Goal: Task Accomplishment & Management: Use online tool/utility

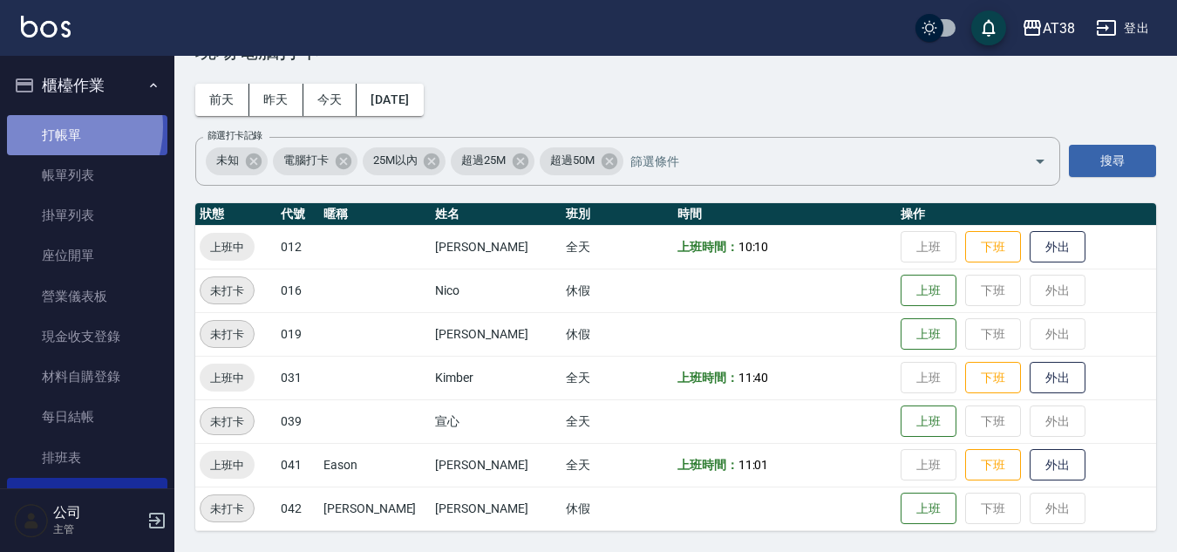
click at [53, 126] on link "打帳單" at bounding box center [87, 135] width 160 height 40
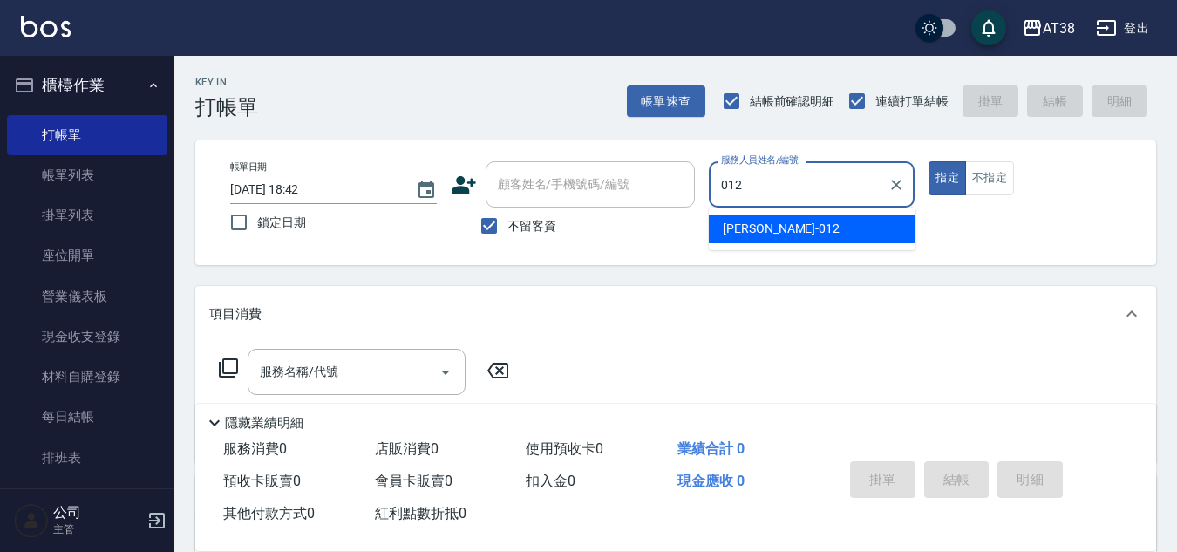
type input "[PERSON_NAME]-012"
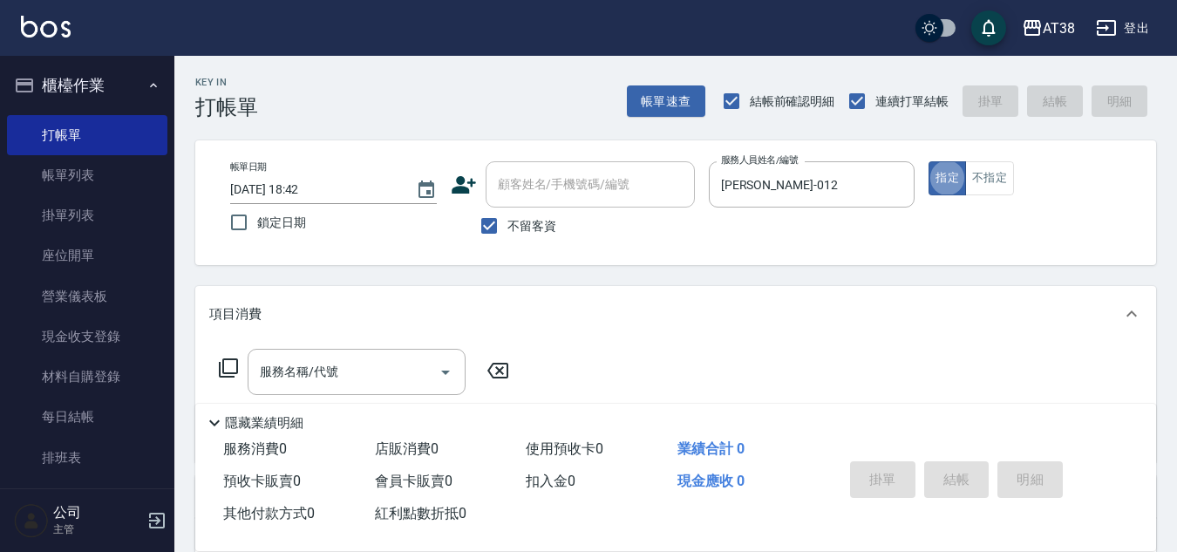
type button "true"
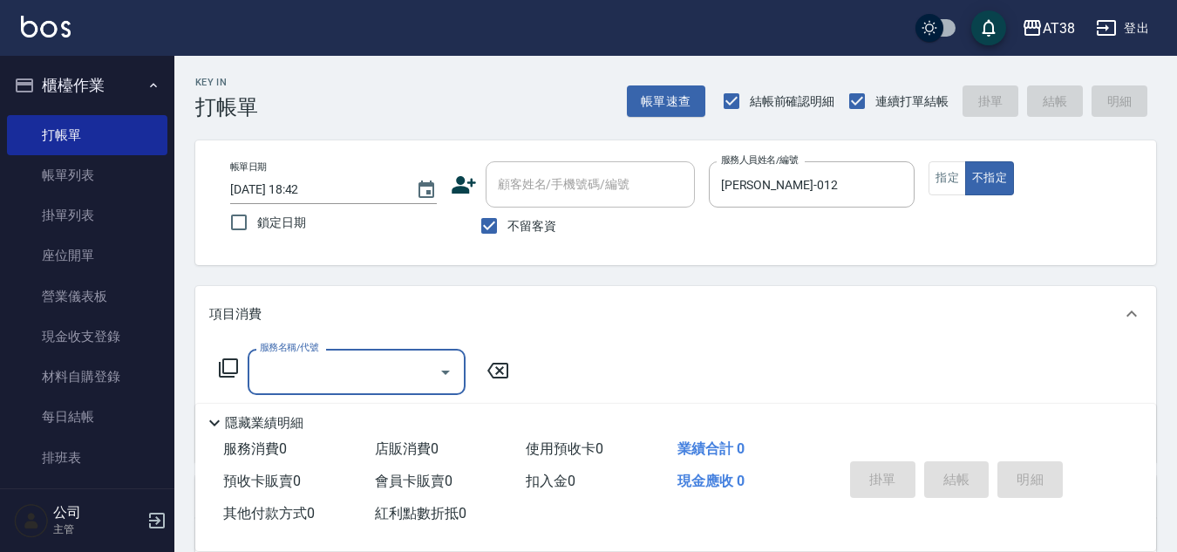
click at [228, 377] on icon at bounding box center [228, 367] width 19 height 19
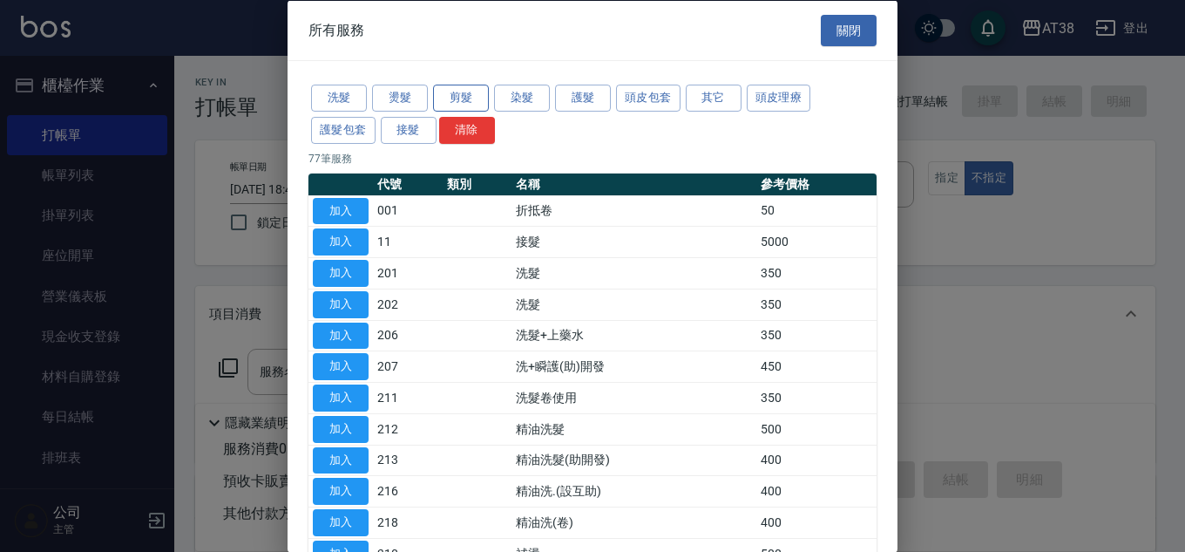
click at [463, 93] on button "剪髮" at bounding box center [461, 98] width 56 height 27
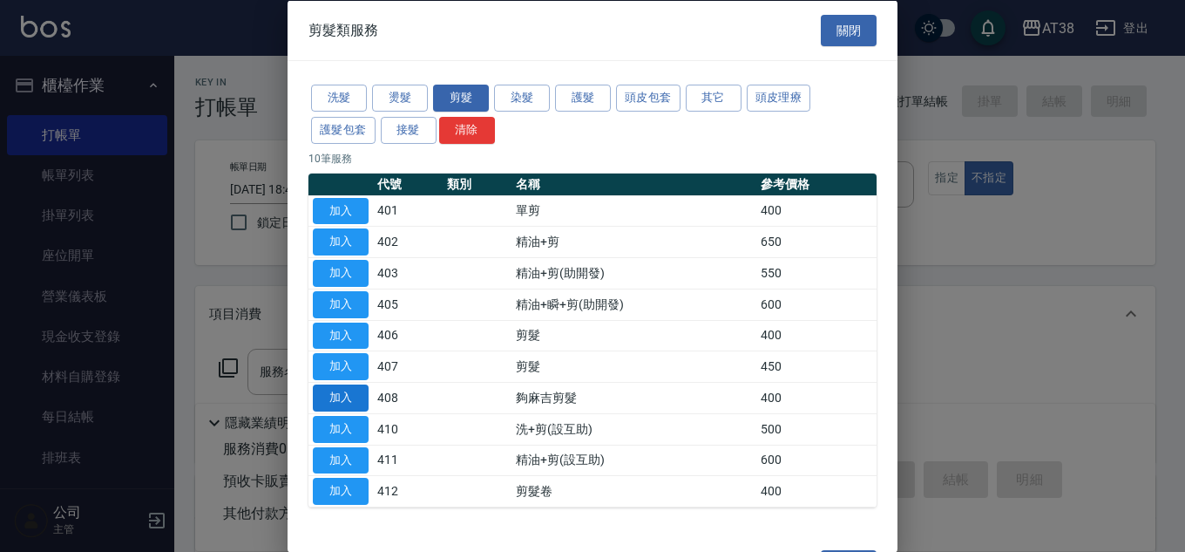
click at [340, 391] on button "加入" at bounding box center [341, 397] width 56 height 27
type input "夠麻吉剪髮(408)"
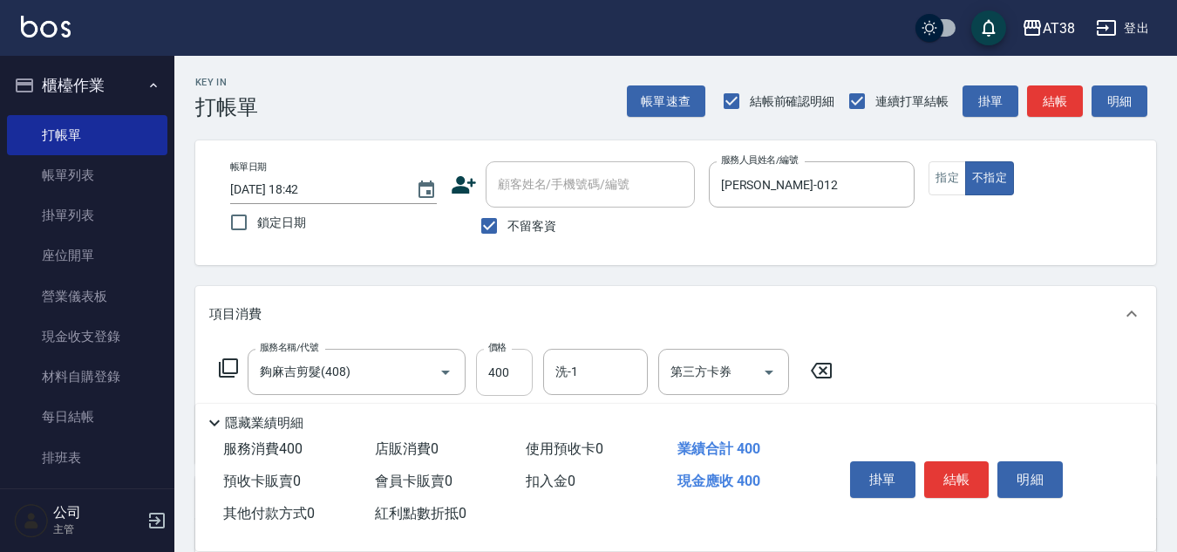
click at [525, 380] on input "400" at bounding box center [504, 372] width 57 height 47
type input "359"
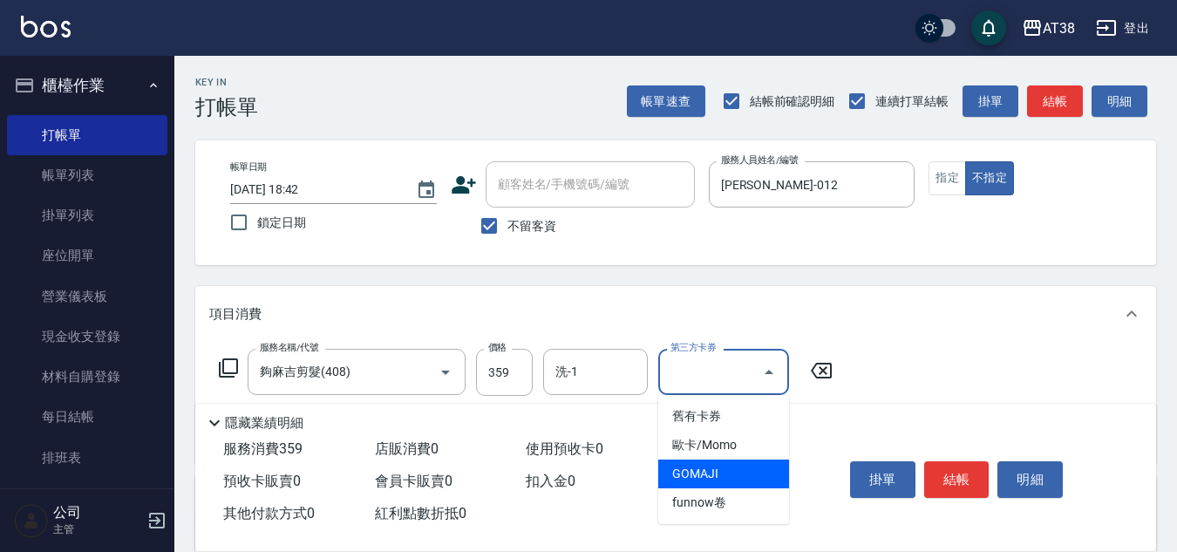
type input "GOMAJI"
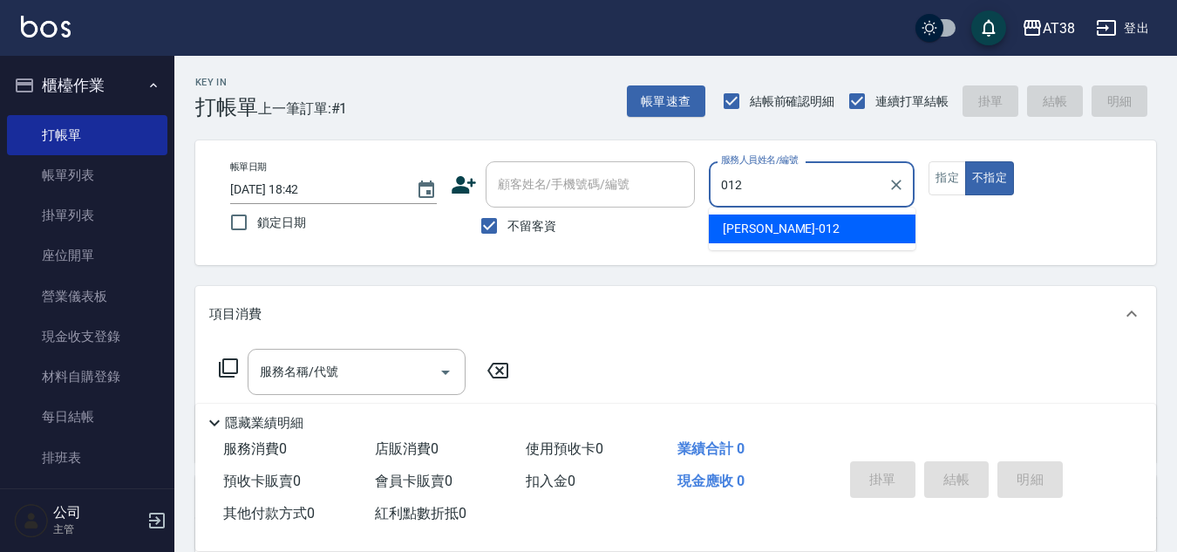
type input "[PERSON_NAME]-012"
type button "false"
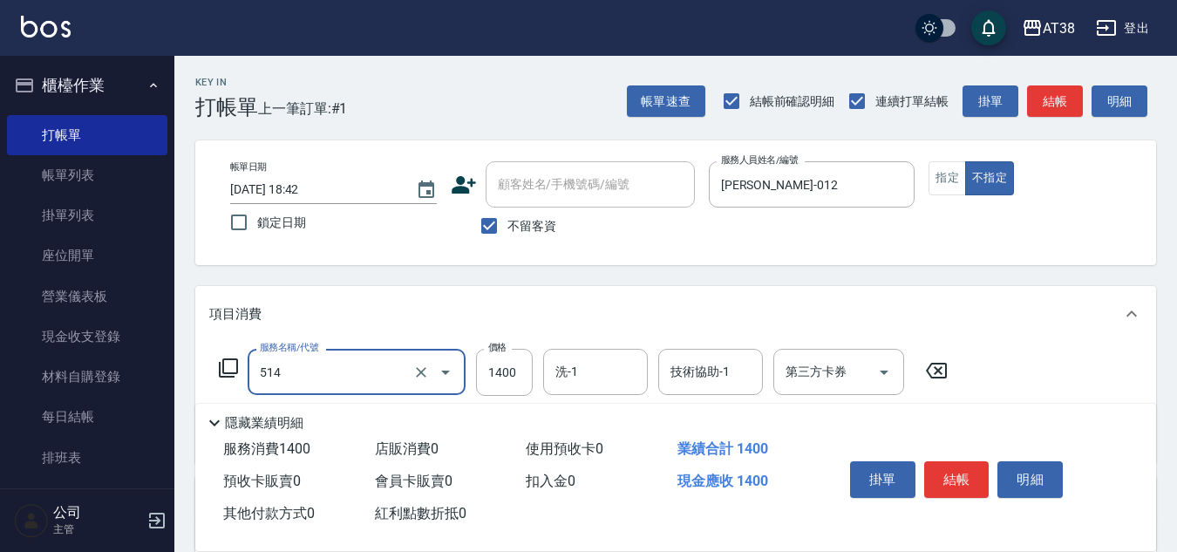
type input "染髮(長)(514)"
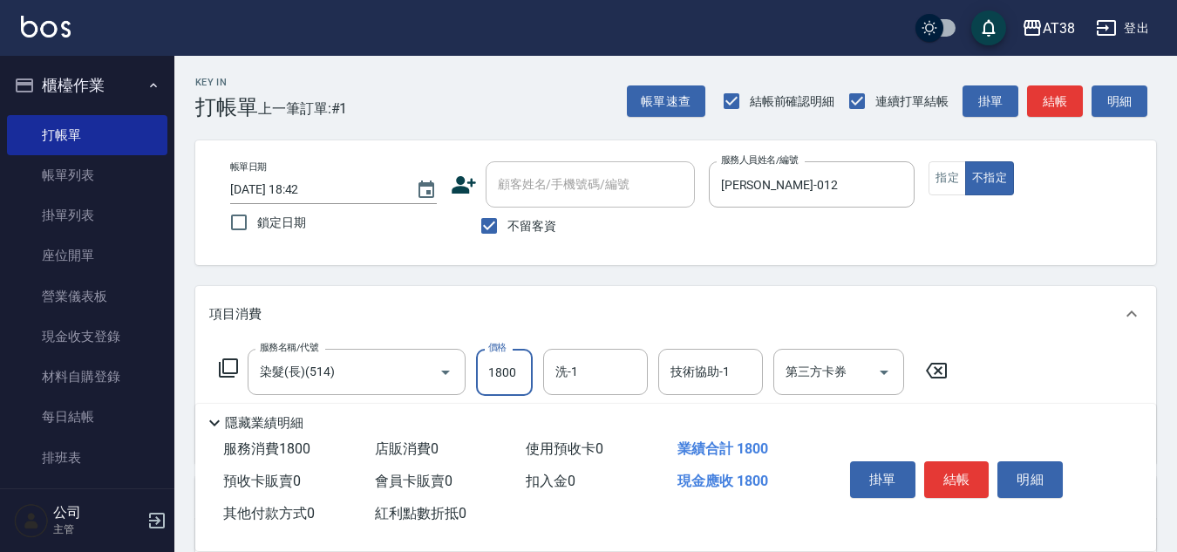
type input "1800"
click at [945, 176] on button "指定" at bounding box center [946, 178] width 37 height 34
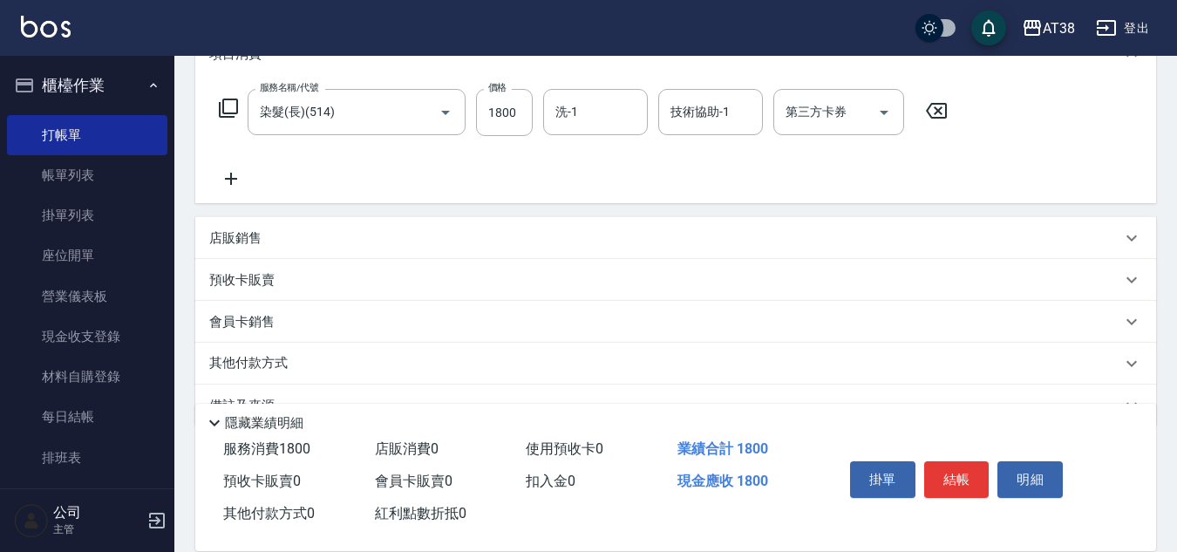
scroll to position [261, 0]
click at [227, 179] on icon at bounding box center [231, 176] width 44 height 21
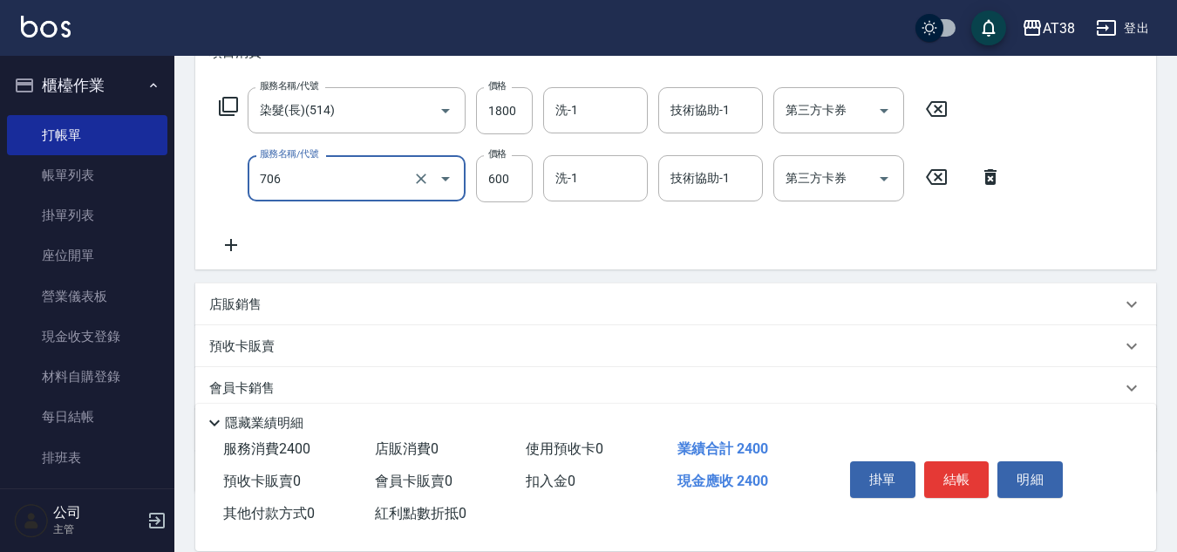
type input "B+卷(706)"
type input "800"
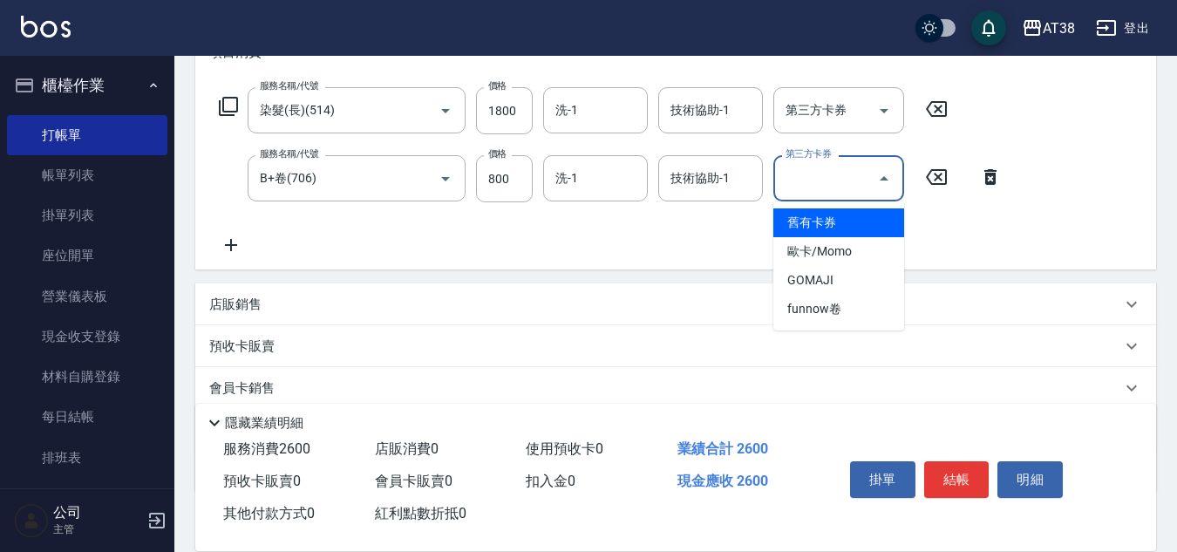
type input "舊有卡券"
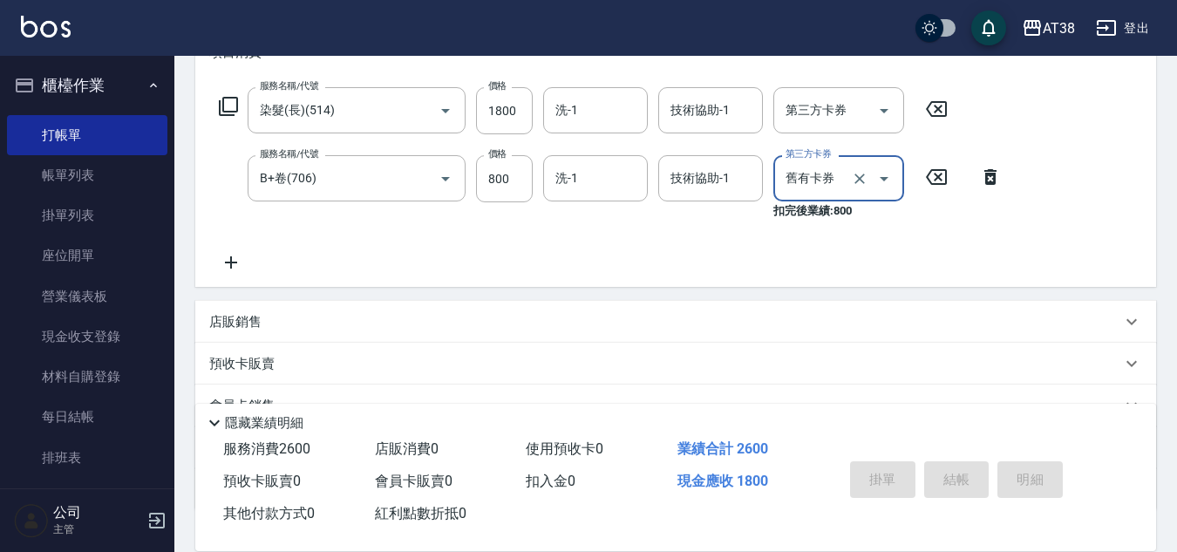
type input "[DATE] 18:43"
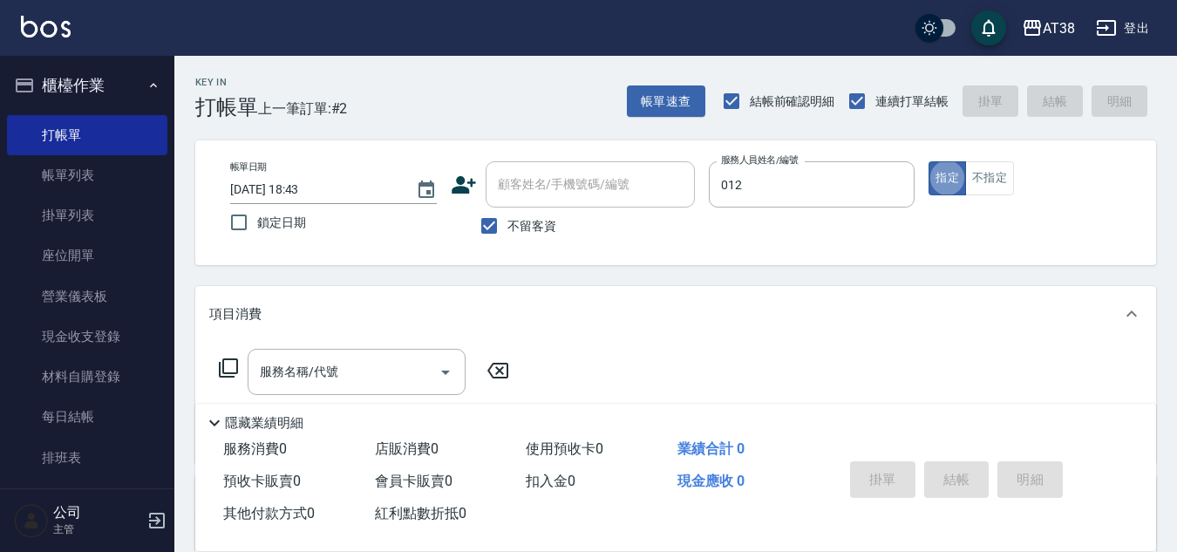
type input "[PERSON_NAME]-012"
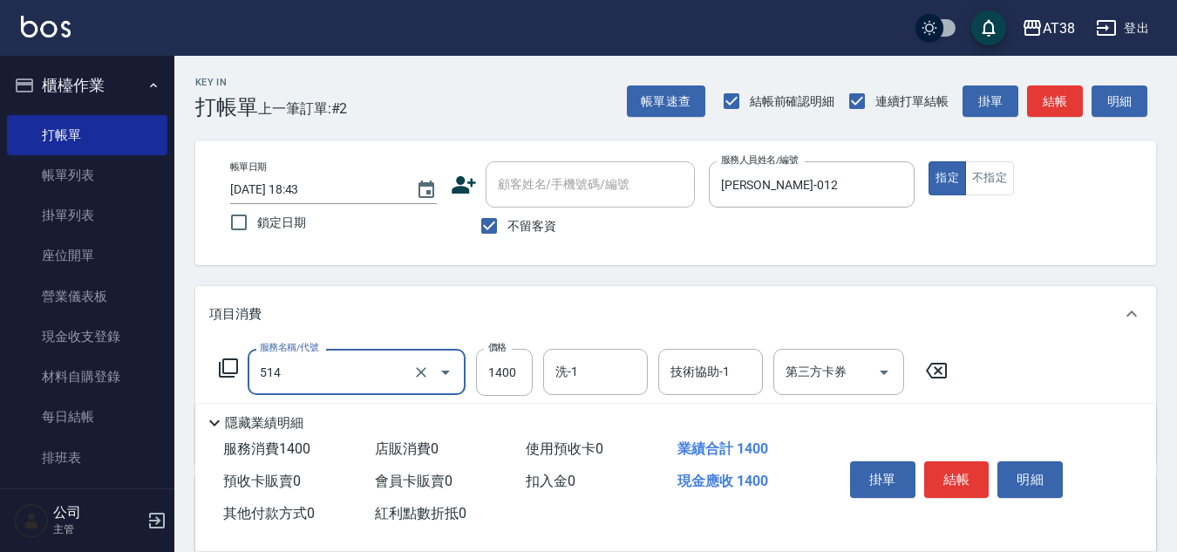
type input "染髮(長)(514)"
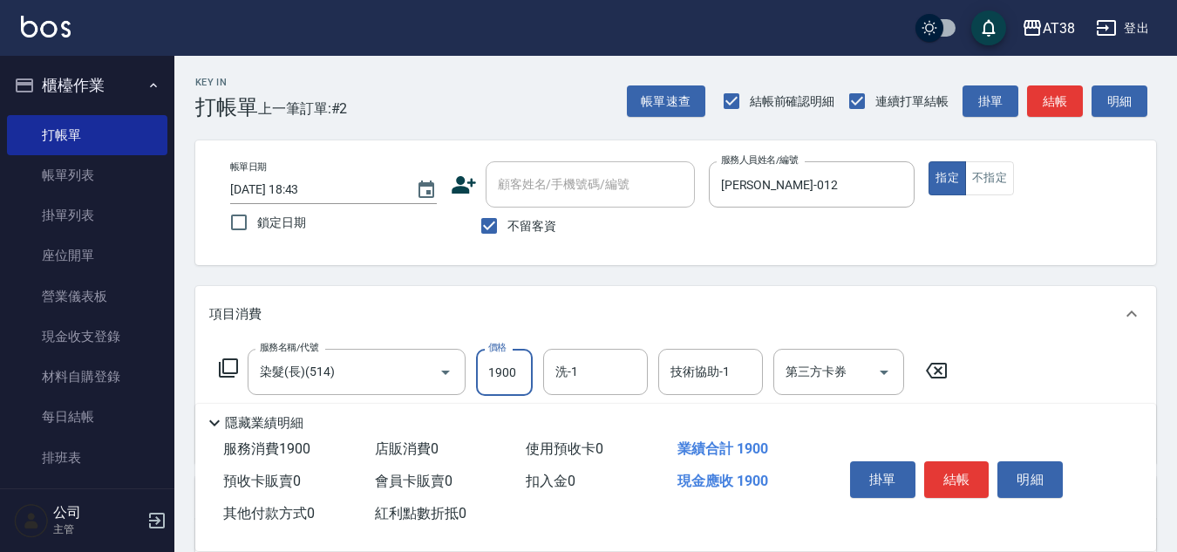
type input "1900"
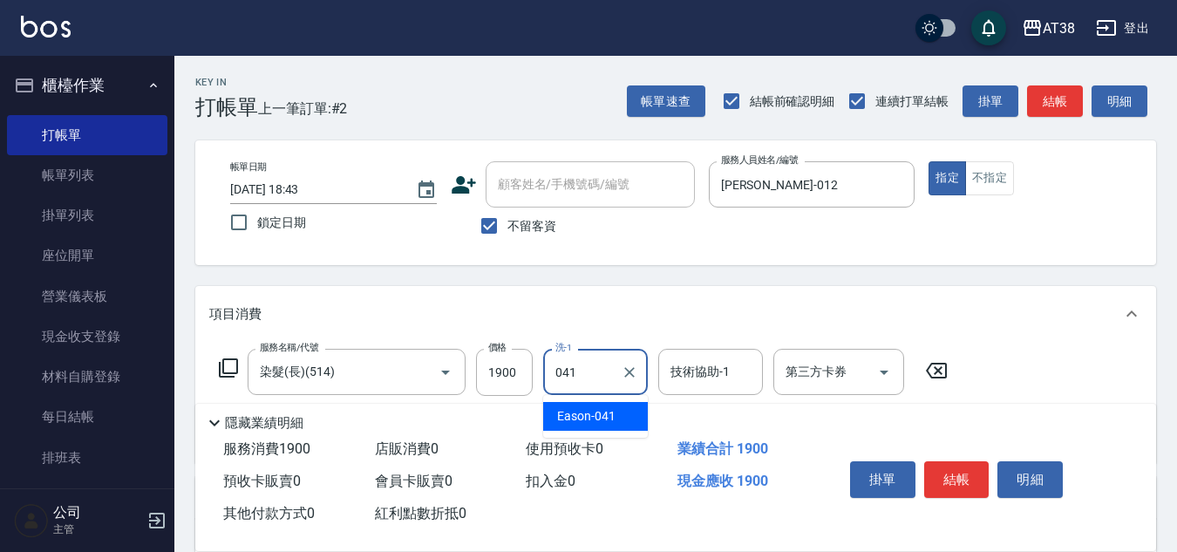
type input "Eason-041"
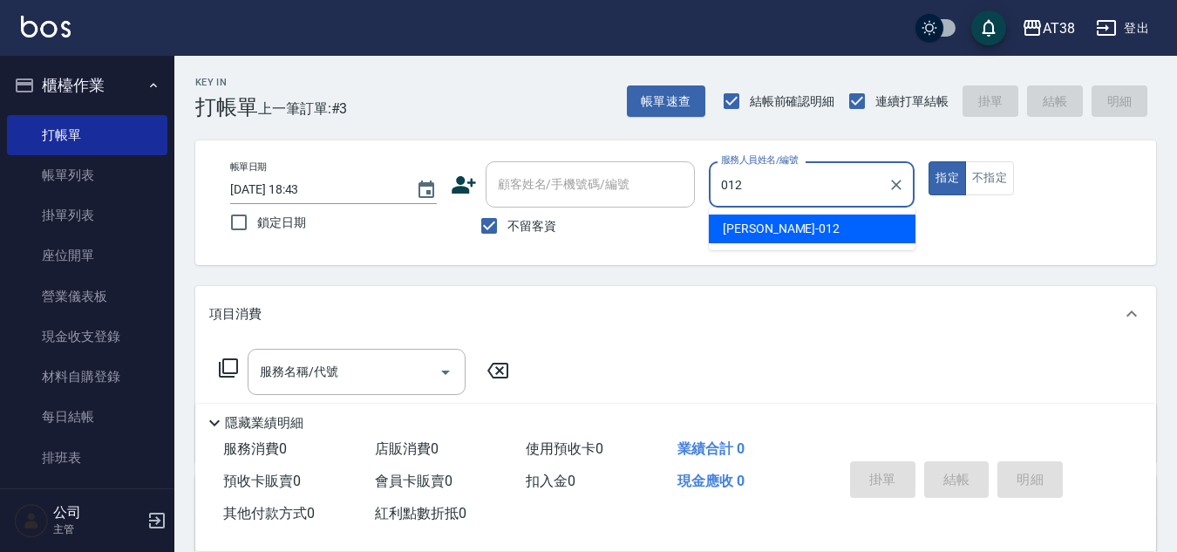
type input "[PERSON_NAME]-012"
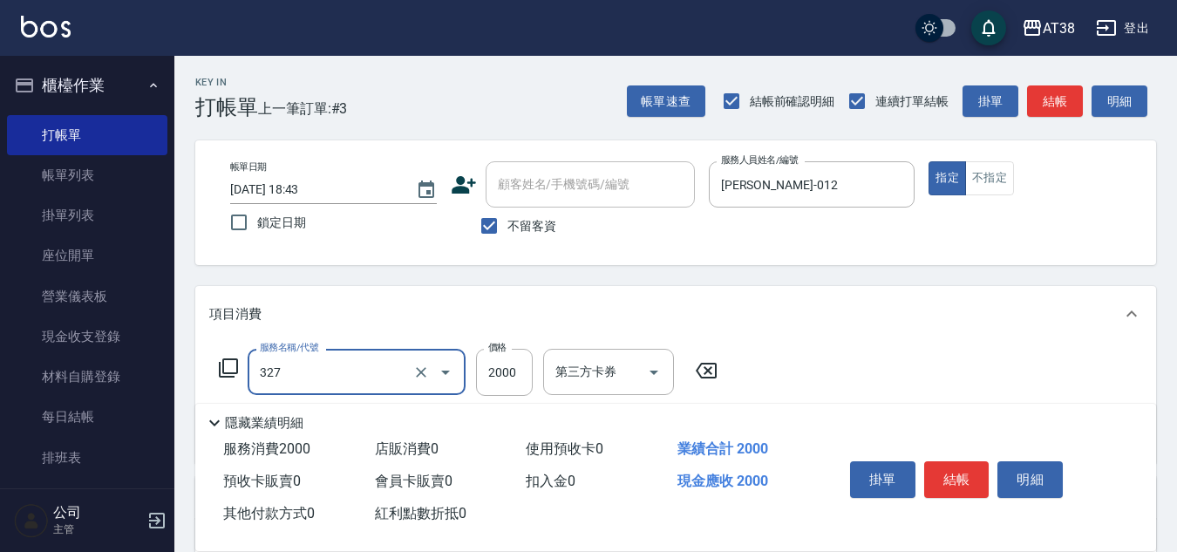
type input "溫塑燙(327)"
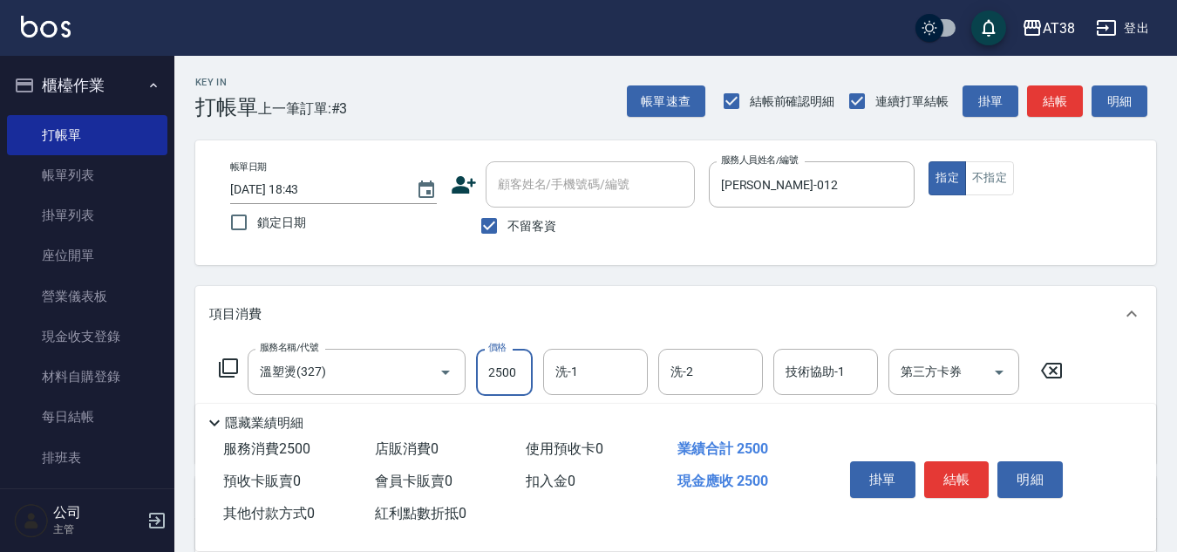
type input "2500"
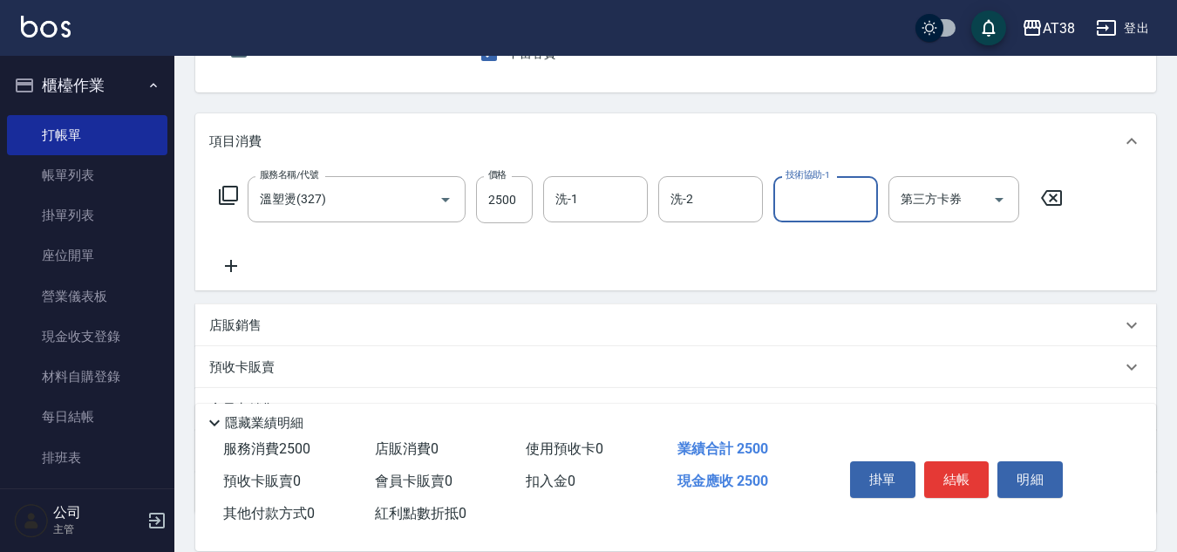
scroll to position [174, 0]
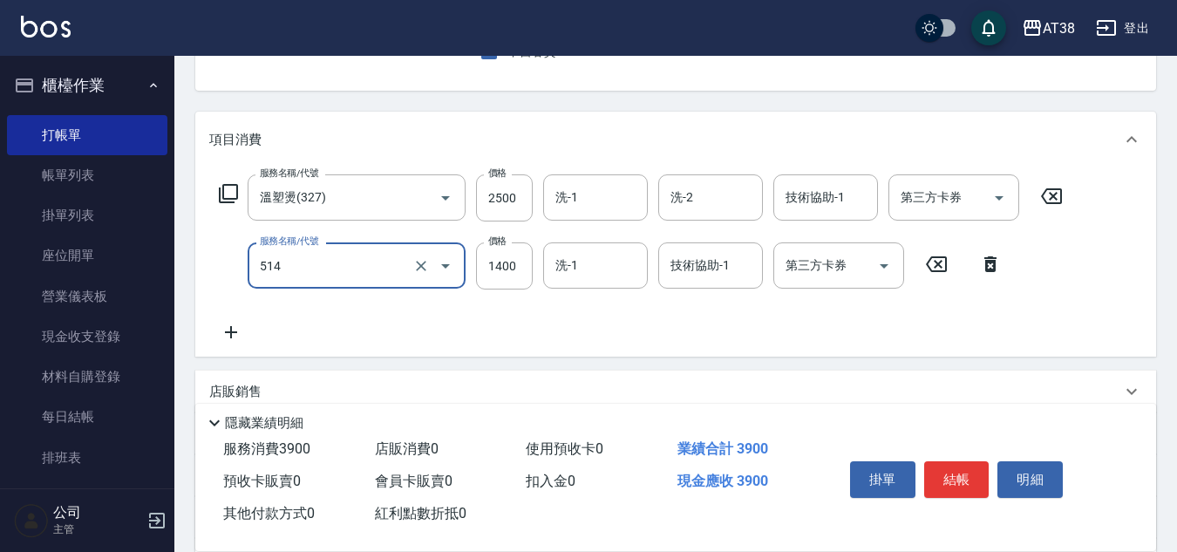
type input "染髮(長)(514)"
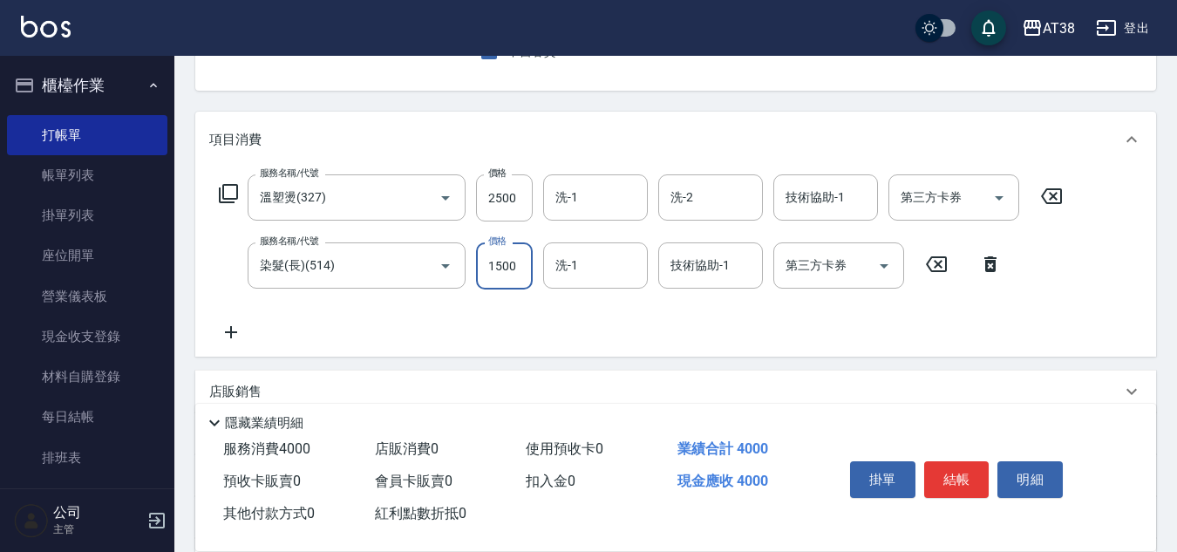
type input "1500"
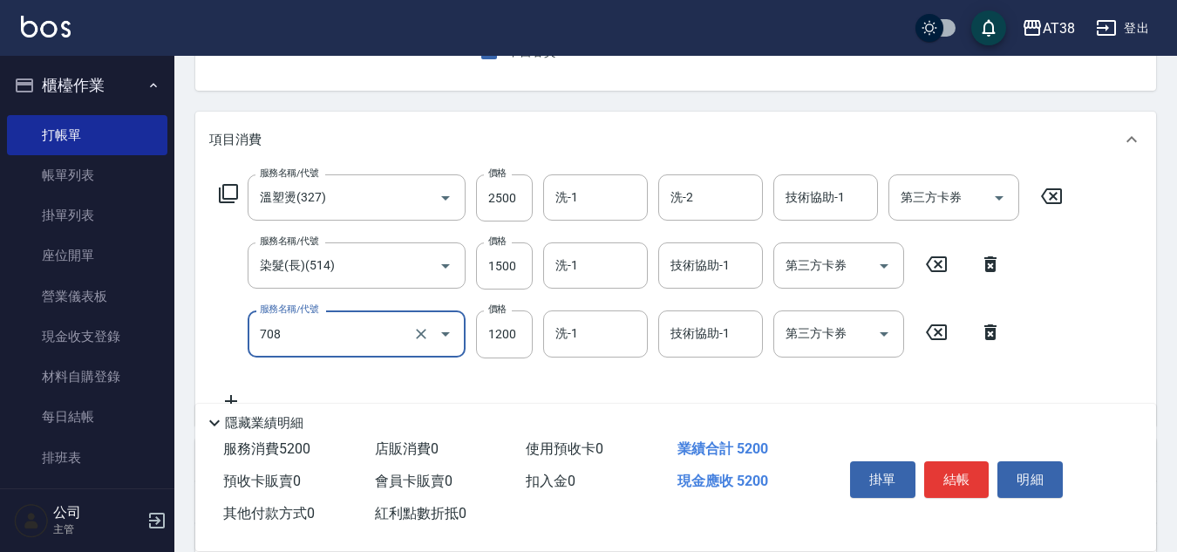
type input "哥德三劑護髮(708)"
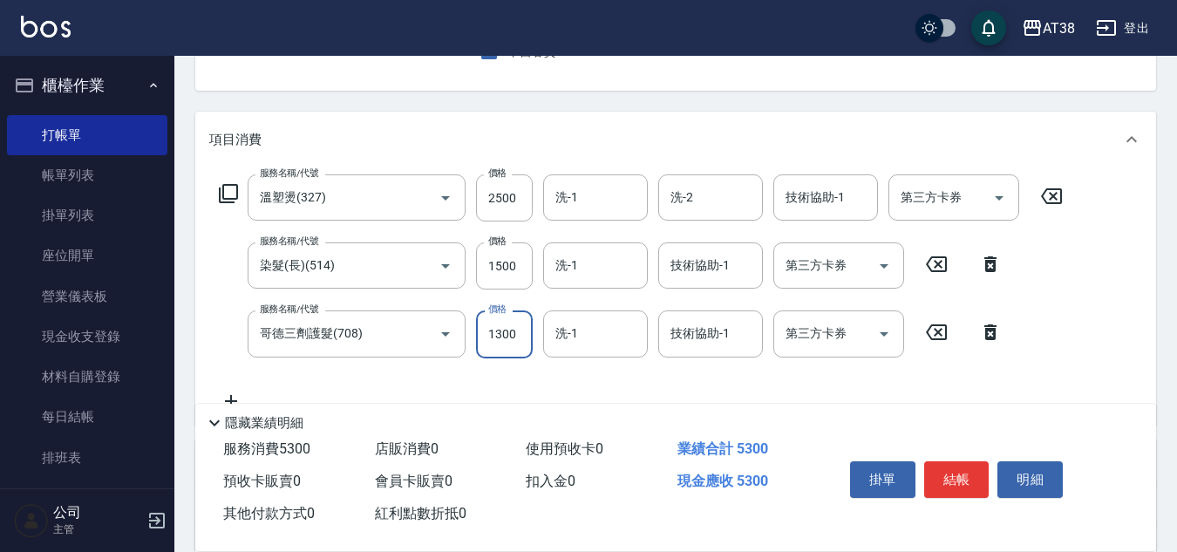
type input "1300"
type input "Eason-041"
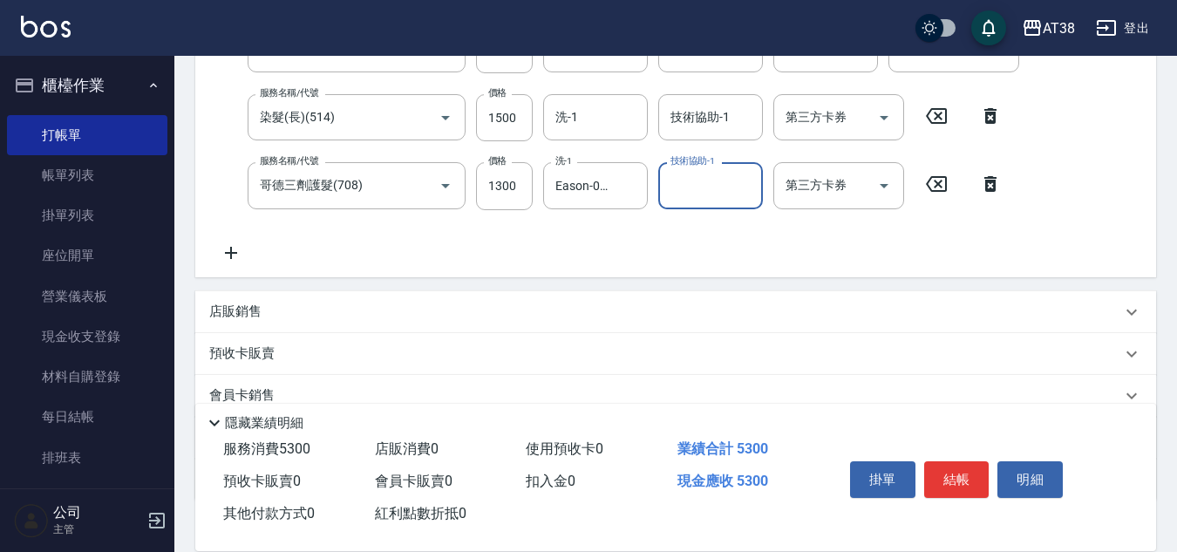
scroll to position [351, 0]
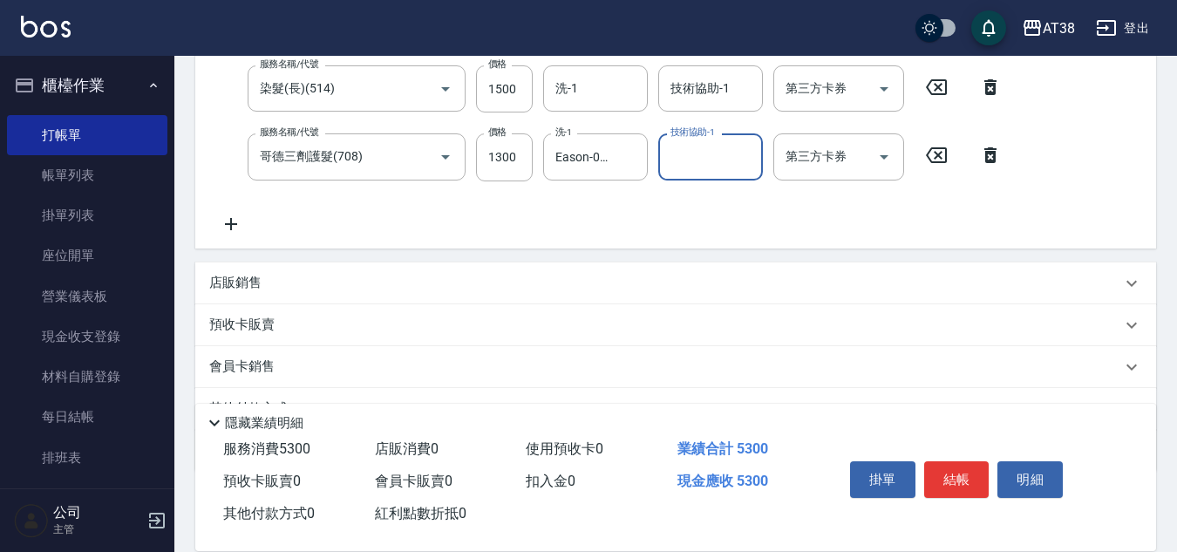
click at [221, 277] on p "店販銷售" at bounding box center [235, 283] width 52 height 18
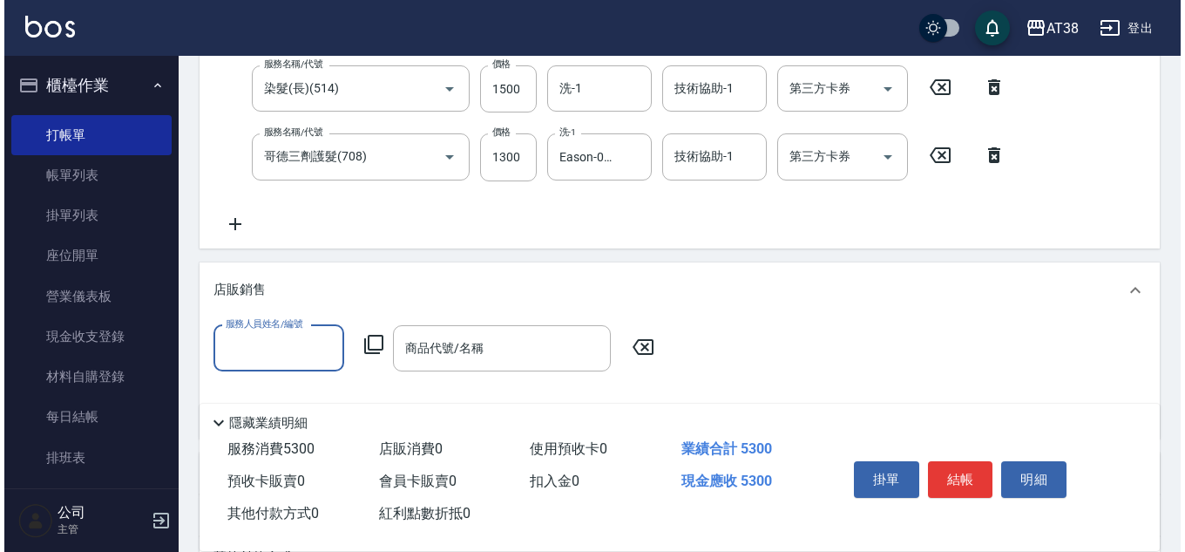
scroll to position [0, 0]
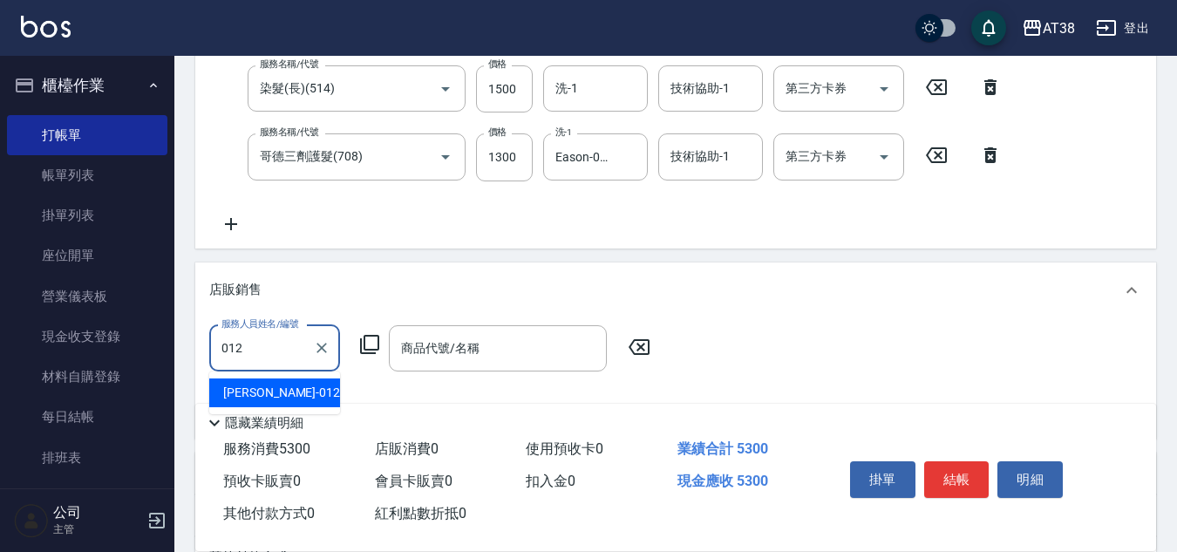
type input "[PERSON_NAME]-012"
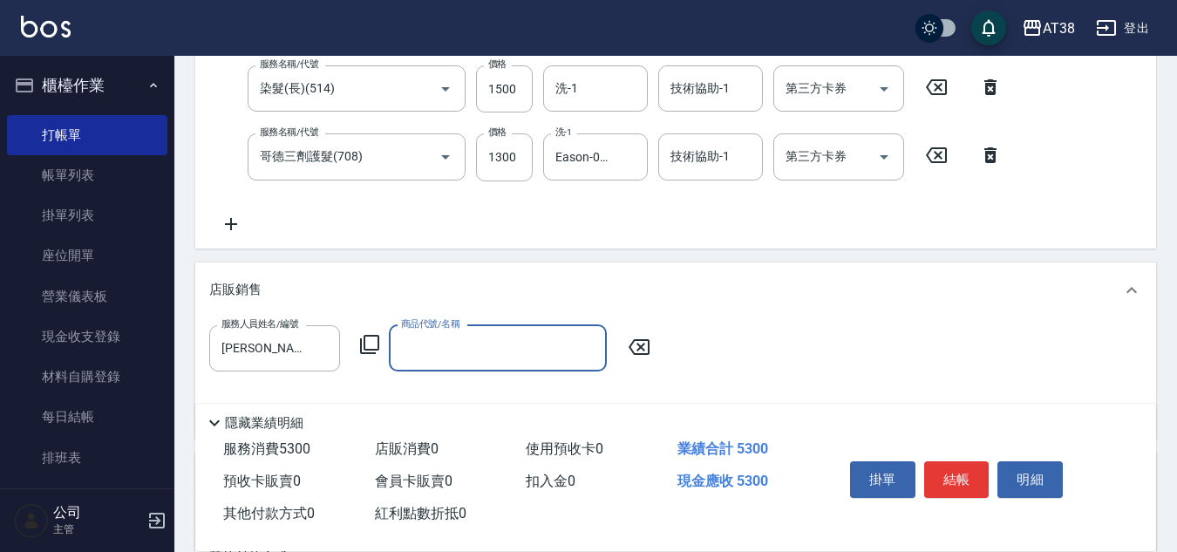
click at [371, 335] on icon at bounding box center [369, 344] width 19 height 19
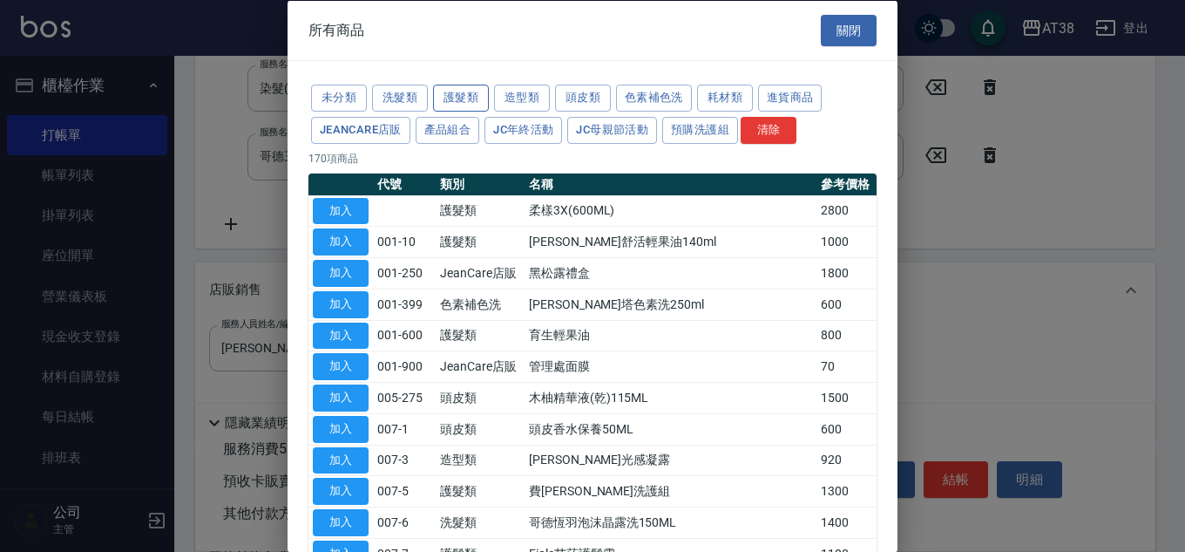
click at [452, 98] on button "護髮類" at bounding box center [461, 98] width 56 height 27
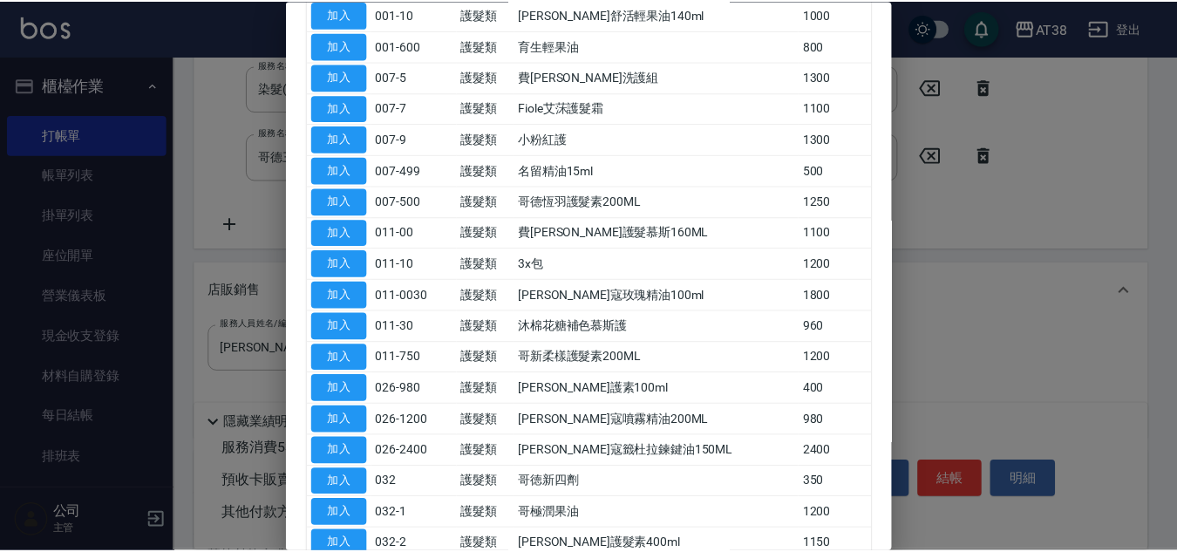
scroll to position [261, 0]
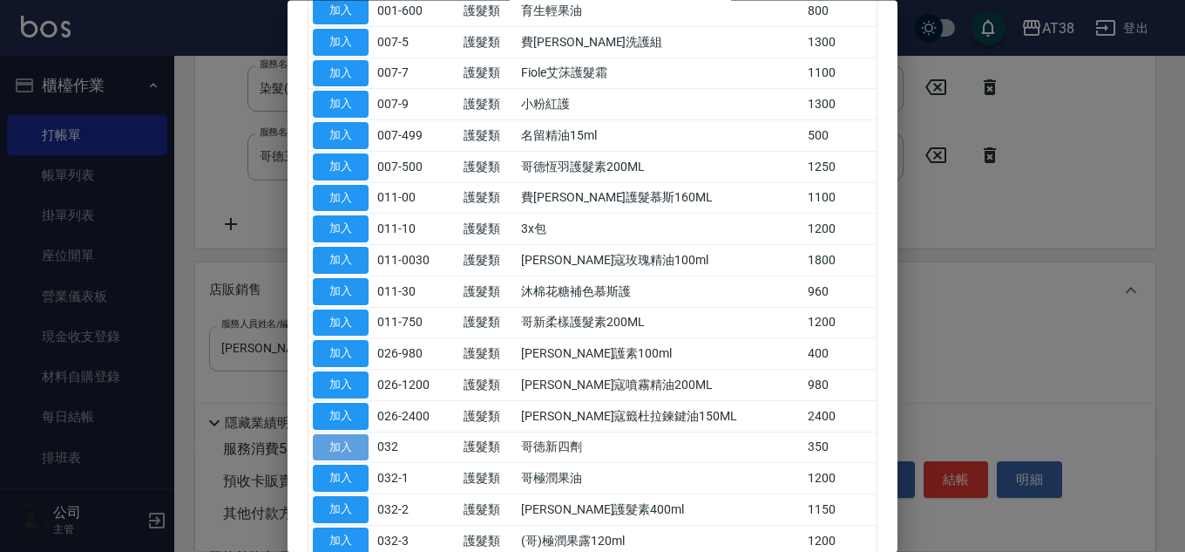
click at [341, 443] on button "加入" at bounding box center [341, 447] width 56 height 27
type input "哥徳新四劑"
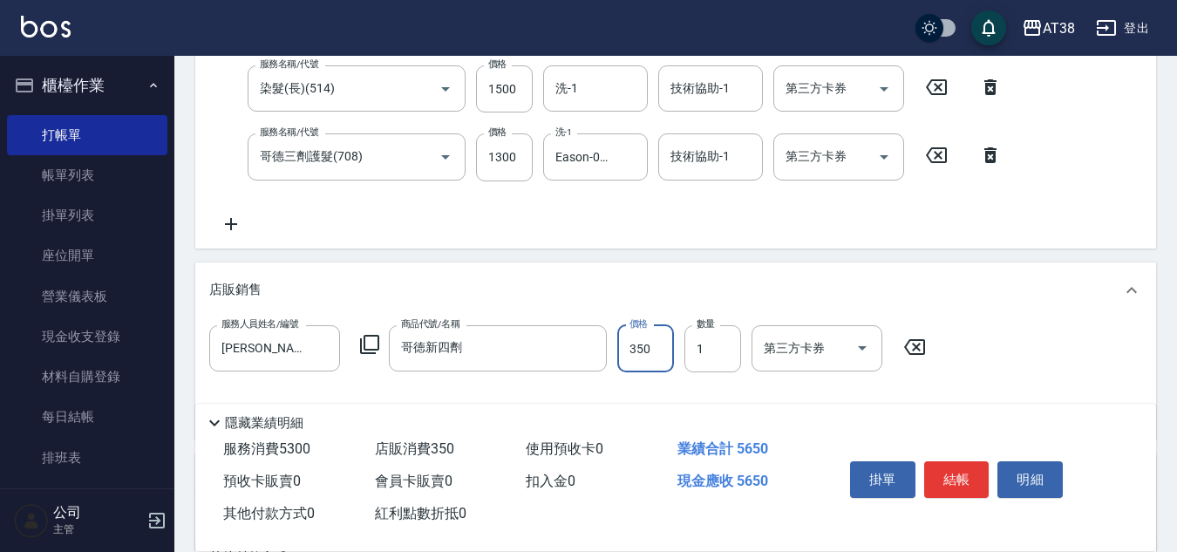
click at [635, 353] on input "350" at bounding box center [645, 348] width 57 height 47
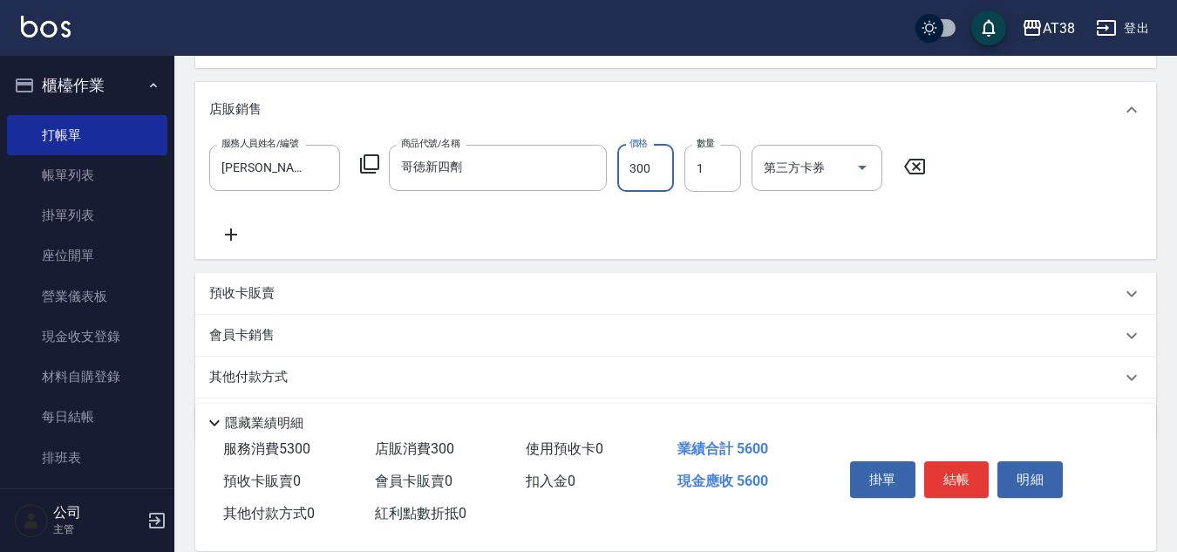
scroll to position [587, 0]
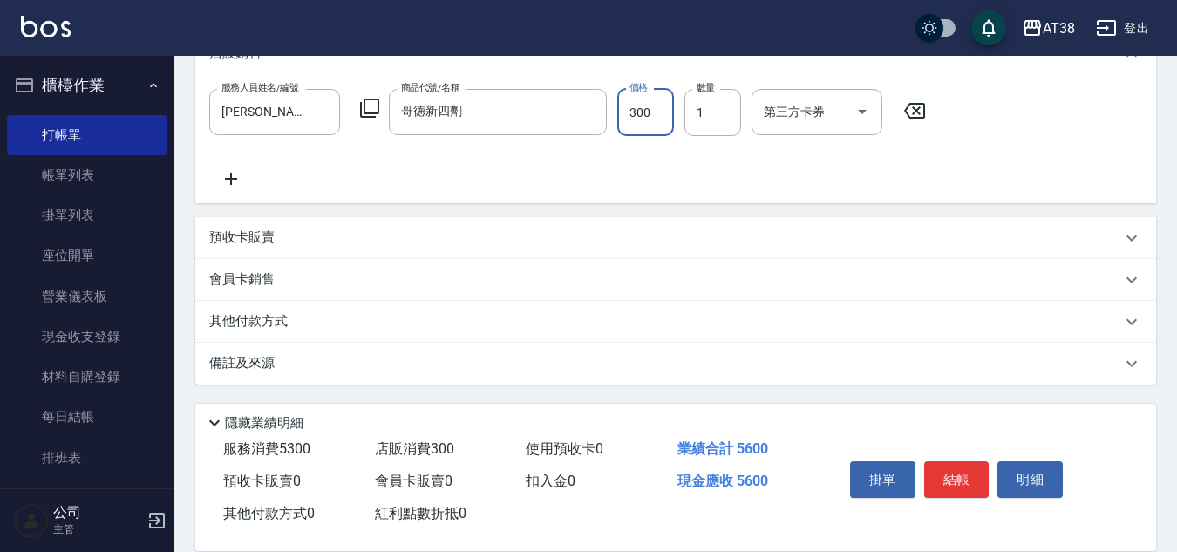
type input "300"
click at [241, 323] on p "其他付款方式" at bounding box center [252, 321] width 87 height 19
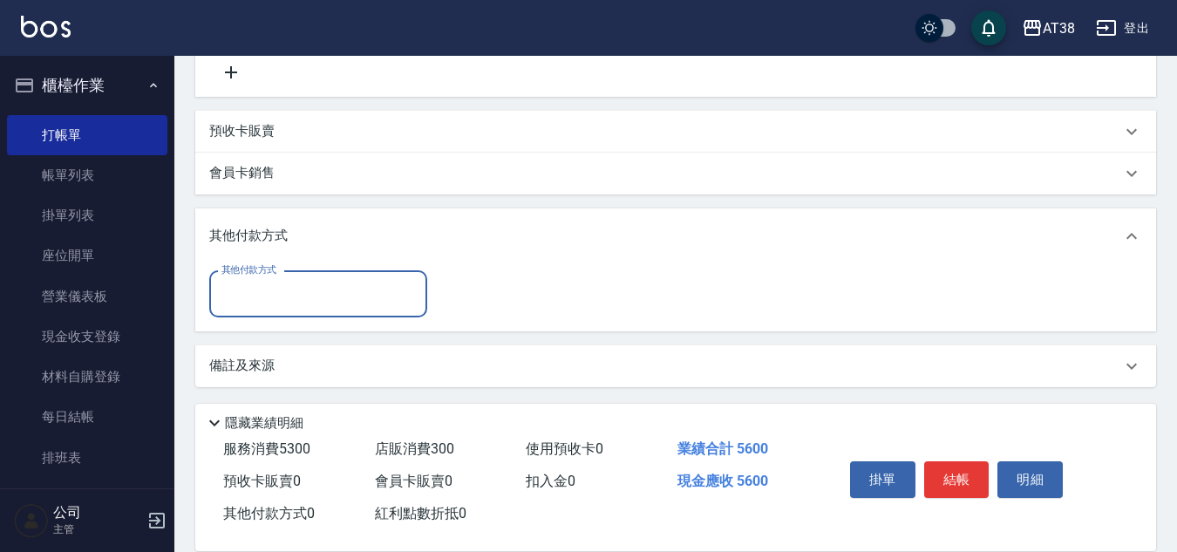
scroll to position [696, 0]
click at [255, 294] on input "其他付款方式" at bounding box center [318, 291] width 202 height 31
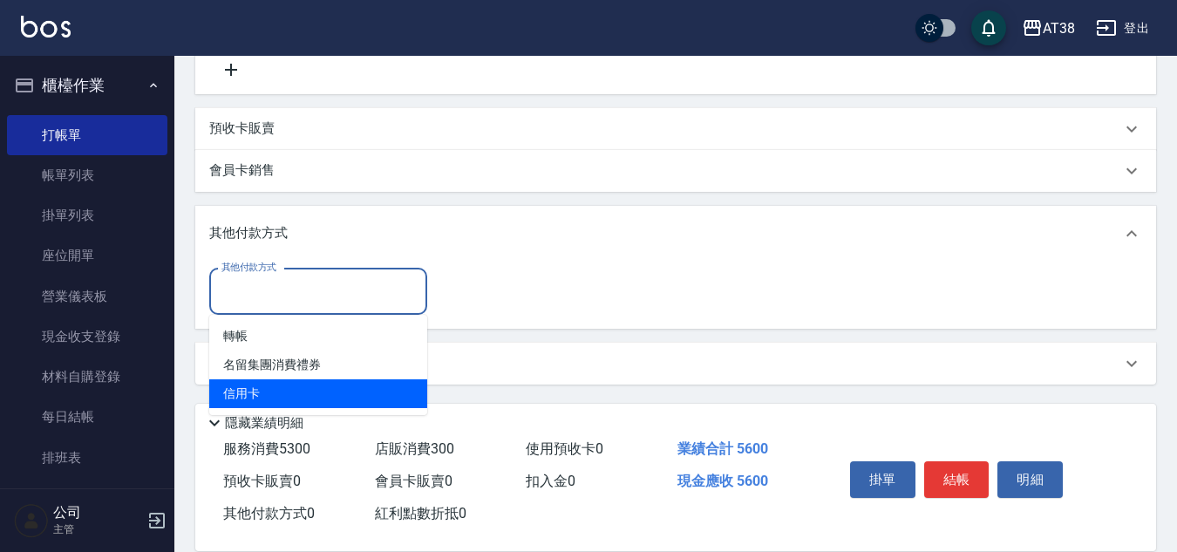
click at [243, 386] on span "信用卡" at bounding box center [318, 393] width 218 height 29
type input "信用卡"
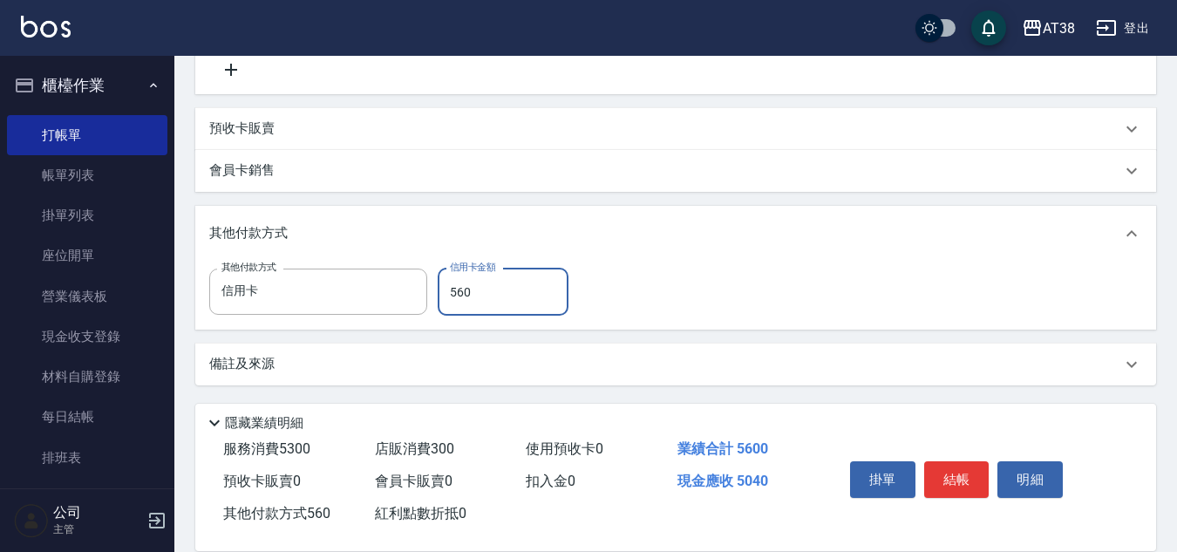
type input "5600"
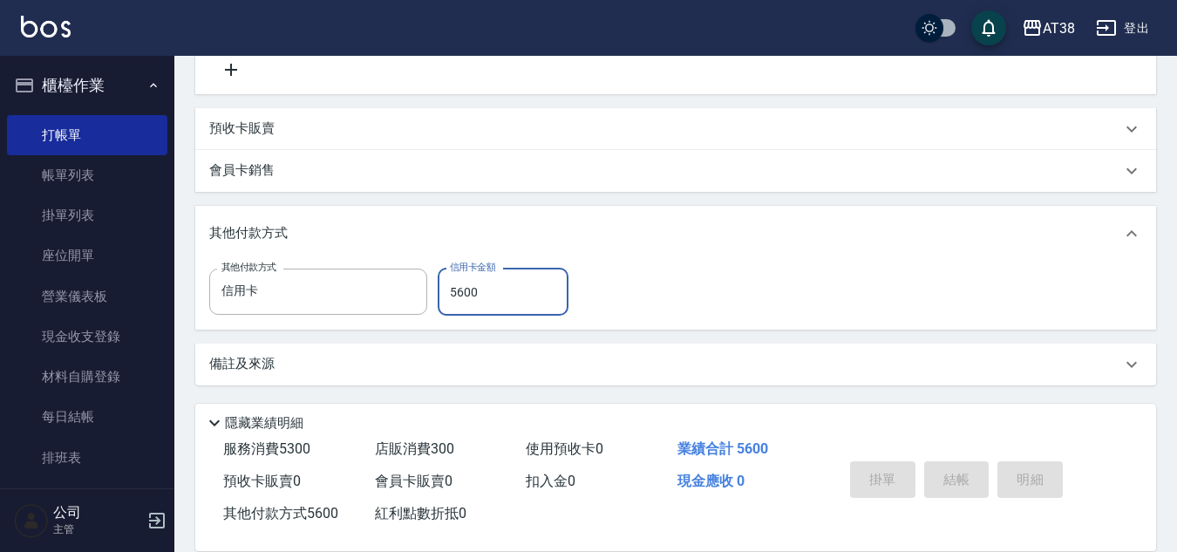
type input "[DATE] 18:44"
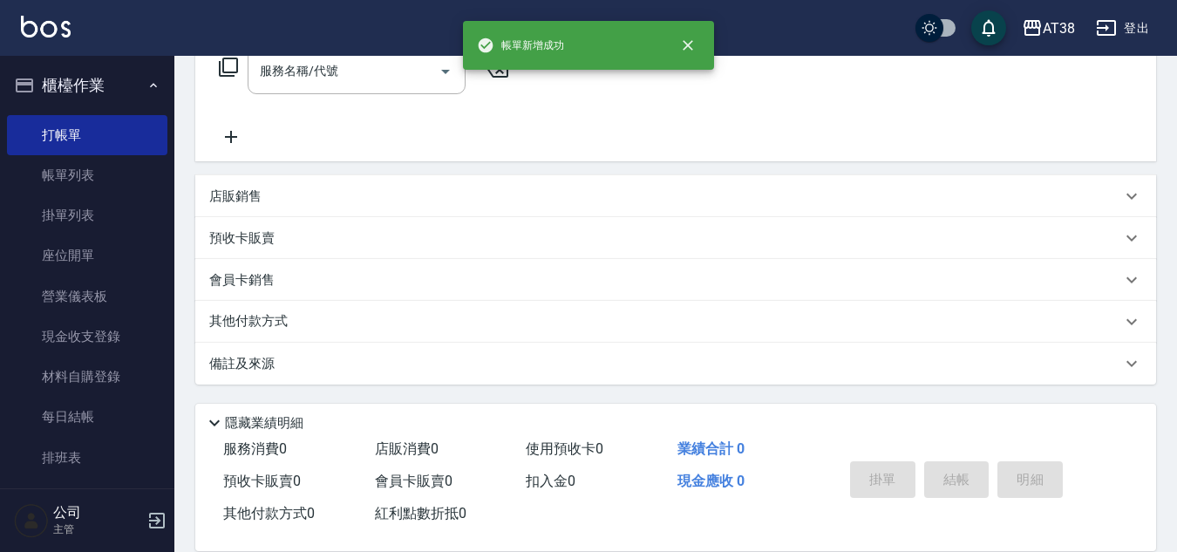
scroll to position [0, 0]
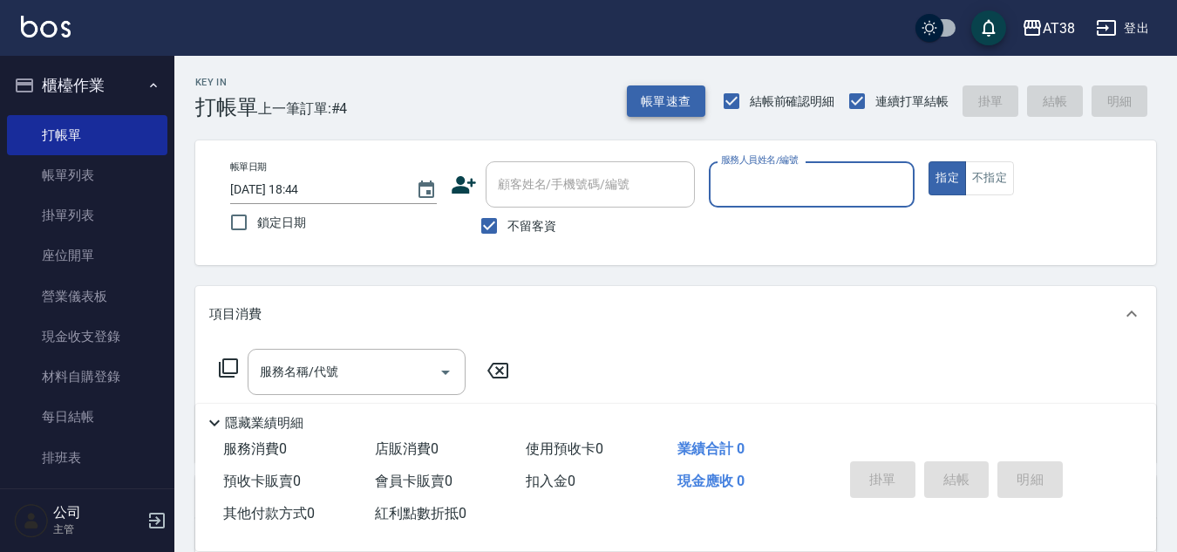
click at [652, 97] on button "帳單速查" at bounding box center [666, 101] width 78 height 32
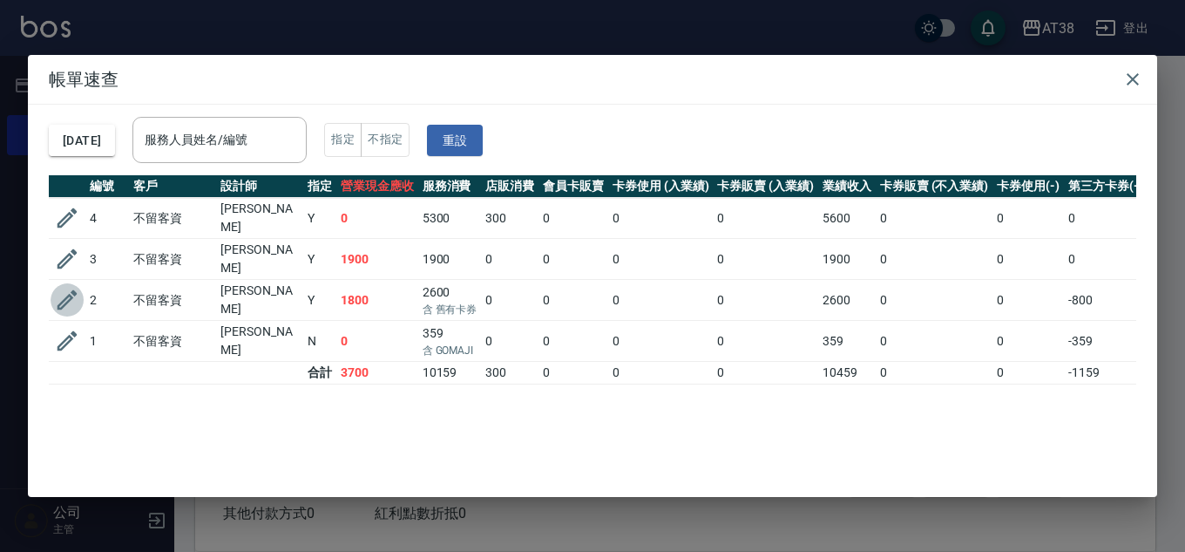
click at [73, 289] on icon "button" at bounding box center [67, 300] width 26 height 26
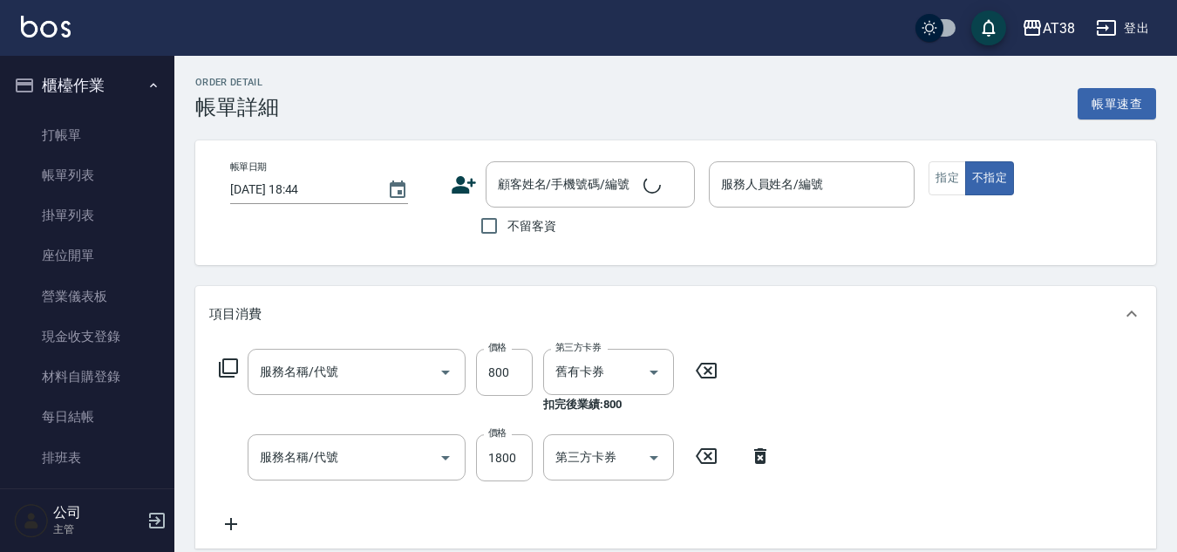
type input "[DATE] 18:42"
checkbox input "true"
type input "[PERSON_NAME]-012"
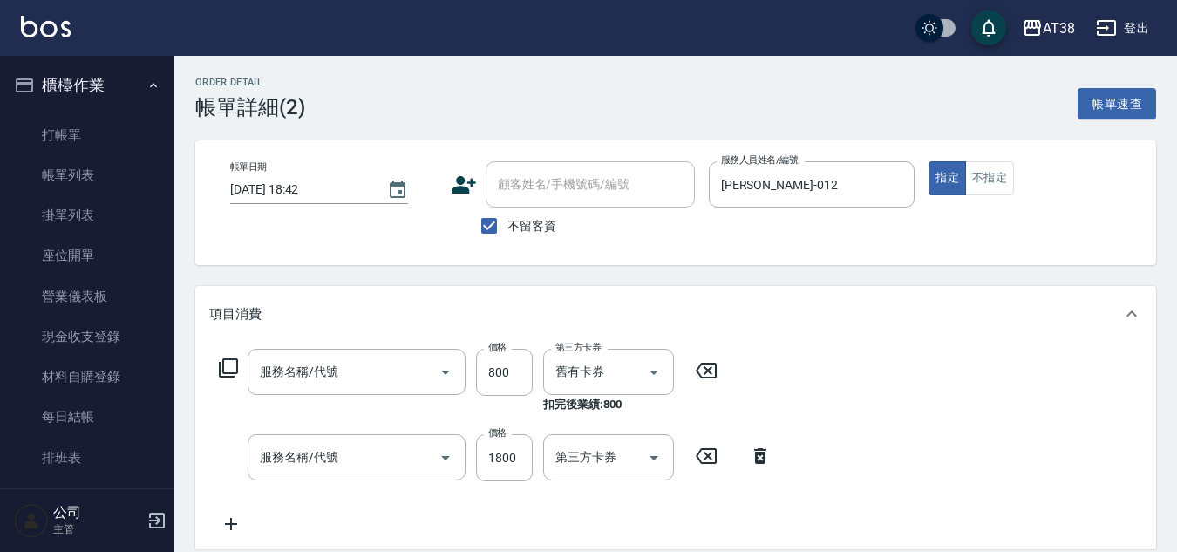
type input "B+卷(706)"
type input "染髮(長)(514)"
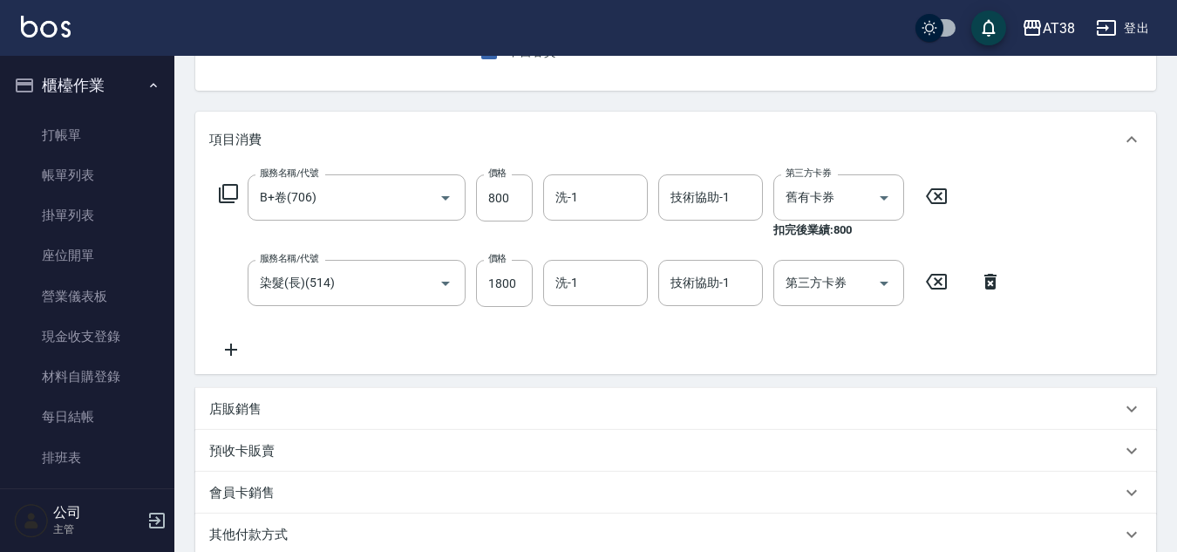
scroll to position [261, 0]
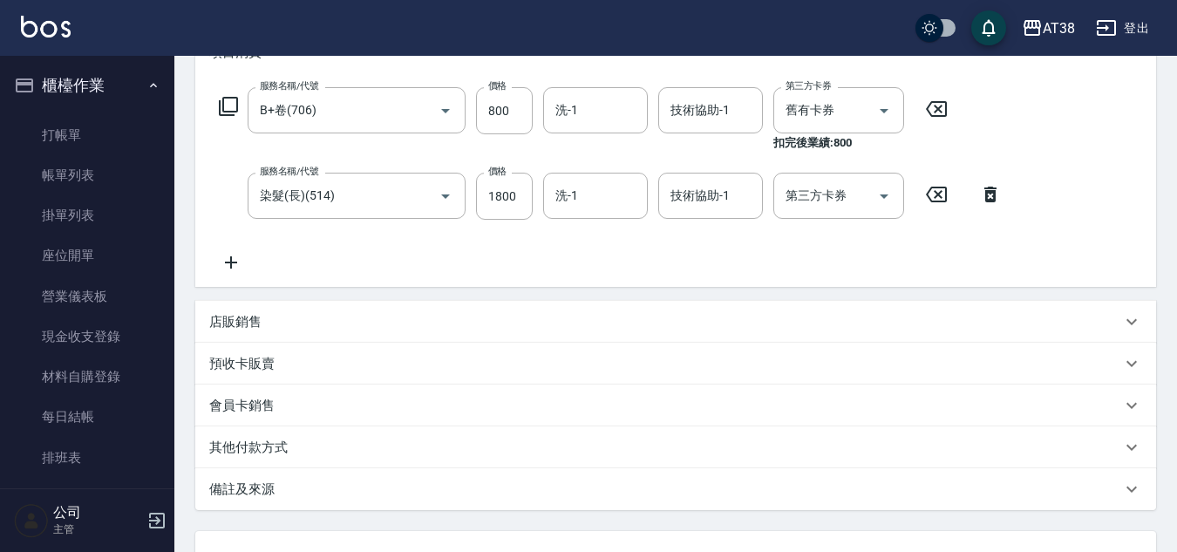
click at [220, 446] on p "其他付款方式" at bounding box center [248, 447] width 78 height 18
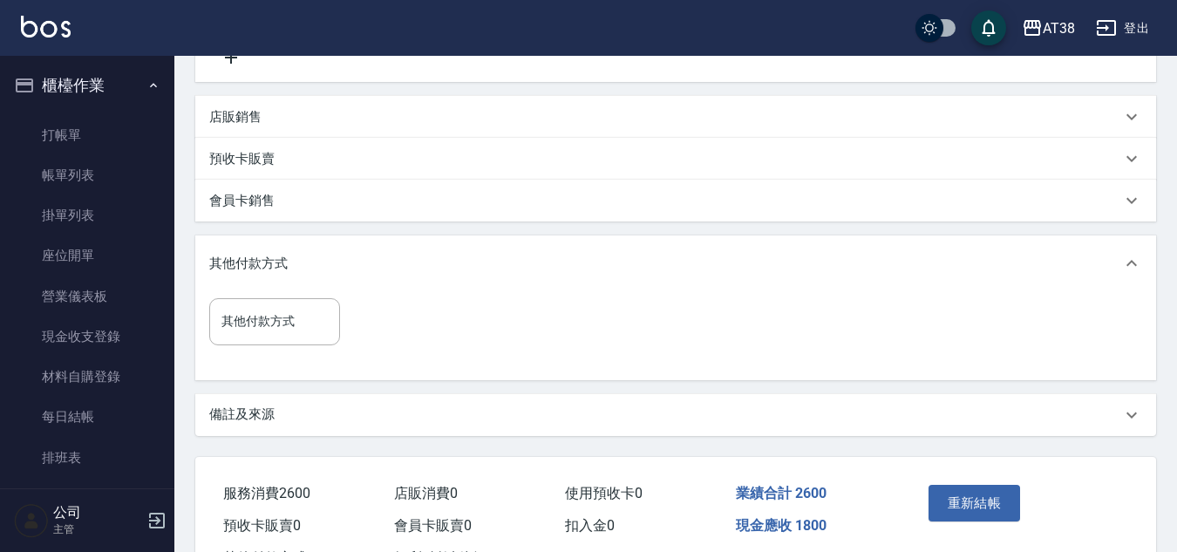
scroll to position [523, 0]
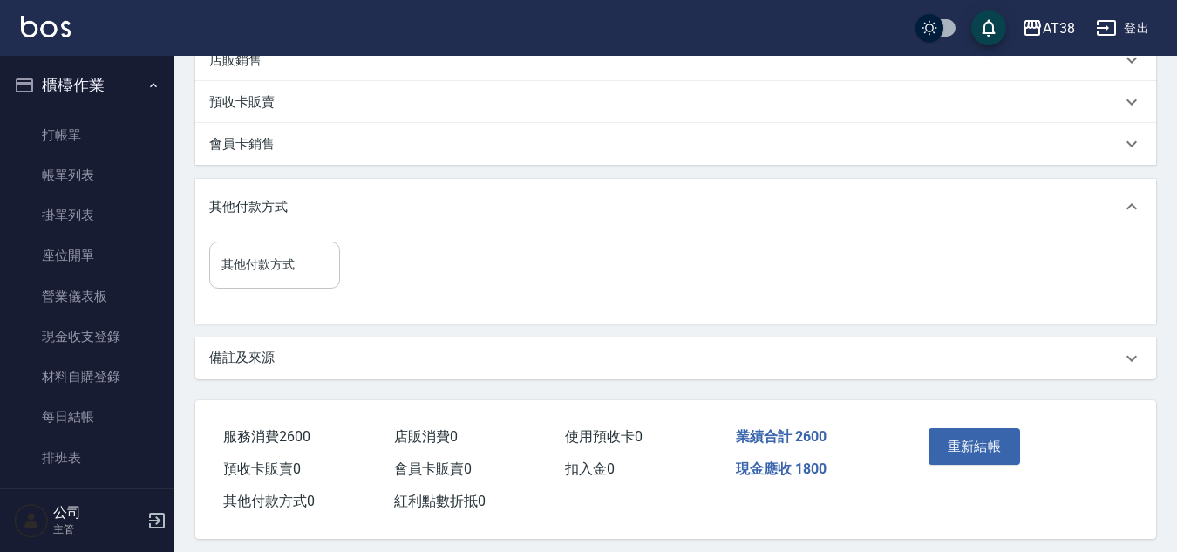
click at [271, 263] on input "其他付款方式" at bounding box center [274, 264] width 115 height 31
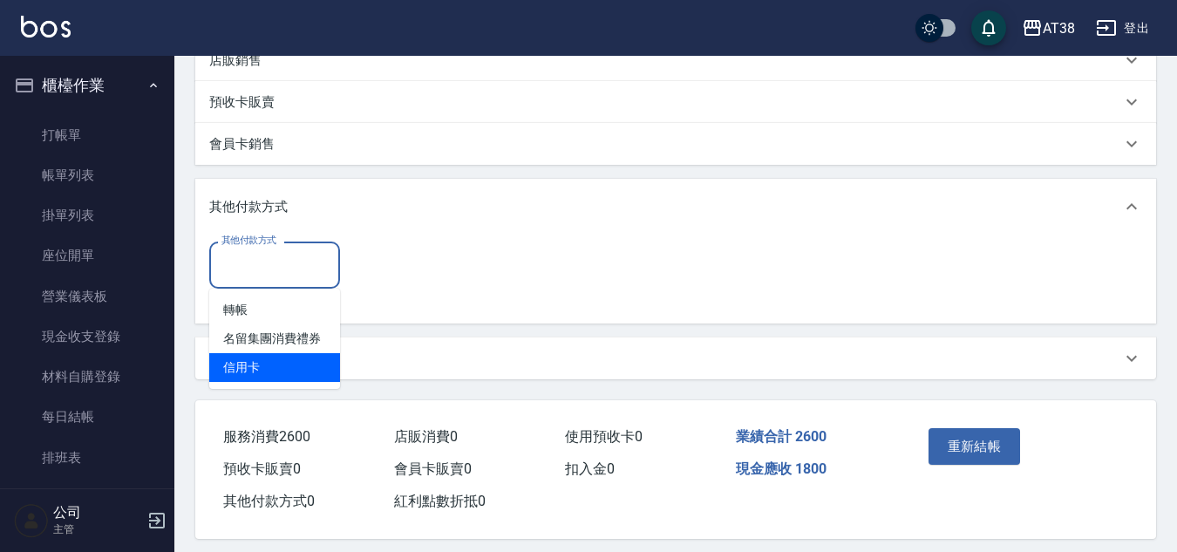
click at [262, 371] on span "信用卡" at bounding box center [274, 367] width 131 height 29
type input "信用卡"
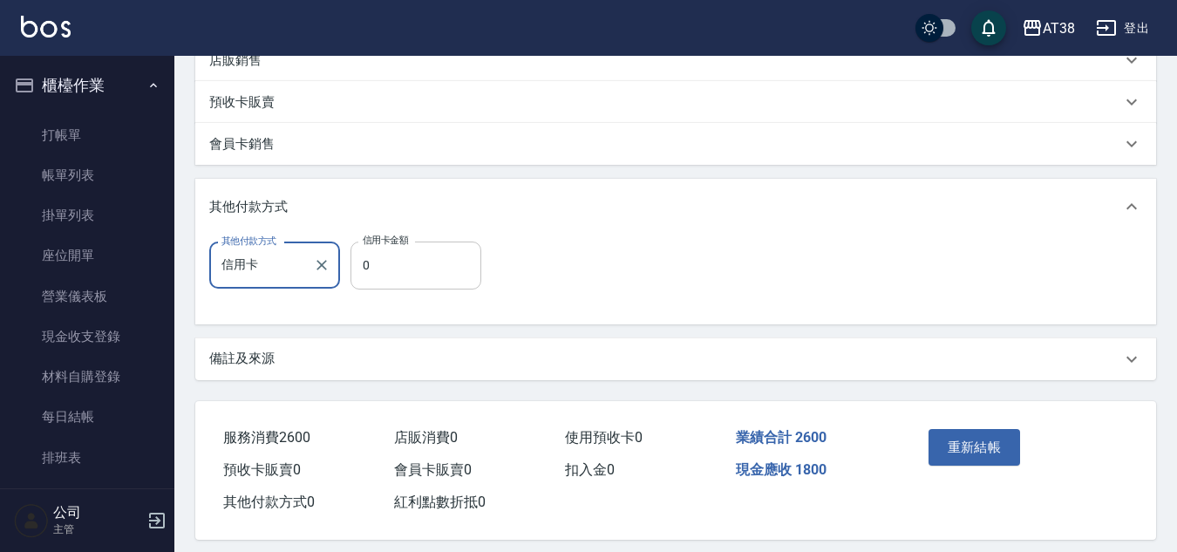
click at [359, 268] on input "0" at bounding box center [415, 264] width 131 height 47
type input "1800"
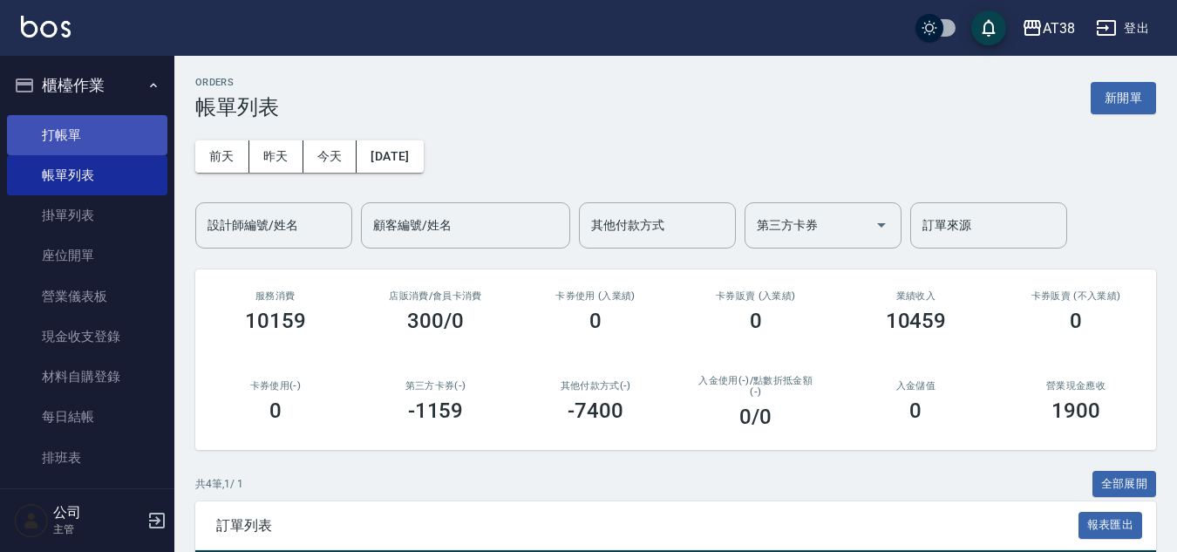
click at [54, 128] on link "打帳單" at bounding box center [87, 135] width 160 height 40
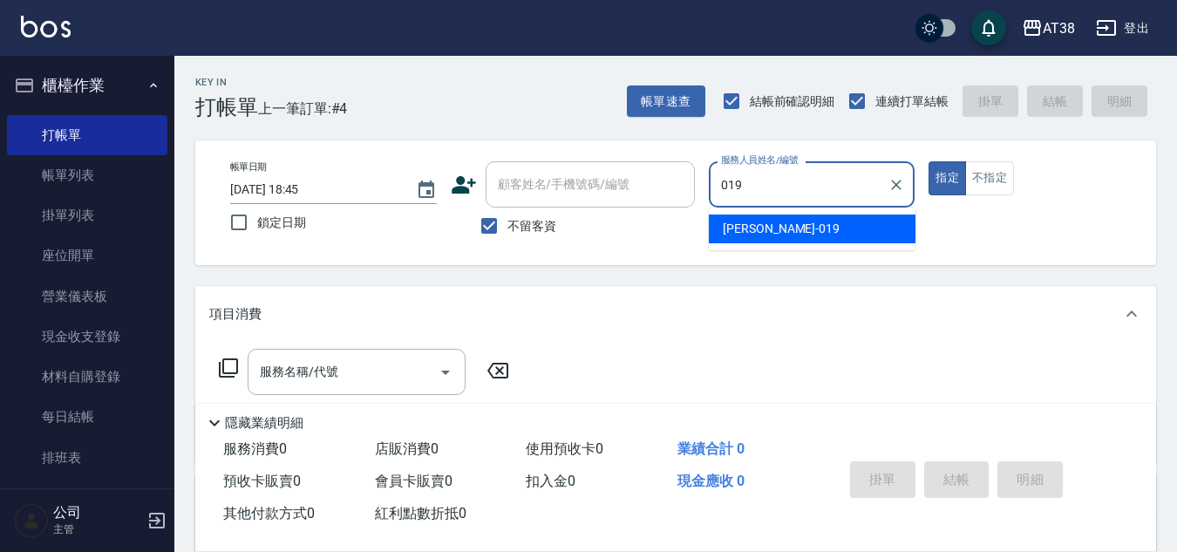
type input "[PERSON_NAME]-019"
type button "true"
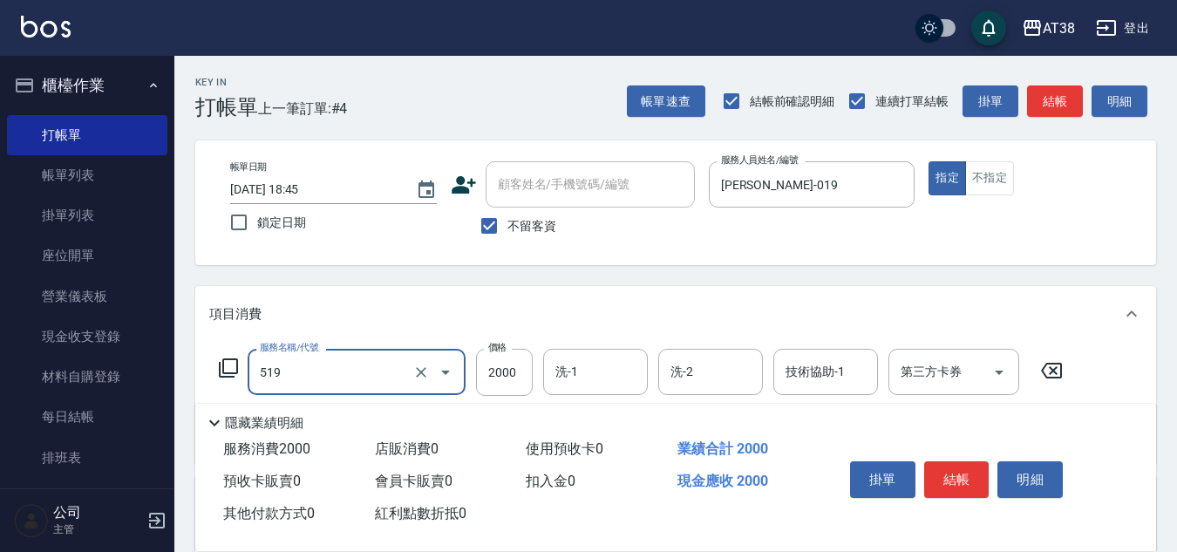
type input "網路染髮(519)"
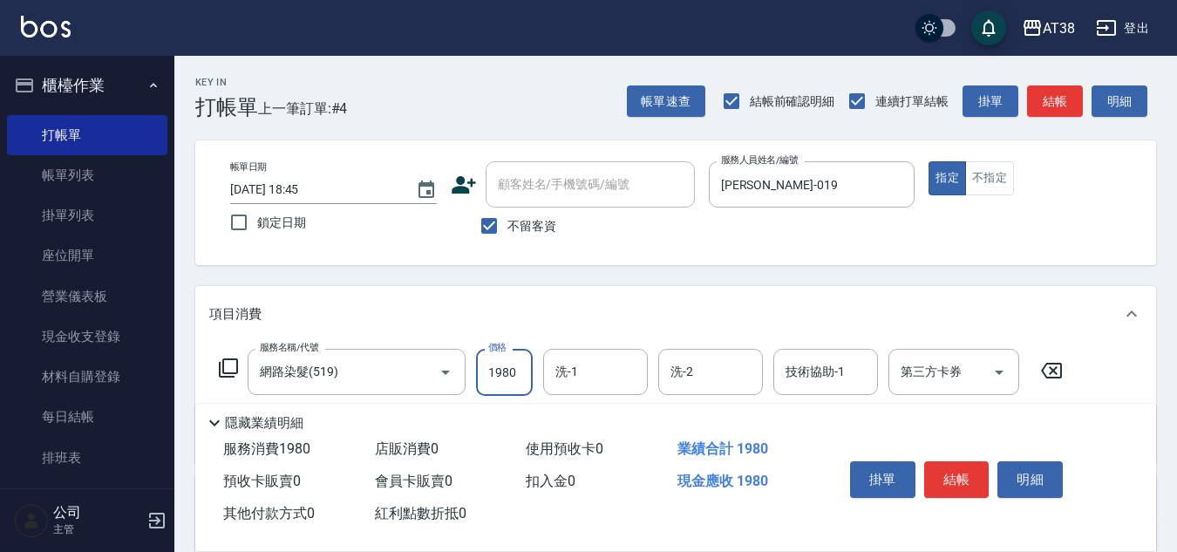
type input "1980"
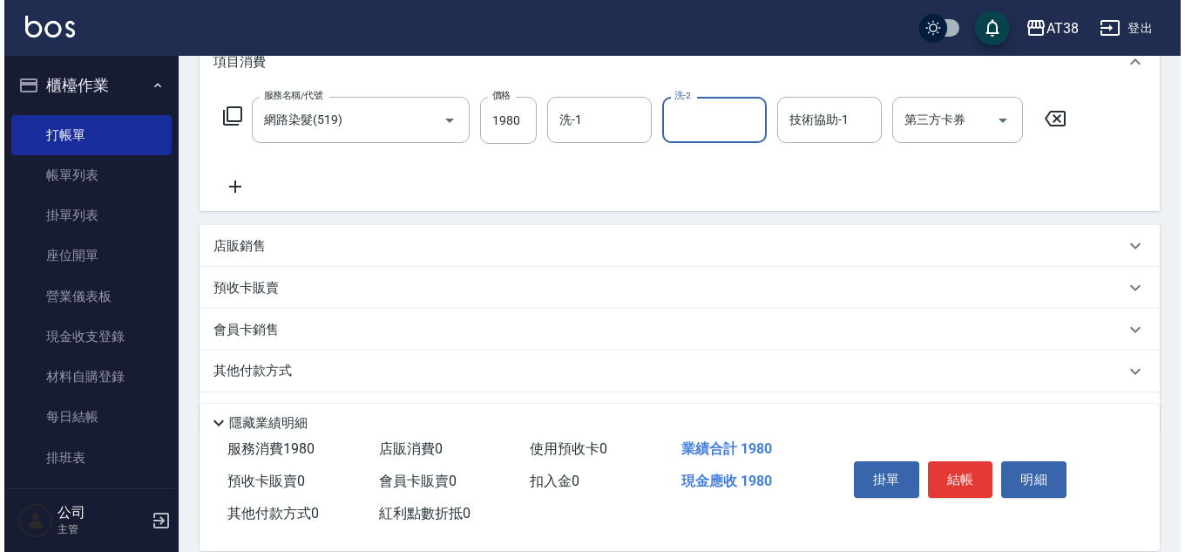
scroll to position [261, 0]
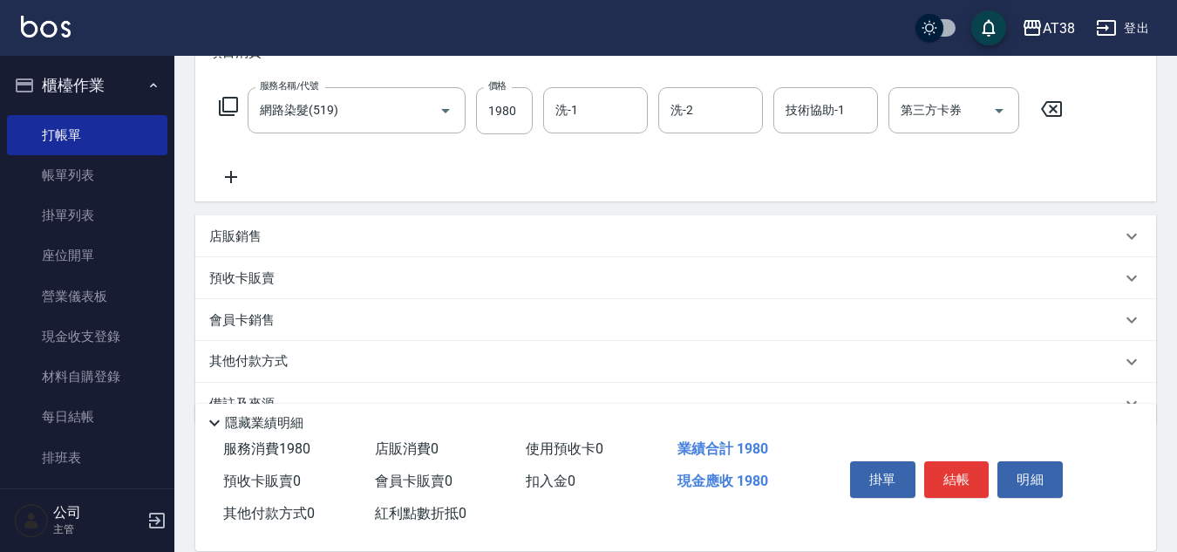
click at [230, 168] on icon at bounding box center [231, 176] width 44 height 21
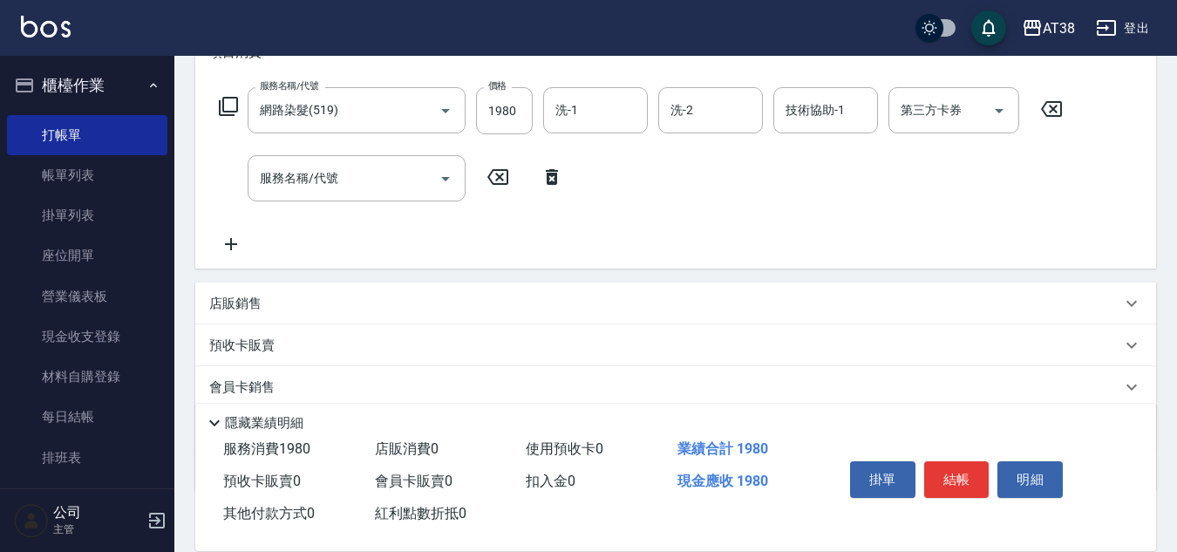
click at [231, 104] on icon at bounding box center [228, 106] width 21 height 21
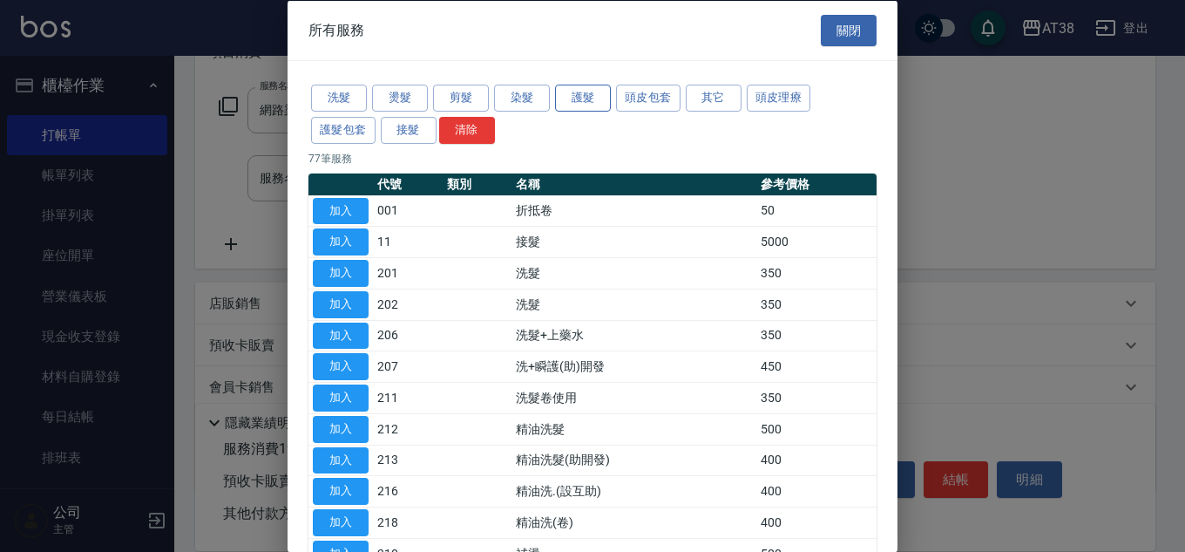
click at [578, 104] on button "護髮" at bounding box center [583, 98] width 56 height 27
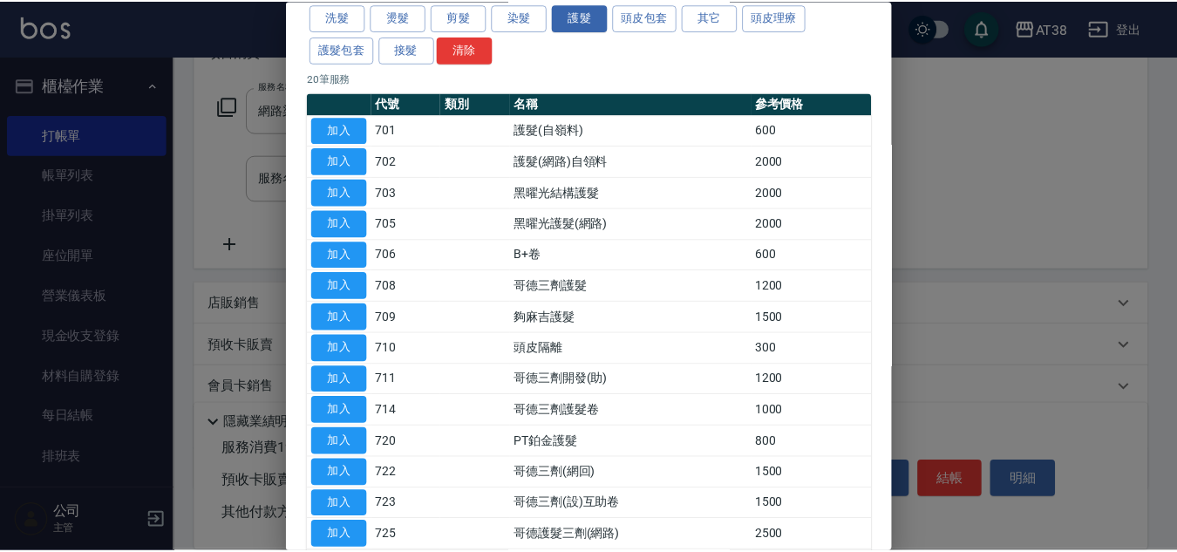
scroll to position [174, 0]
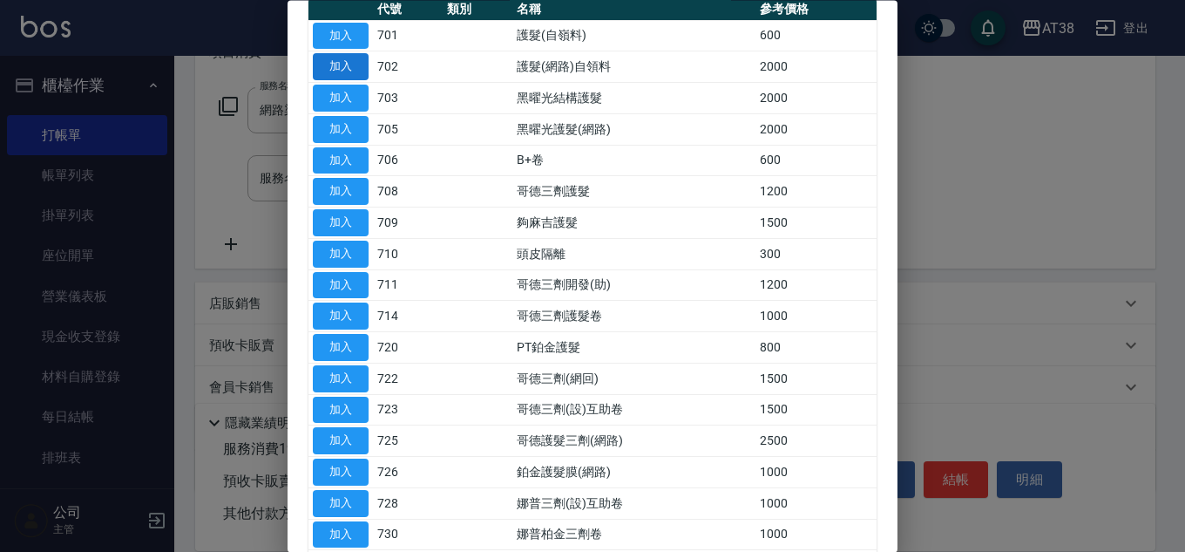
click at [350, 70] on button "加入" at bounding box center [341, 67] width 56 height 27
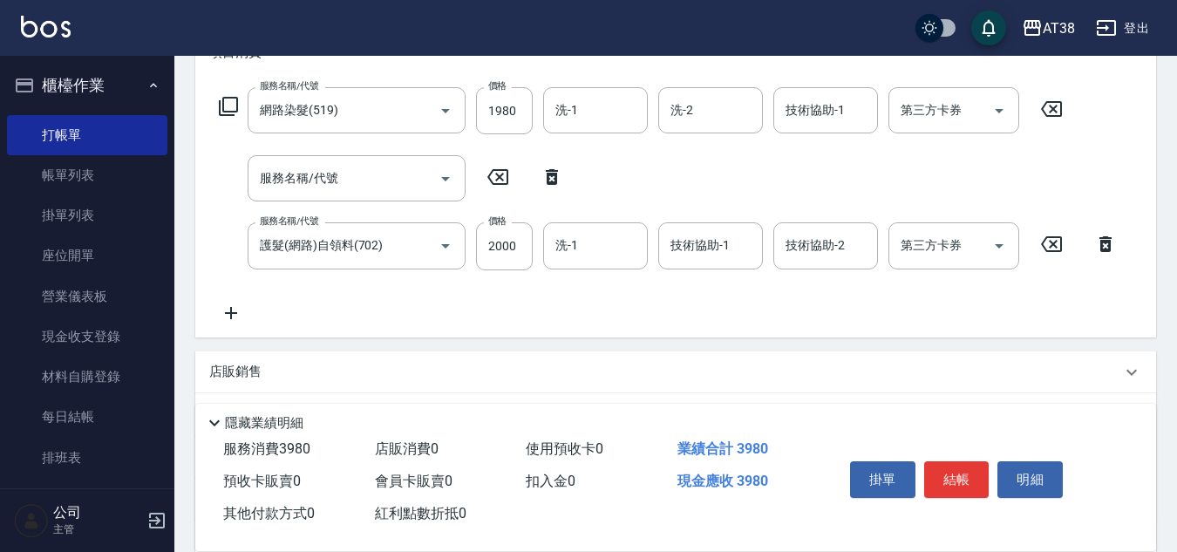
click at [553, 177] on icon at bounding box center [552, 176] width 44 height 21
type input "護髮(網路)自領料(702)"
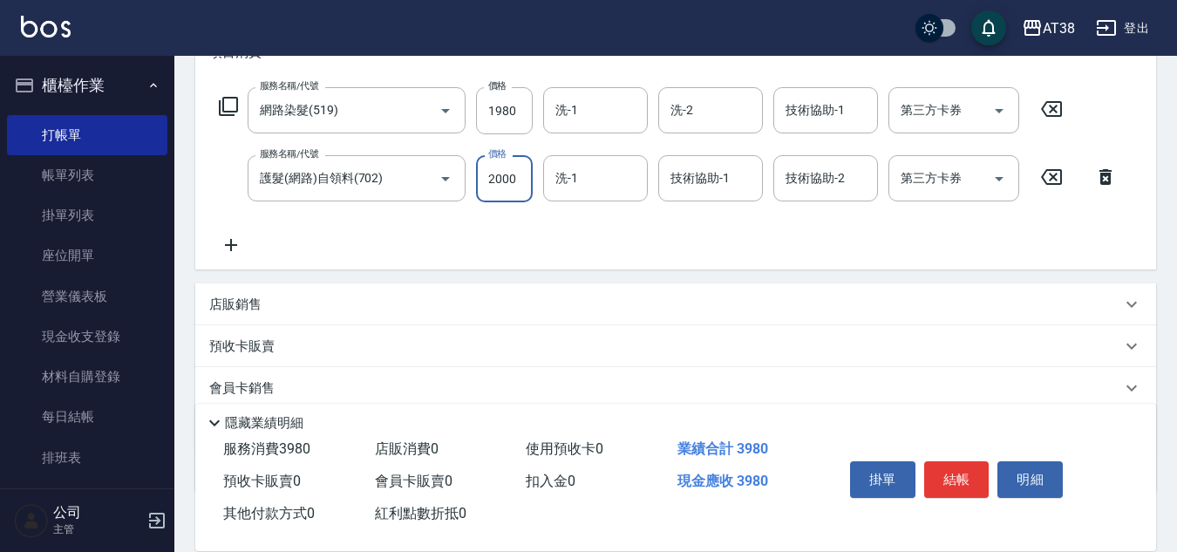
click at [511, 189] on input "2000" at bounding box center [504, 178] width 57 height 47
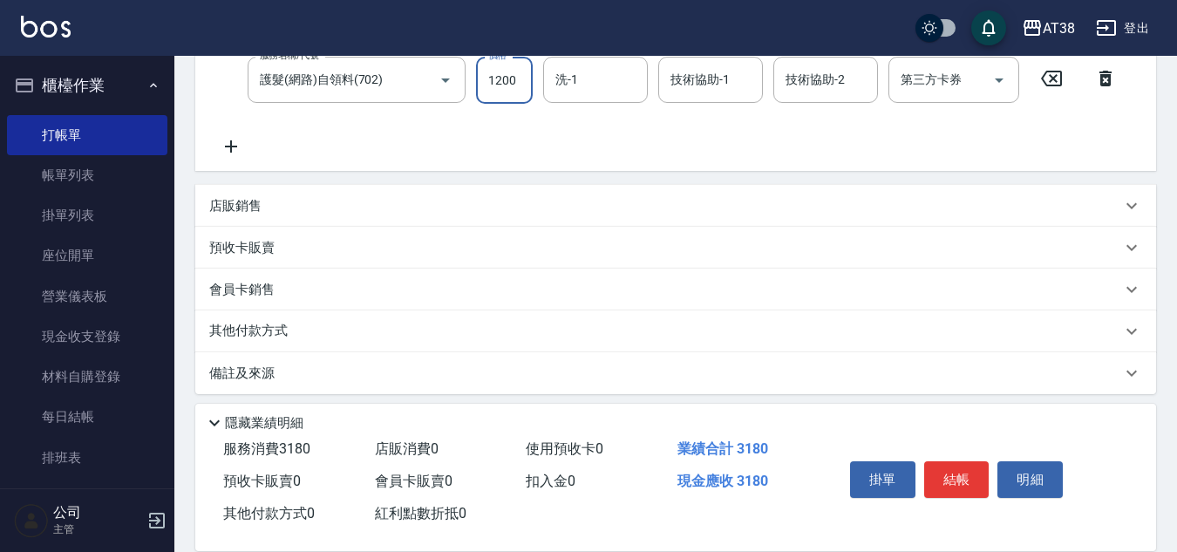
scroll to position [370, 0]
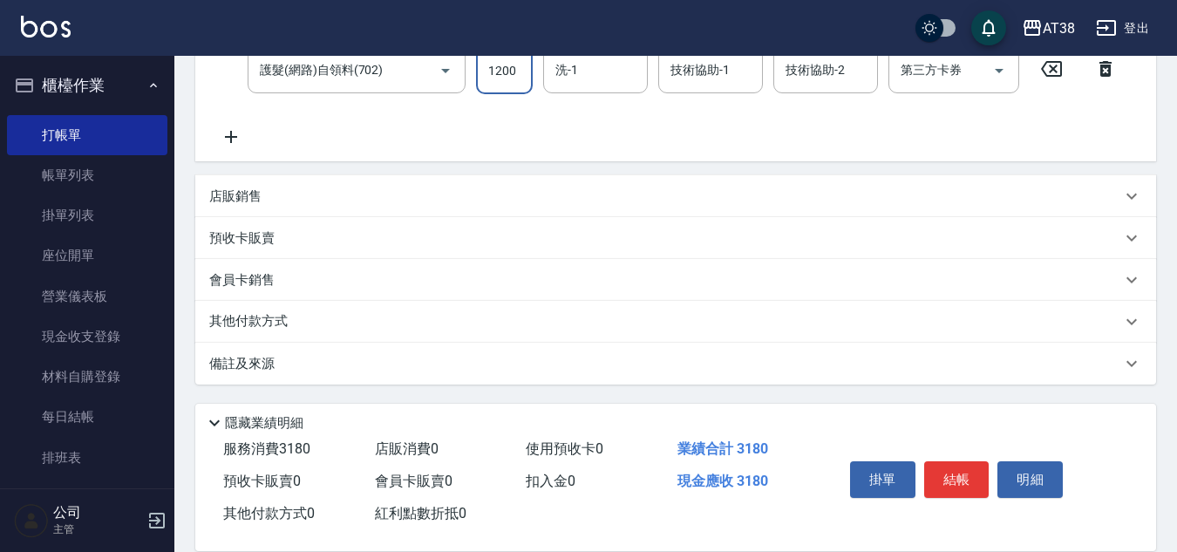
type input "1200"
click at [262, 315] on p "其他付款方式" at bounding box center [252, 321] width 87 height 19
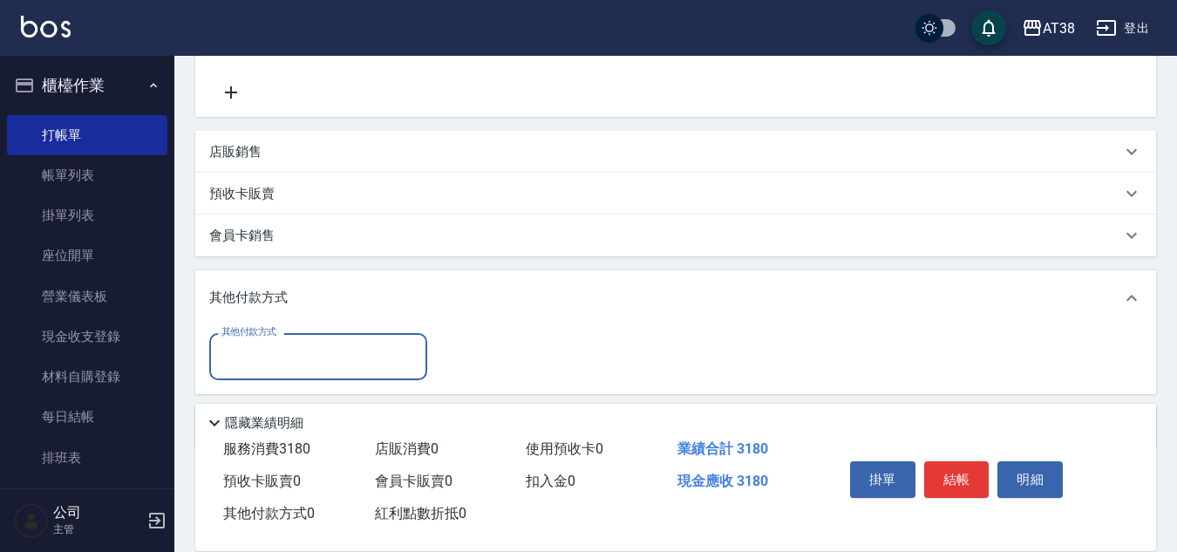
scroll to position [479, 0]
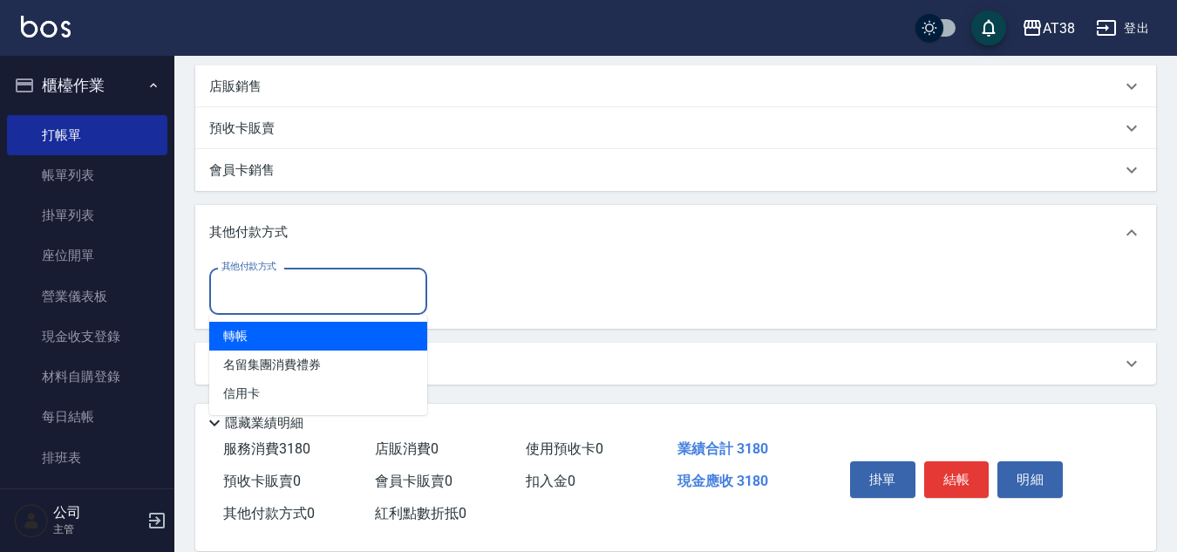
click at [267, 297] on input "其他付款方式" at bounding box center [318, 290] width 202 height 31
click at [243, 332] on span "轉帳" at bounding box center [318, 336] width 218 height 29
type input "轉帳"
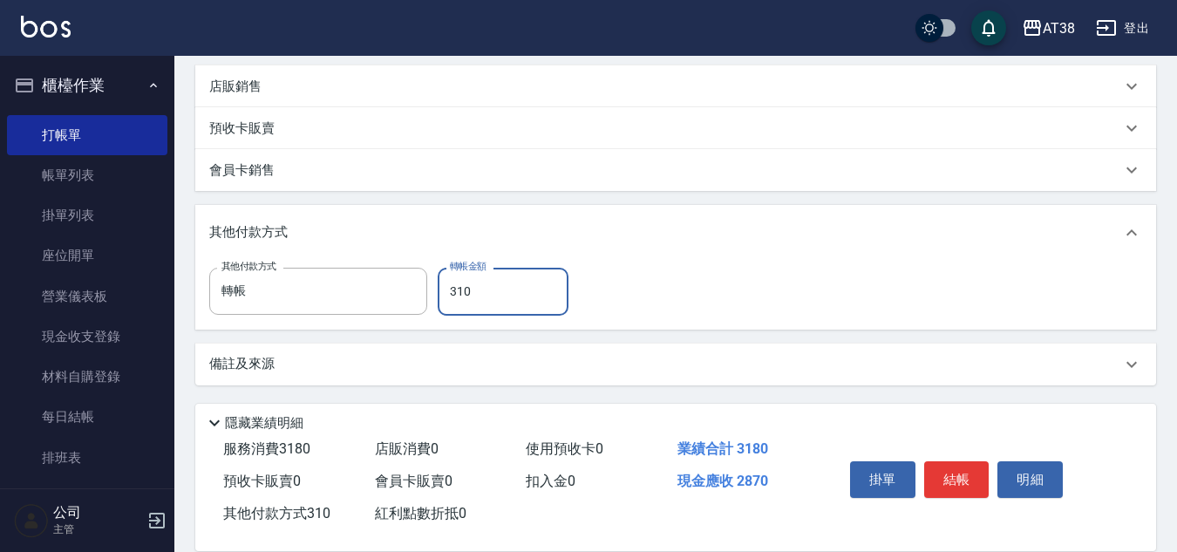
type input "3180"
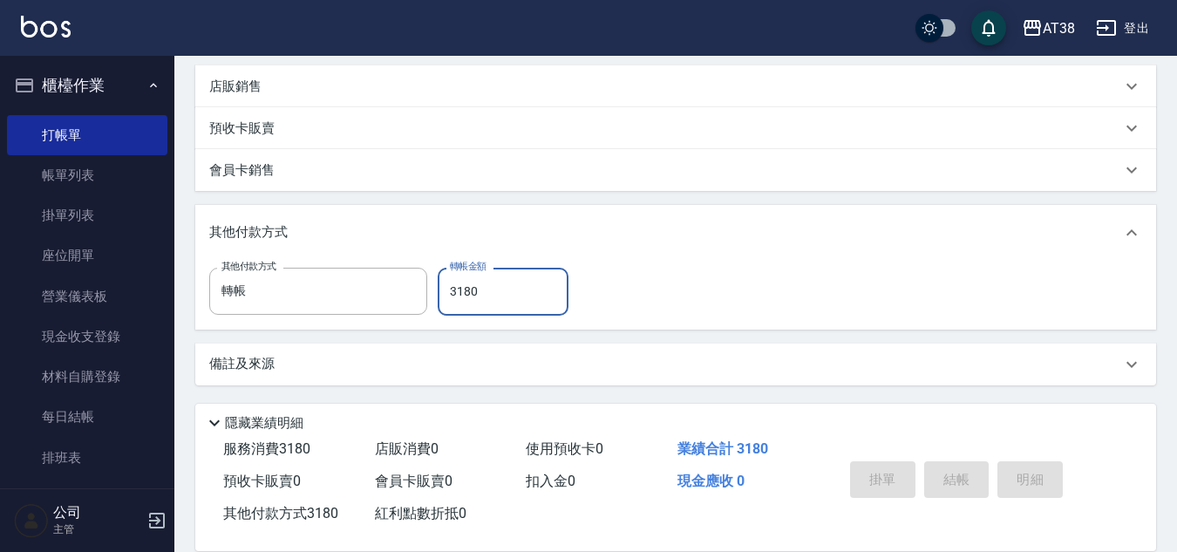
type input "[DATE] 18:46"
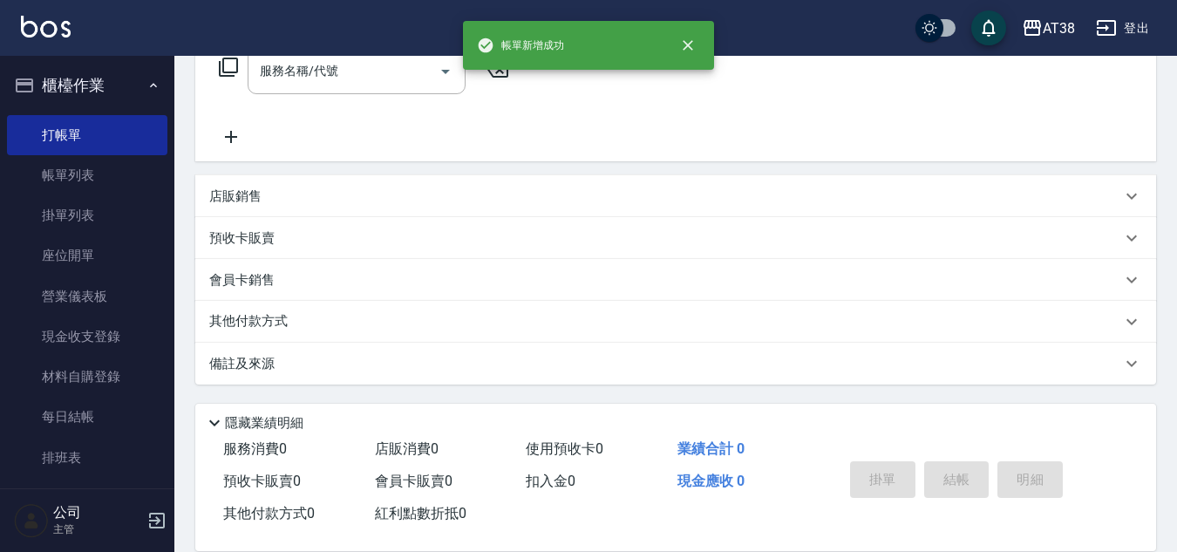
scroll to position [0, 0]
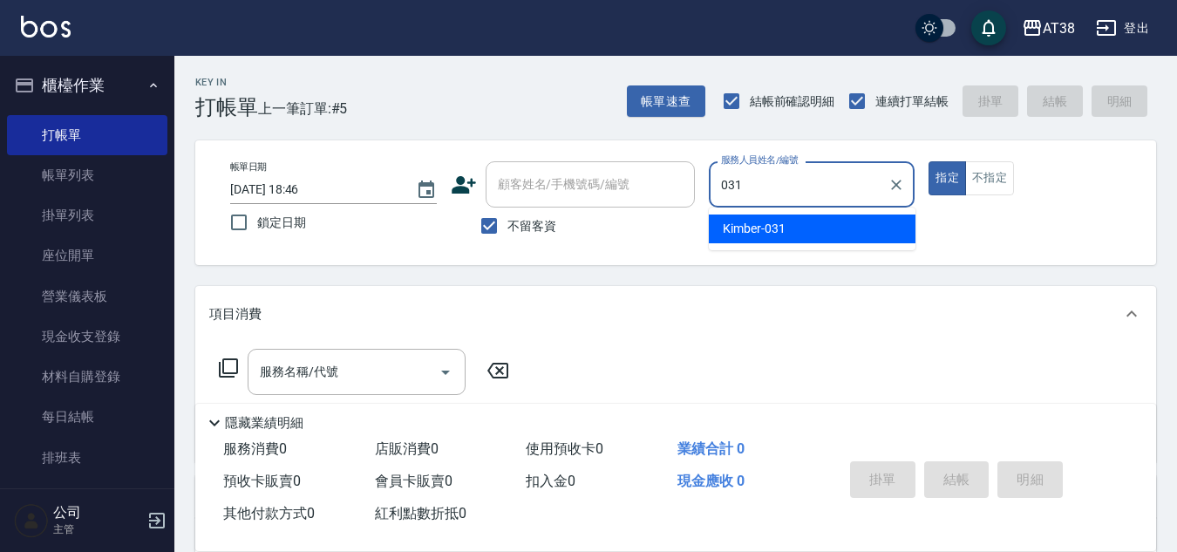
type input "Kimber-031"
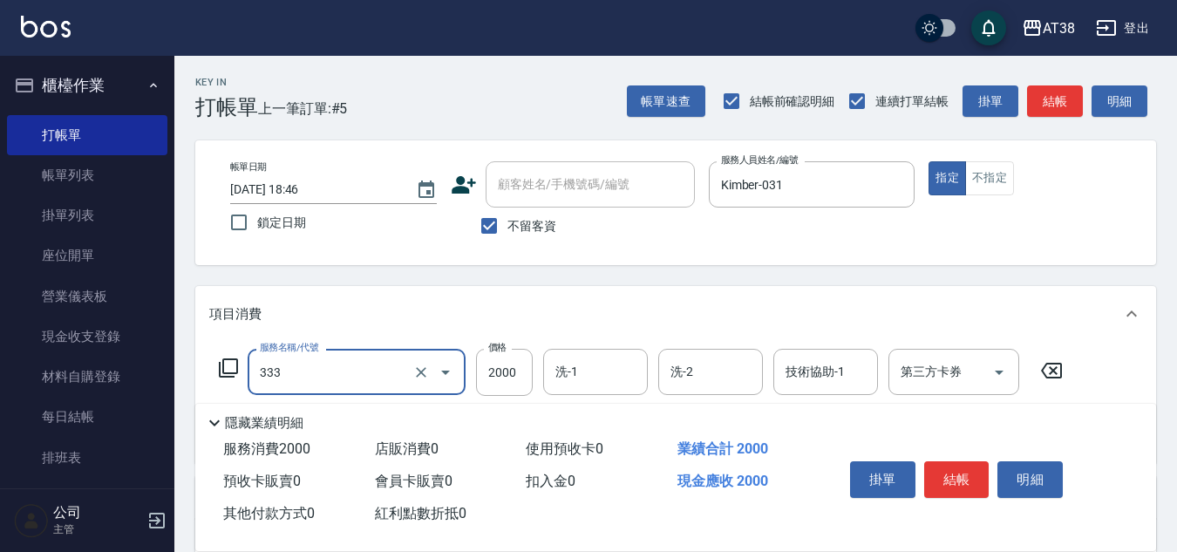
type input "網路燙髮(333)"
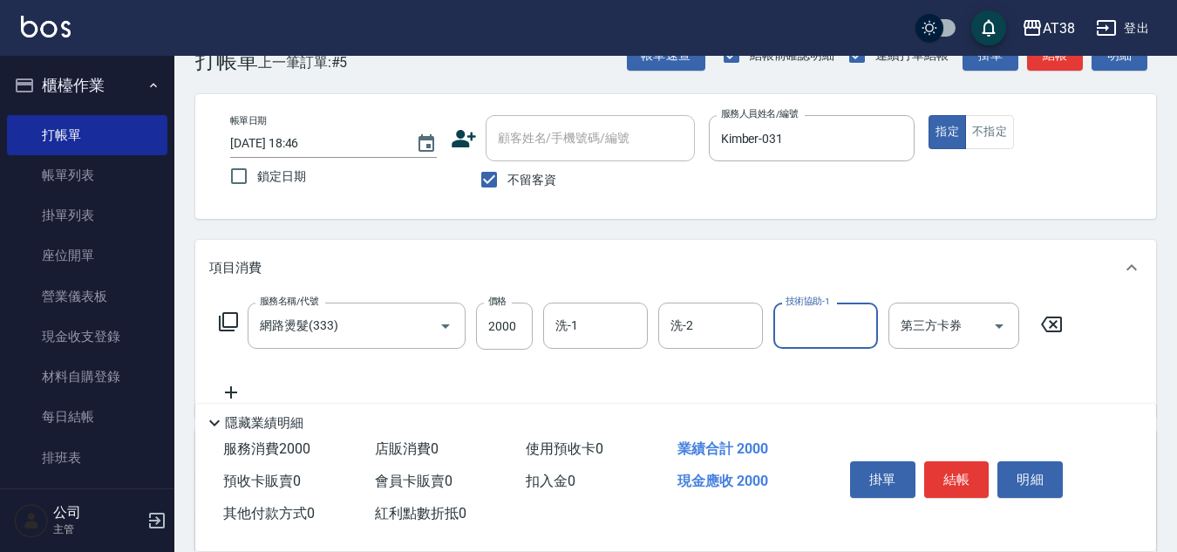
scroll to position [87, 0]
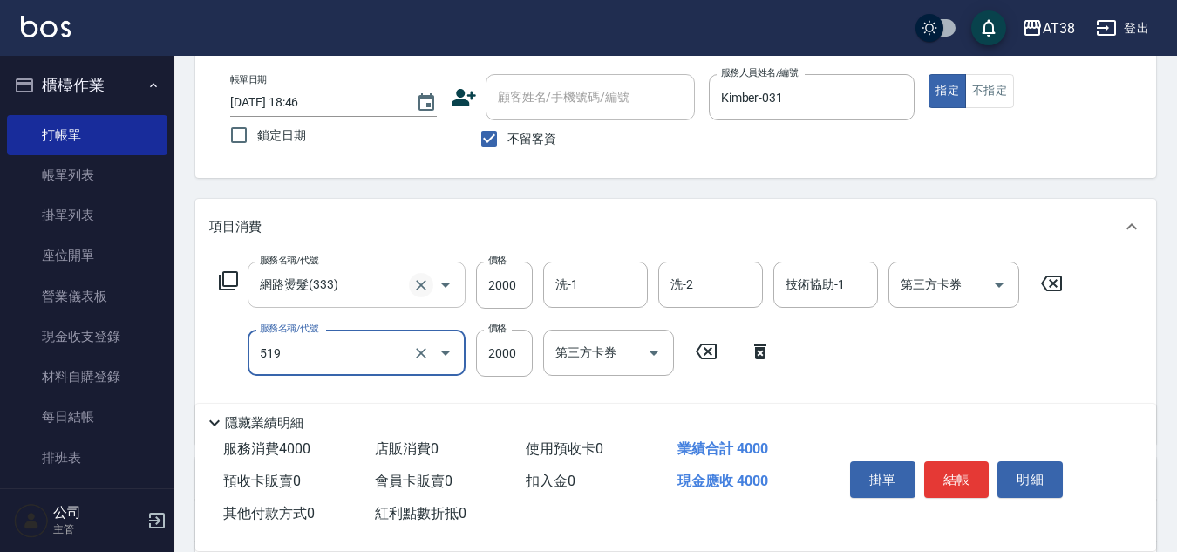
type input "網路染髮(519)"
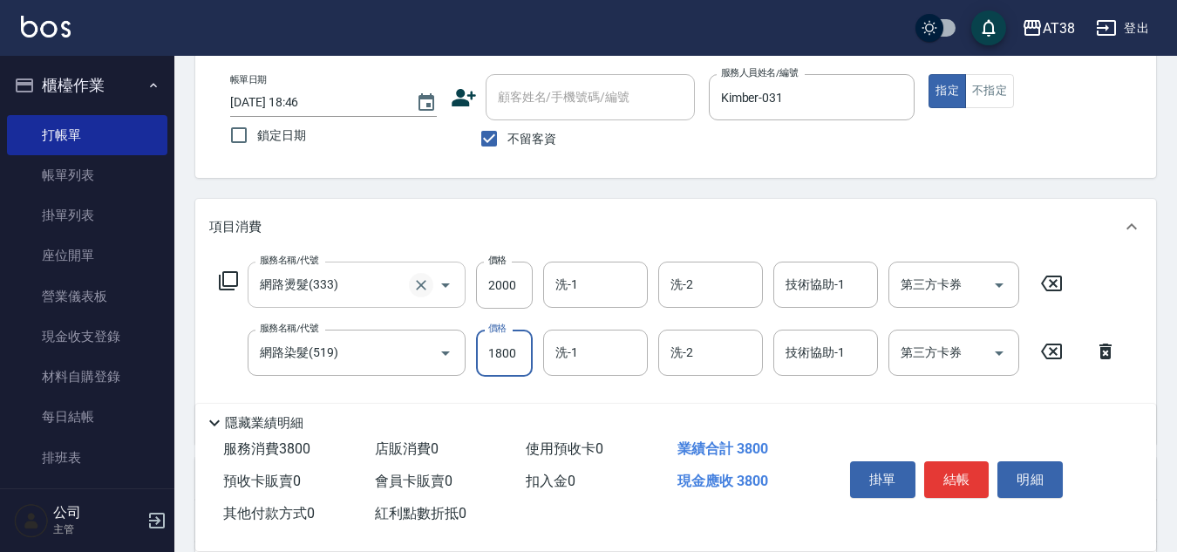
type input "1800"
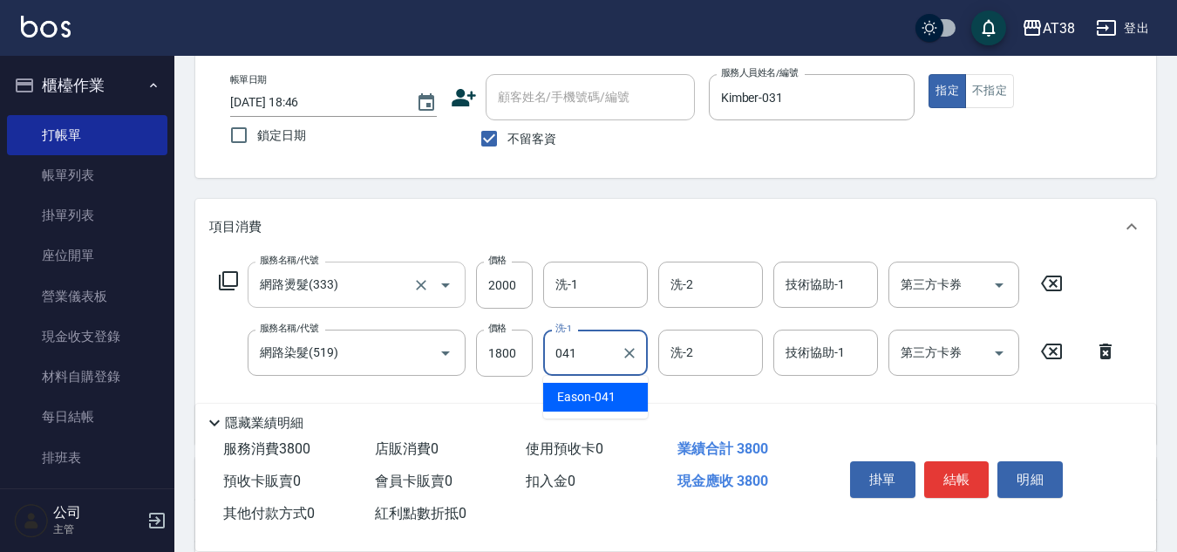
type input "Eason-041"
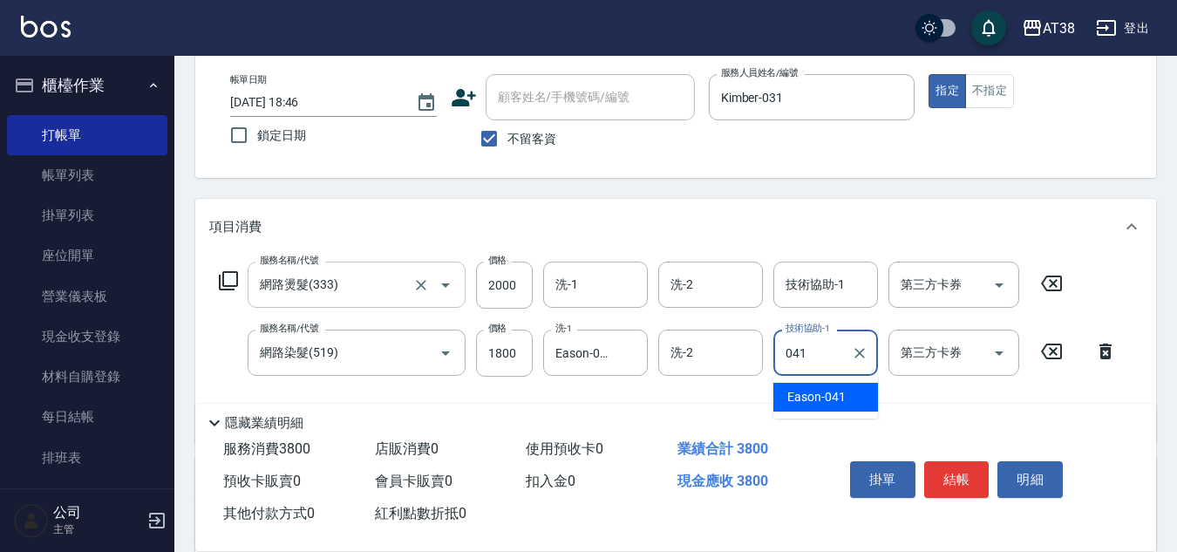
type input "Eason-041"
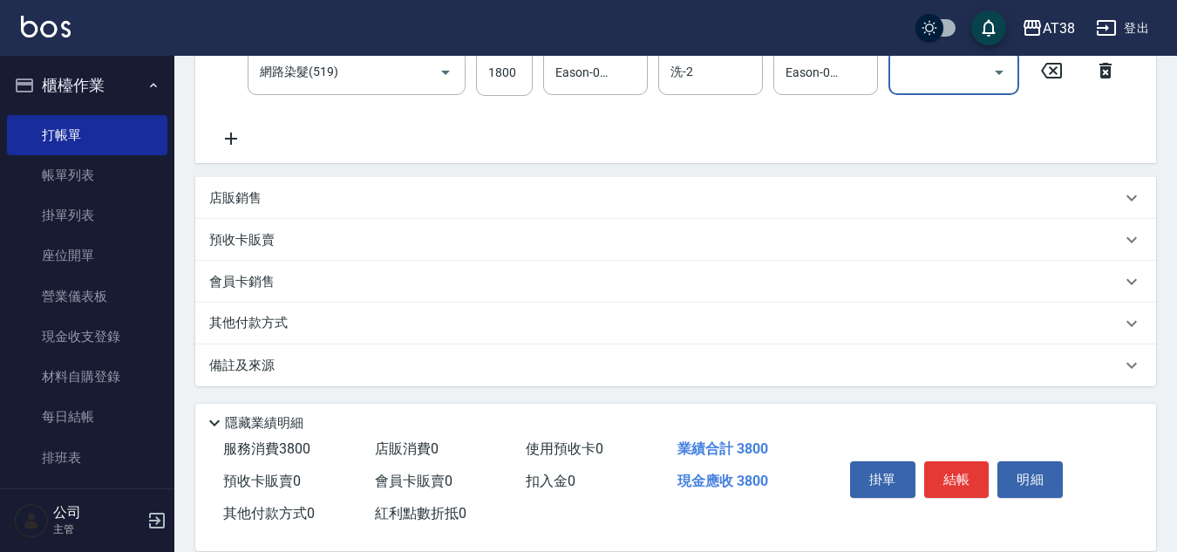
scroll to position [370, 0]
click at [237, 188] on p "店販銷售" at bounding box center [235, 196] width 52 height 18
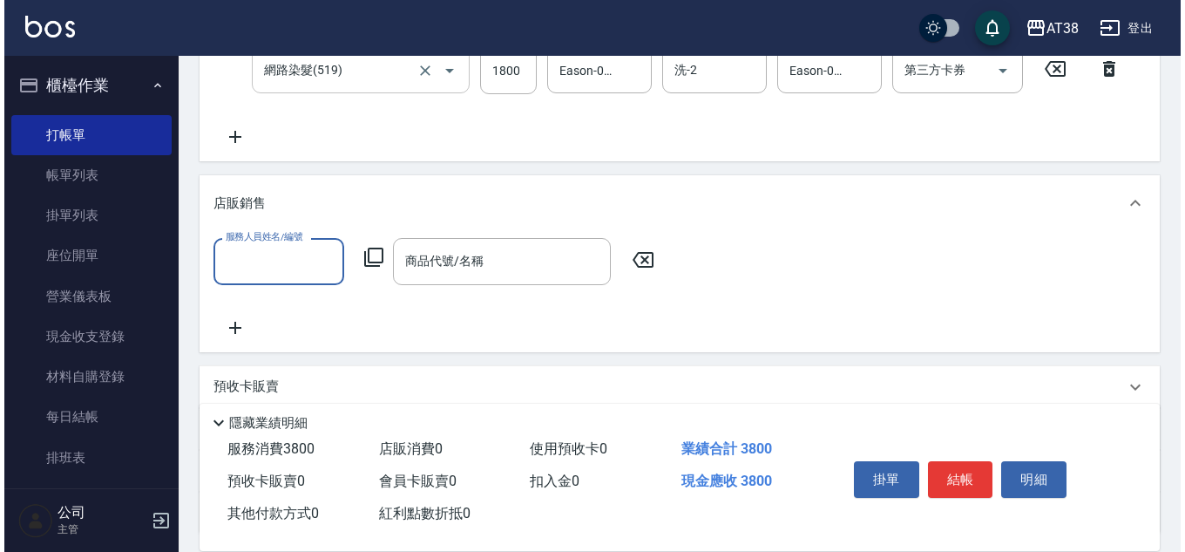
scroll to position [0, 0]
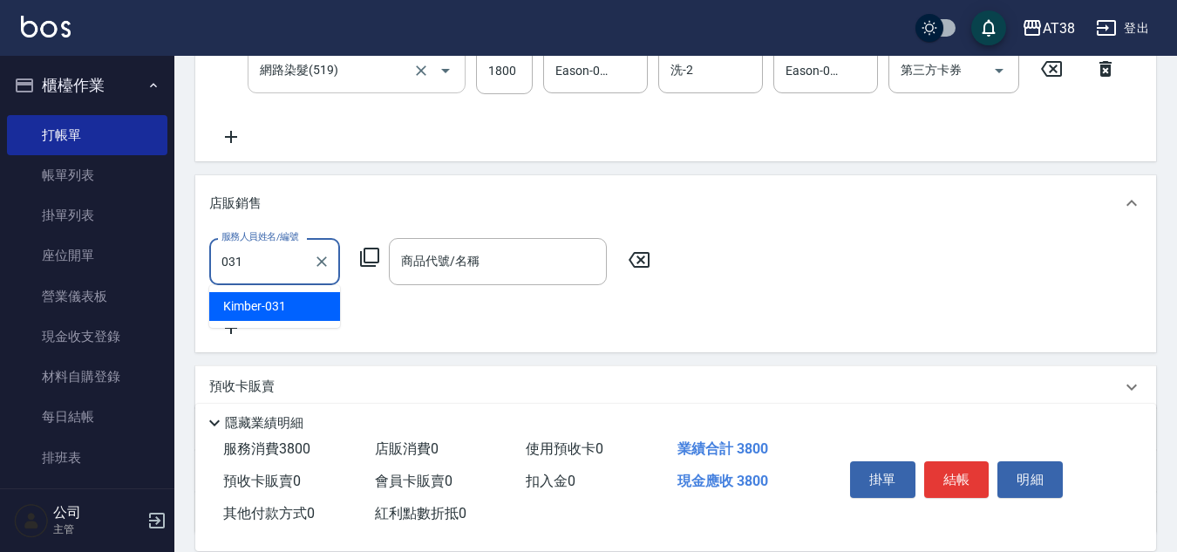
type input "Kimber-031"
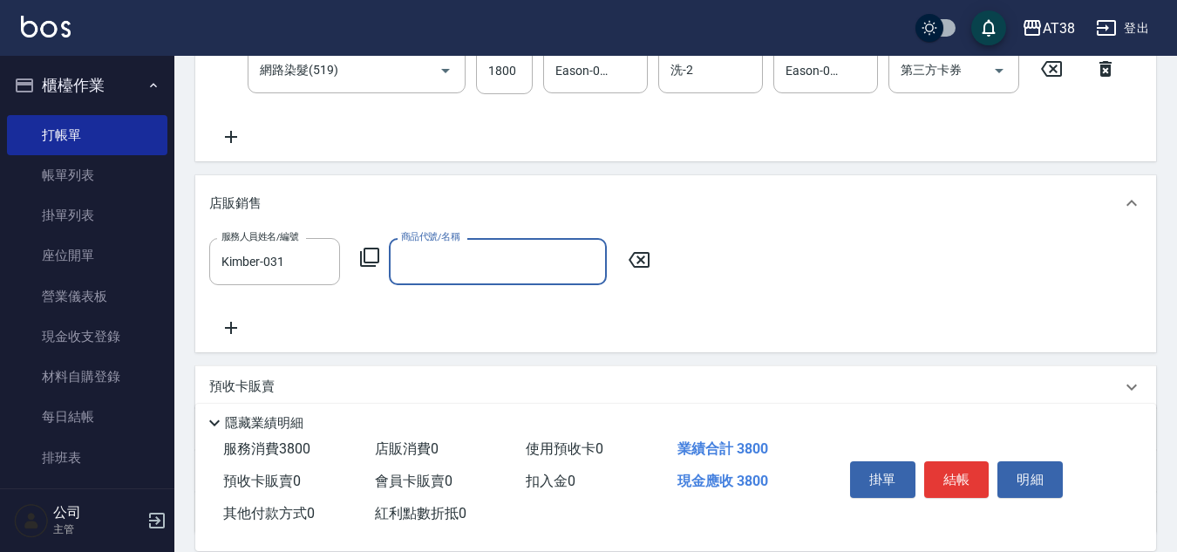
click at [370, 256] on icon at bounding box center [369, 257] width 21 height 21
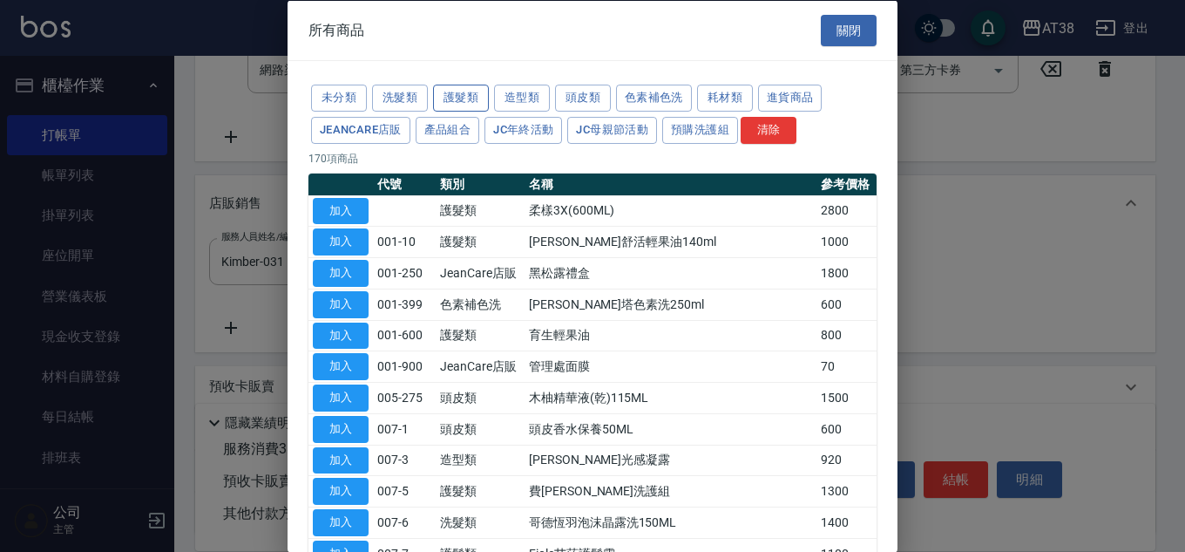
click at [438, 94] on button "護髮類" at bounding box center [461, 98] width 56 height 27
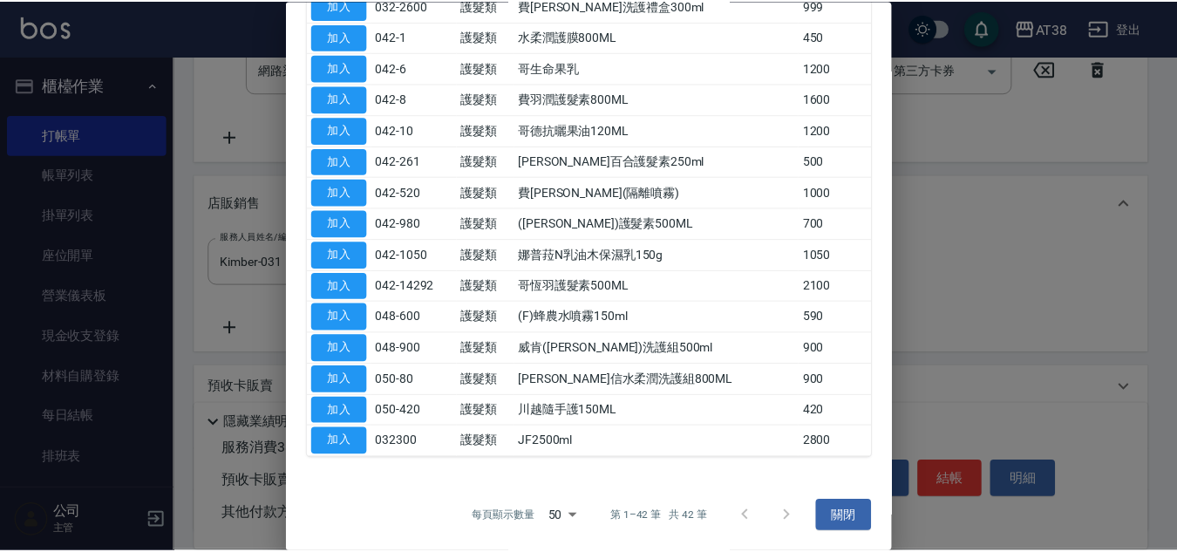
scroll to position [1048, 0]
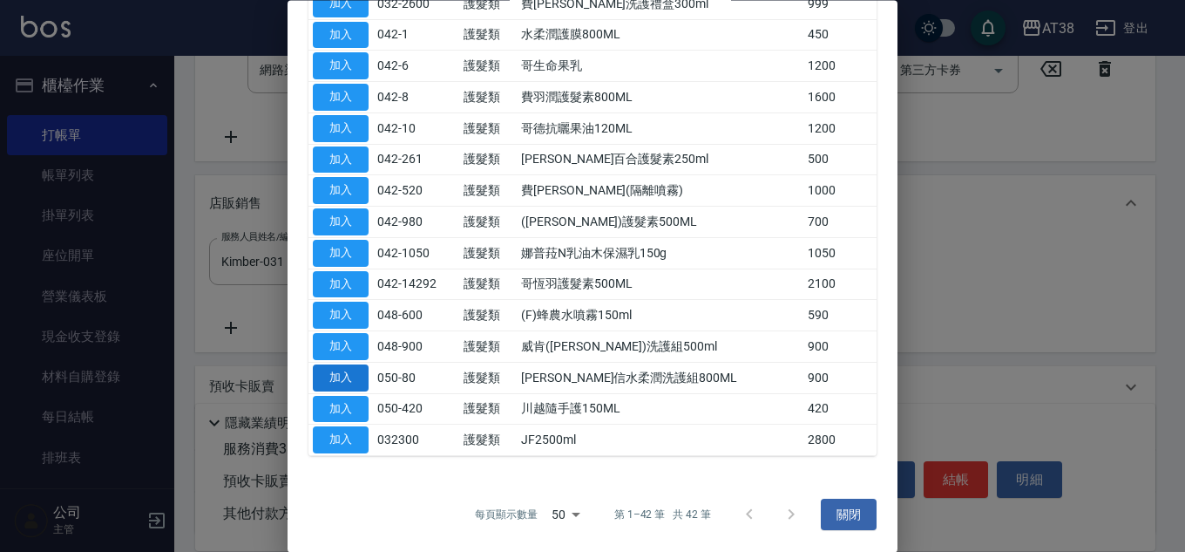
click at [336, 375] on button "加入" at bounding box center [341, 377] width 56 height 27
type input "[PERSON_NAME]信水柔潤洗護組800ML"
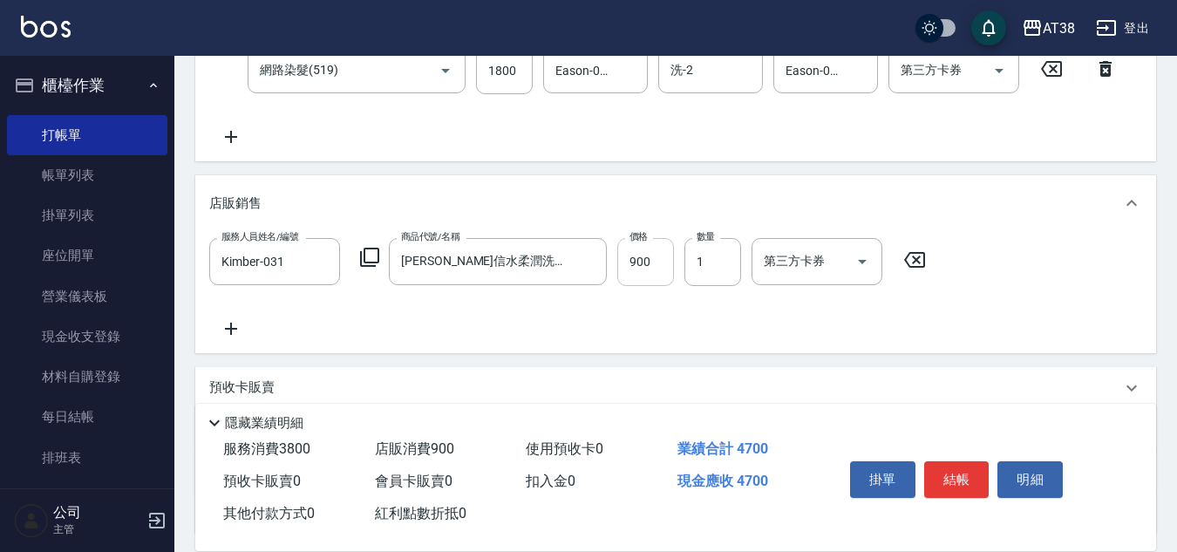
click at [628, 260] on input "900" at bounding box center [645, 261] width 57 height 47
type input "800"
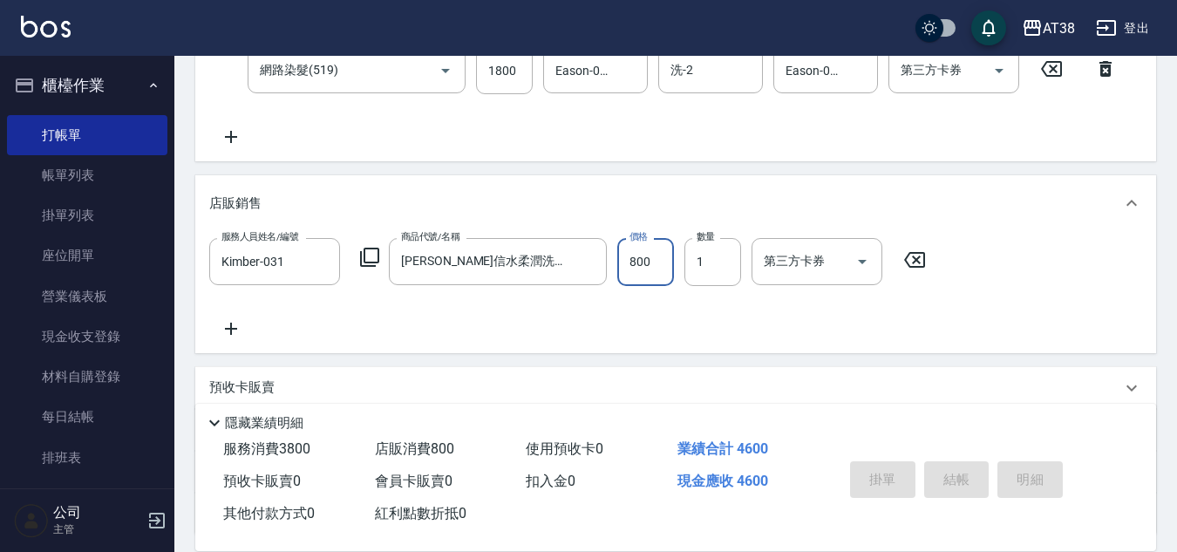
type input "[DATE] 18:47"
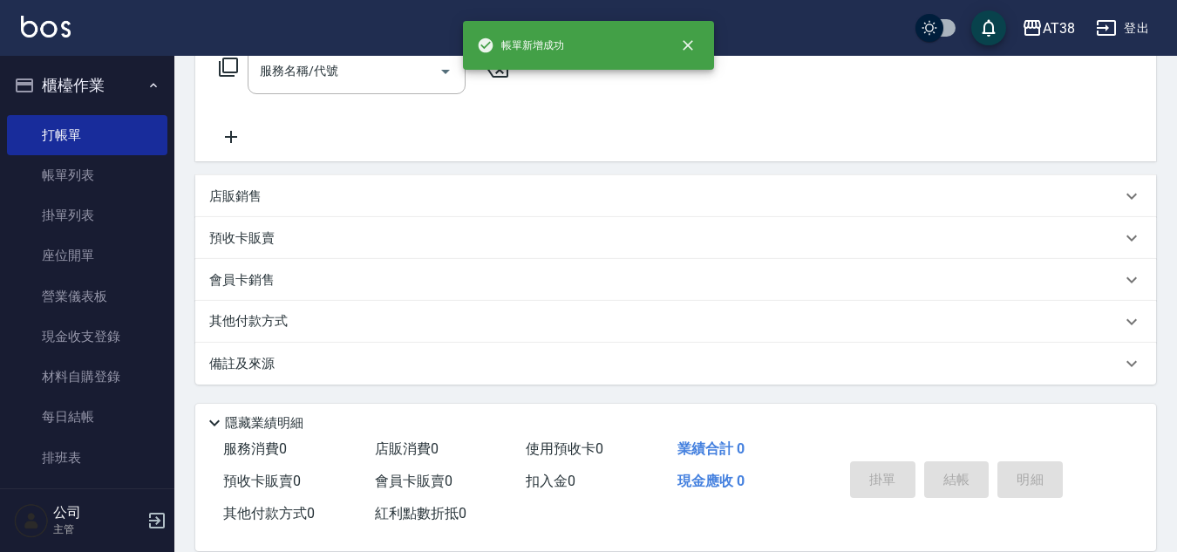
scroll to position [0, 0]
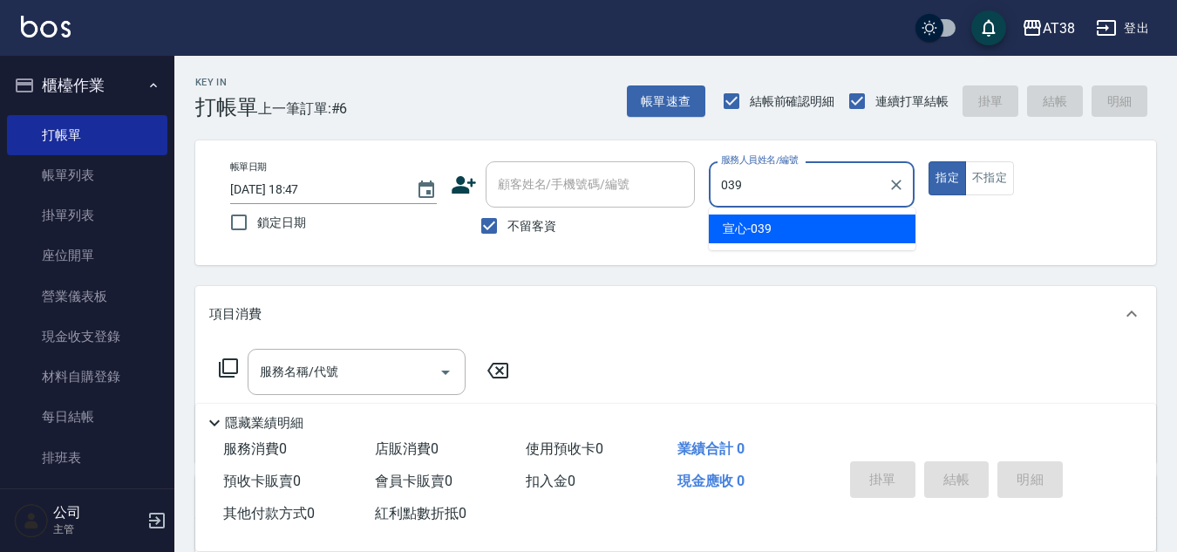
type input "宣心-039"
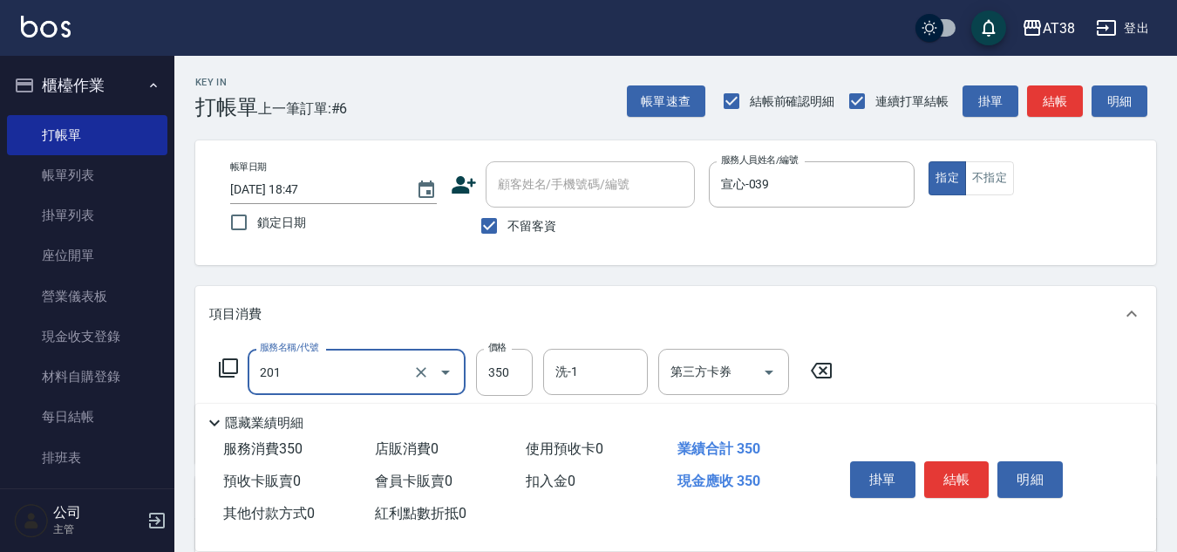
type input "洗髮(201)"
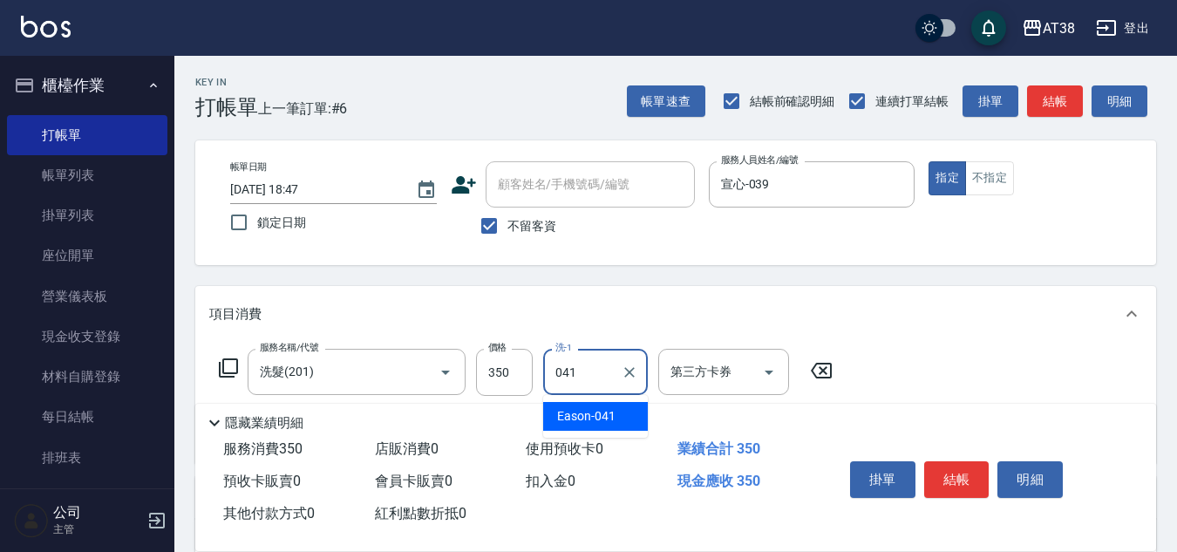
type input "Eason-041"
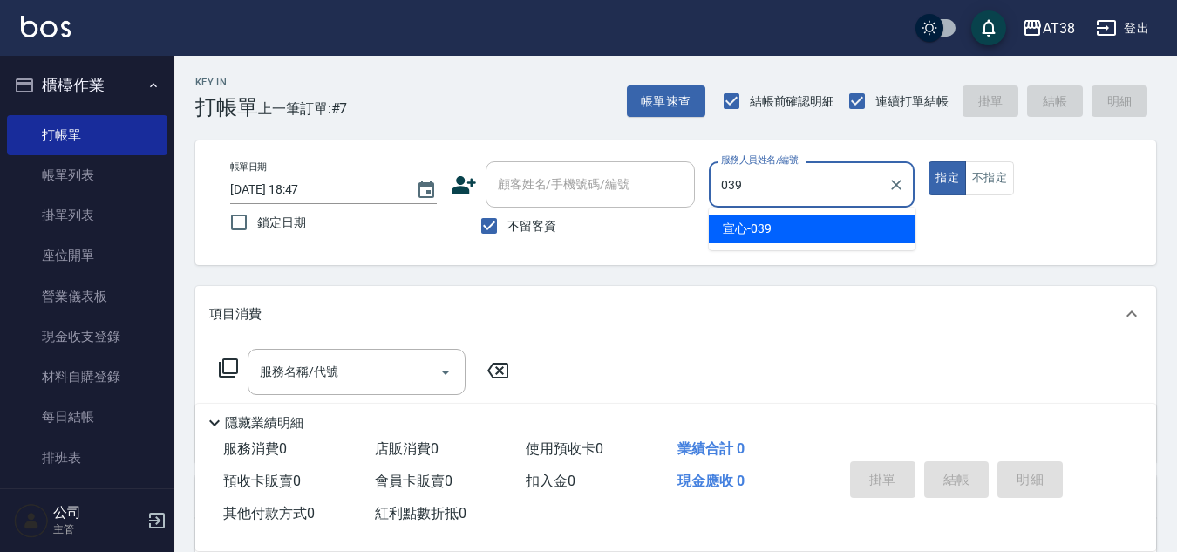
type input "宣心-039"
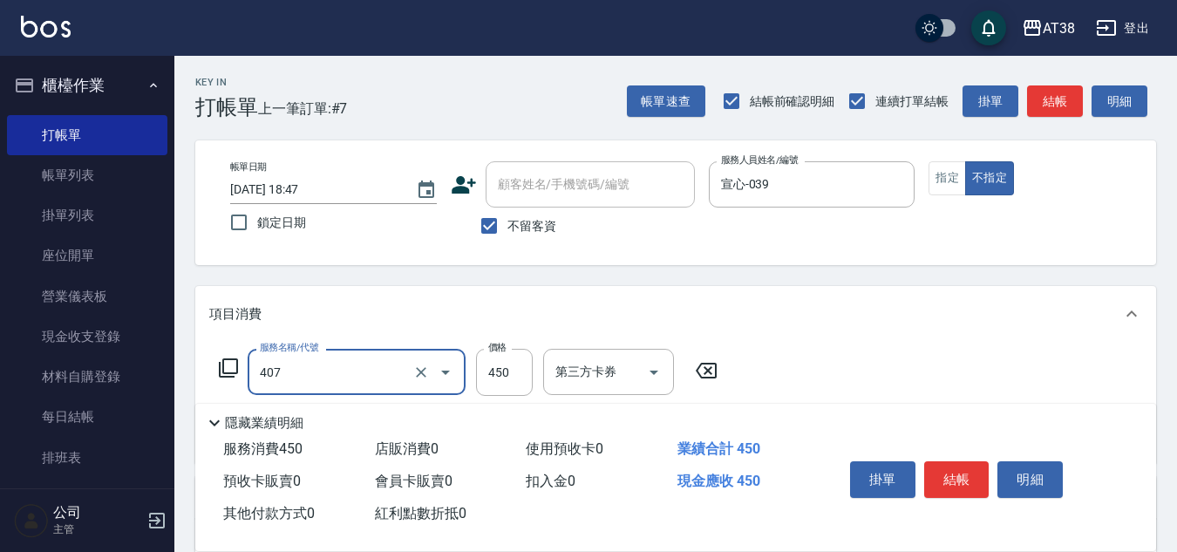
type input "剪髮(407)"
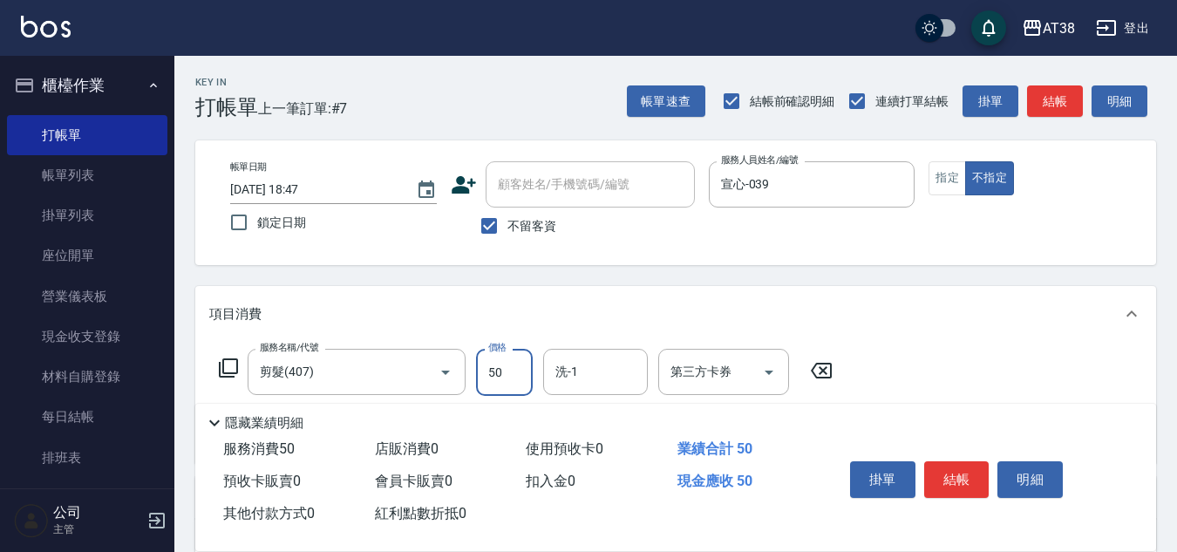
type input "500"
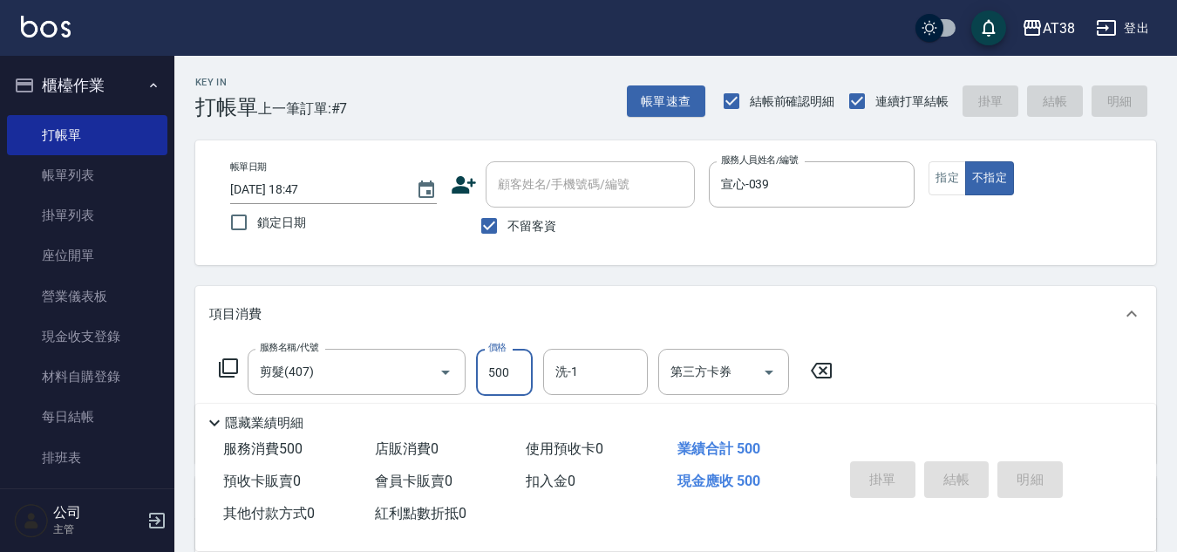
type input "[DATE] 18:48"
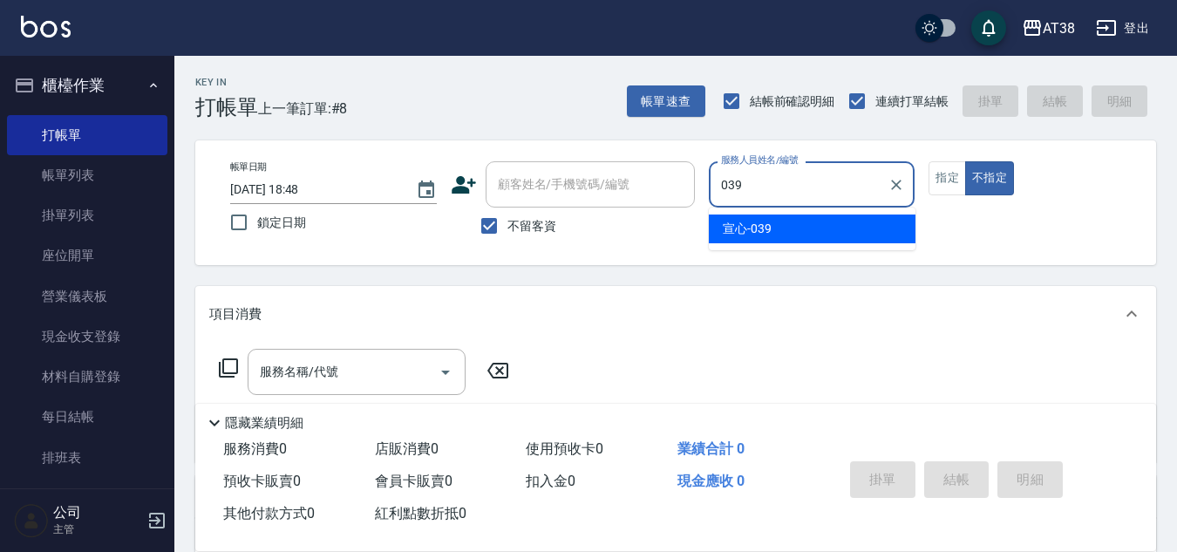
type input "宣心-039"
type button "false"
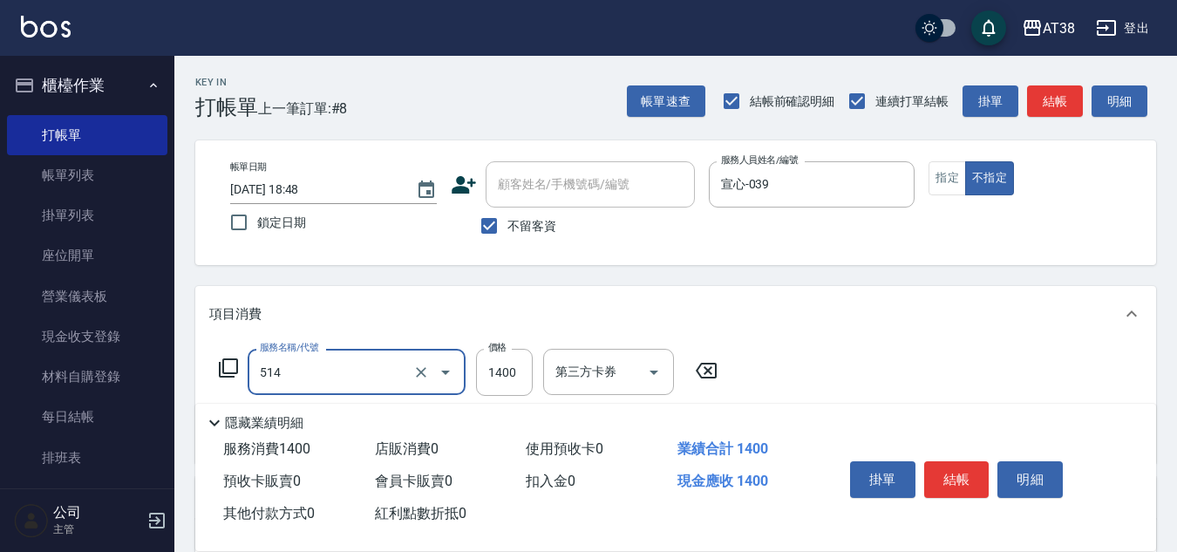
type input "染髮(長)(514)"
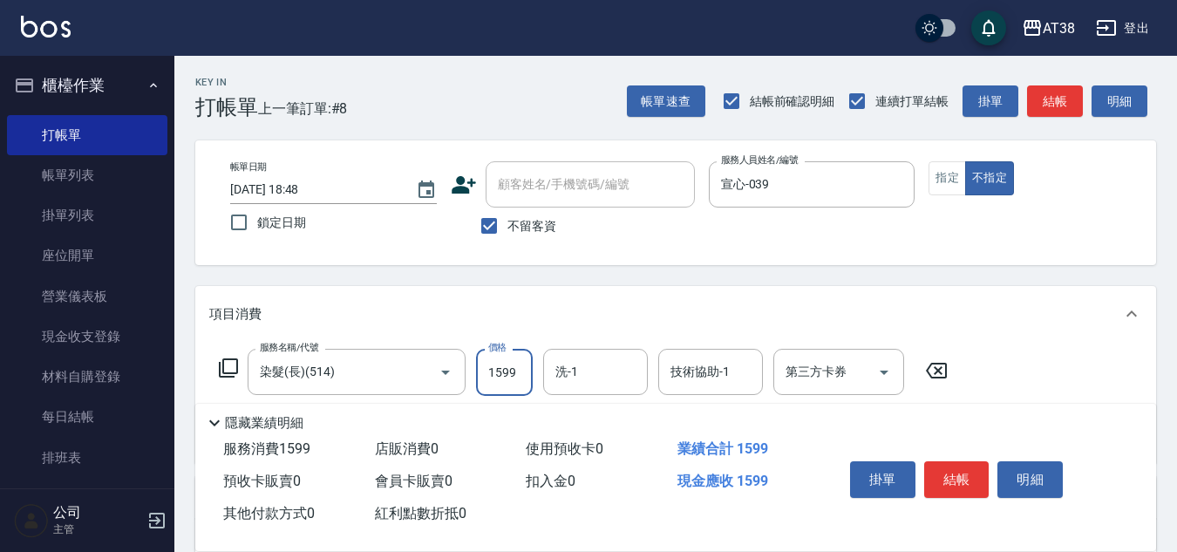
type input "1599"
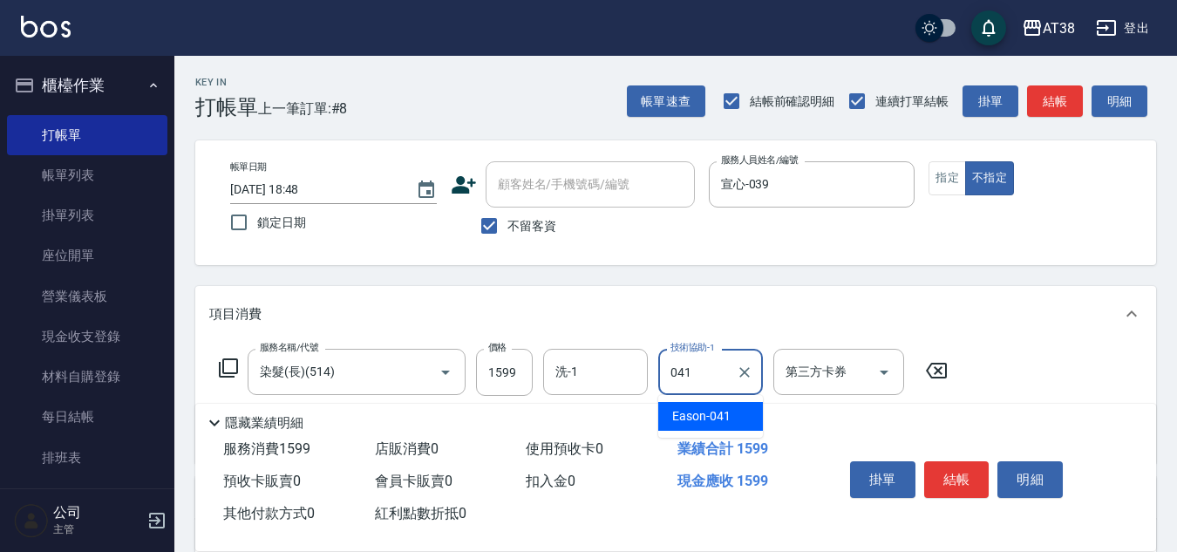
type input "Eason-041"
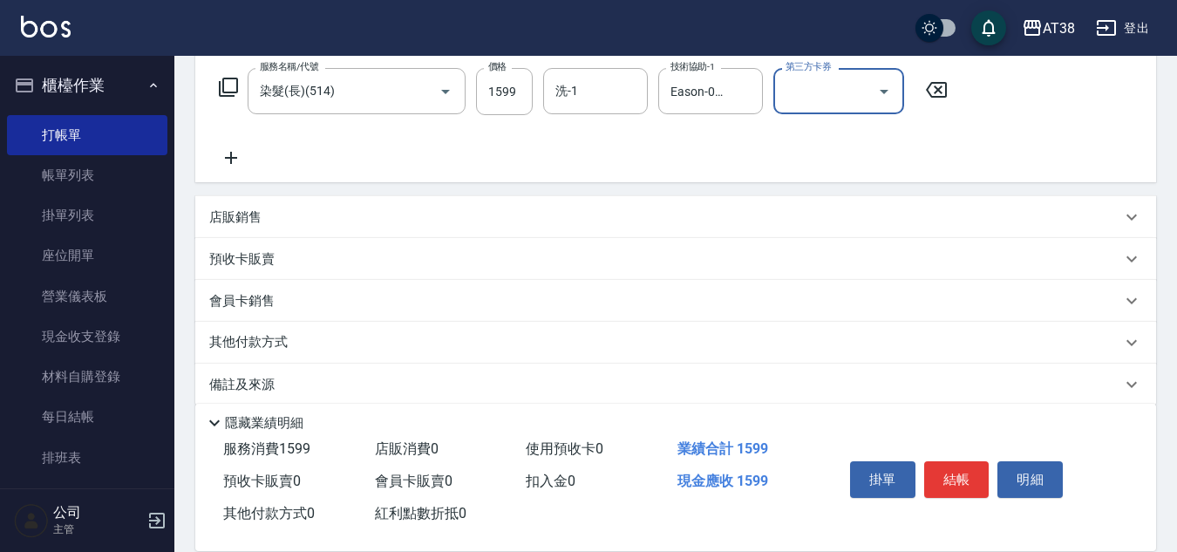
scroll to position [302, 0]
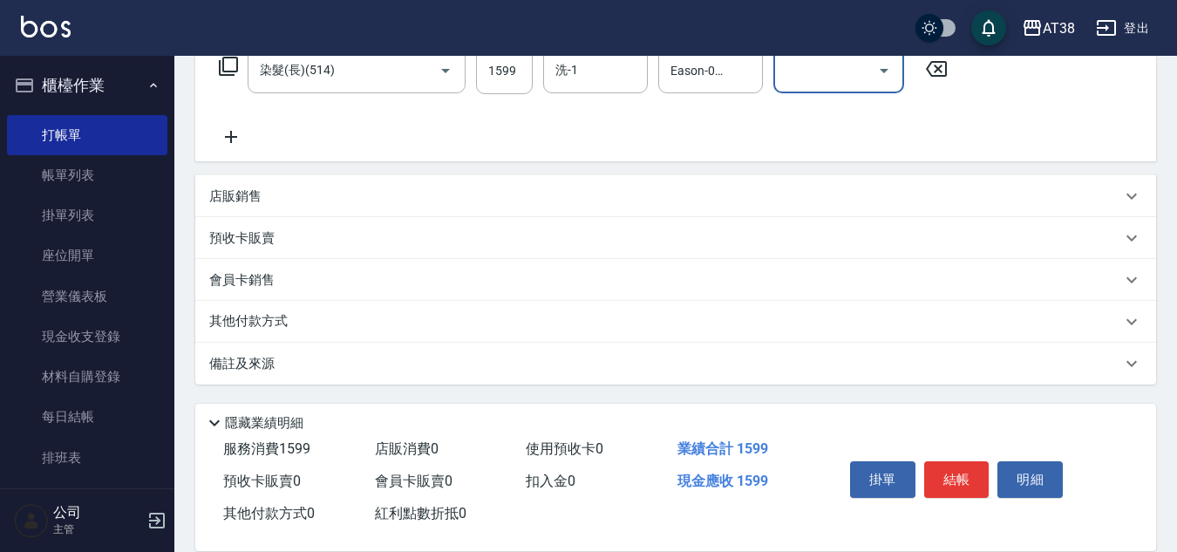
click at [269, 324] on p "其他付款方式" at bounding box center [252, 321] width 87 height 19
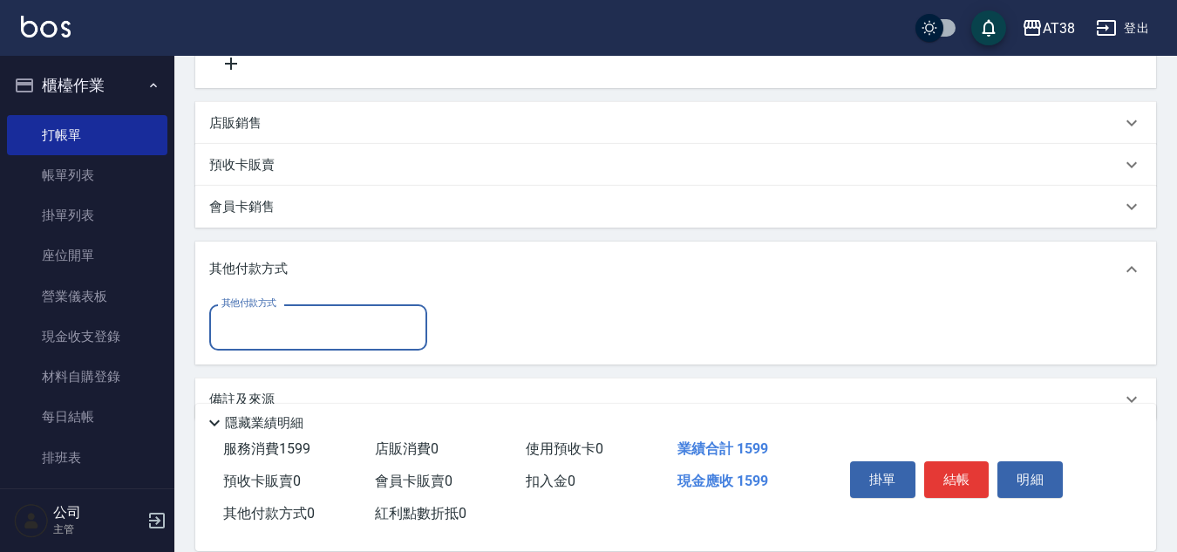
scroll to position [411, 0]
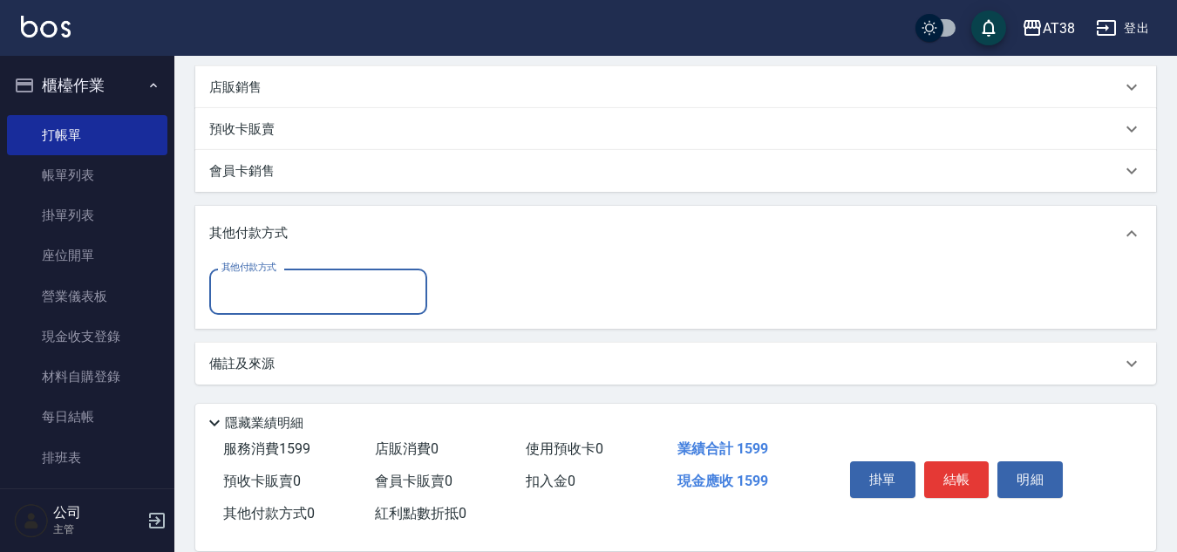
click at [273, 299] on input "其他付款方式" at bounding box center [318, 291] width 202 height 31
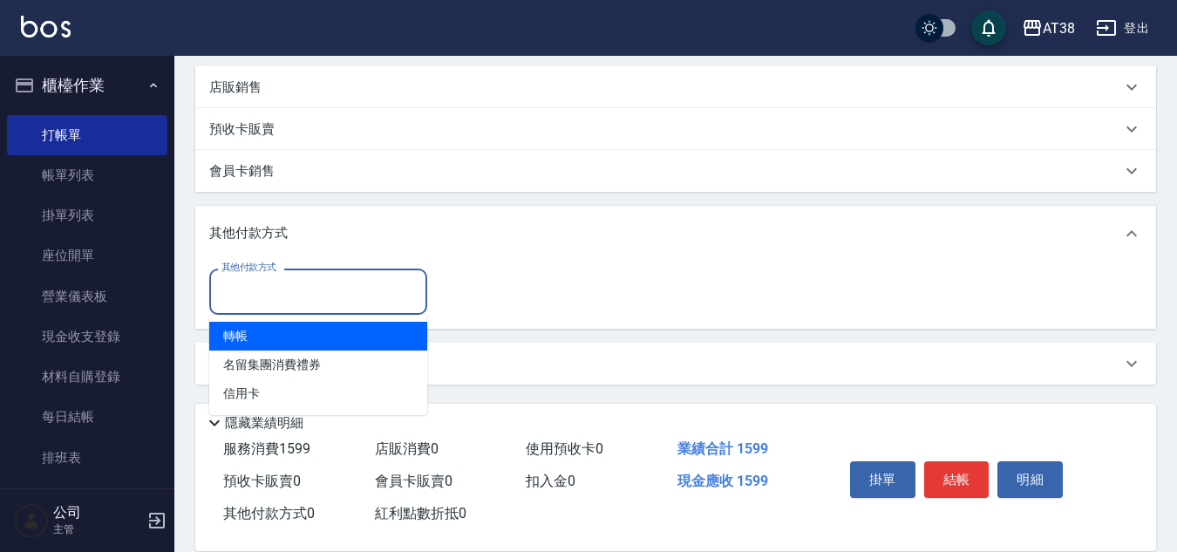
click at [229, 331] on span "轉帳" at bounding box center [318, 336] width 218 height 29
type input "轉帳"
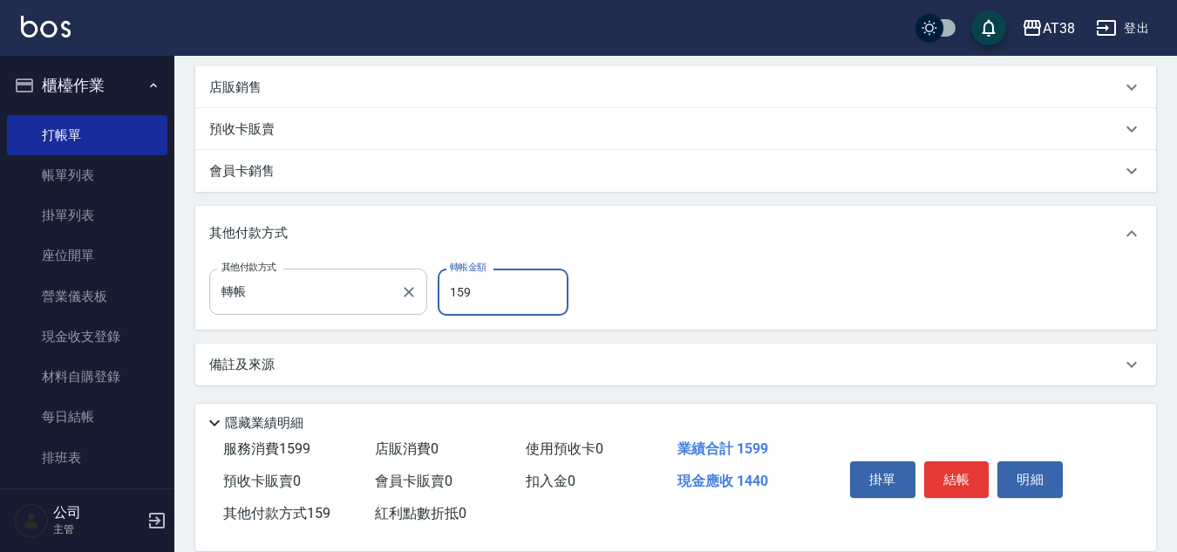
type input "1599"
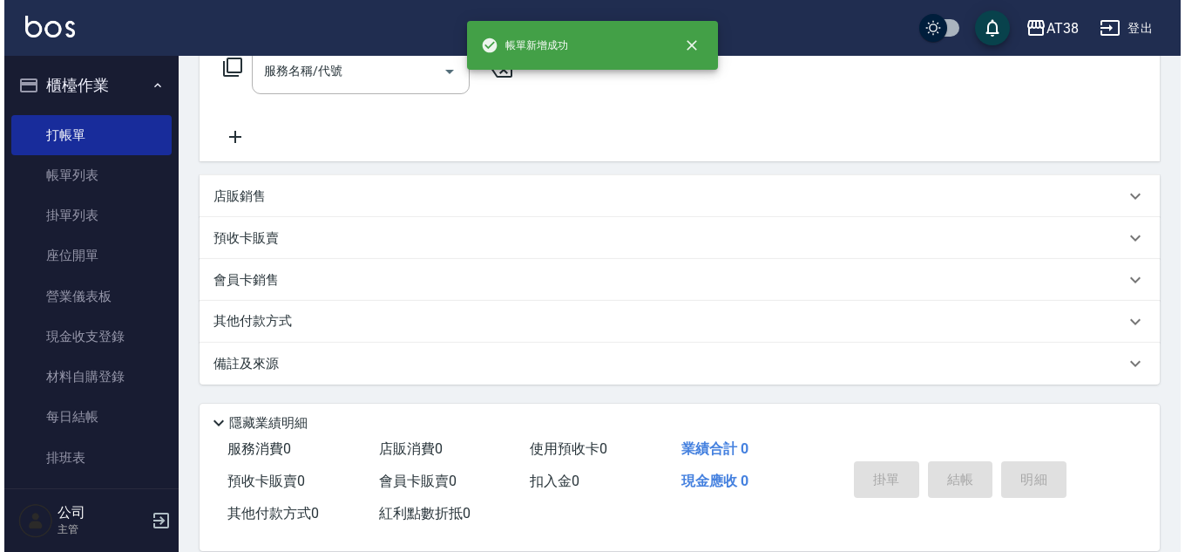
scroll to position [0, 0]
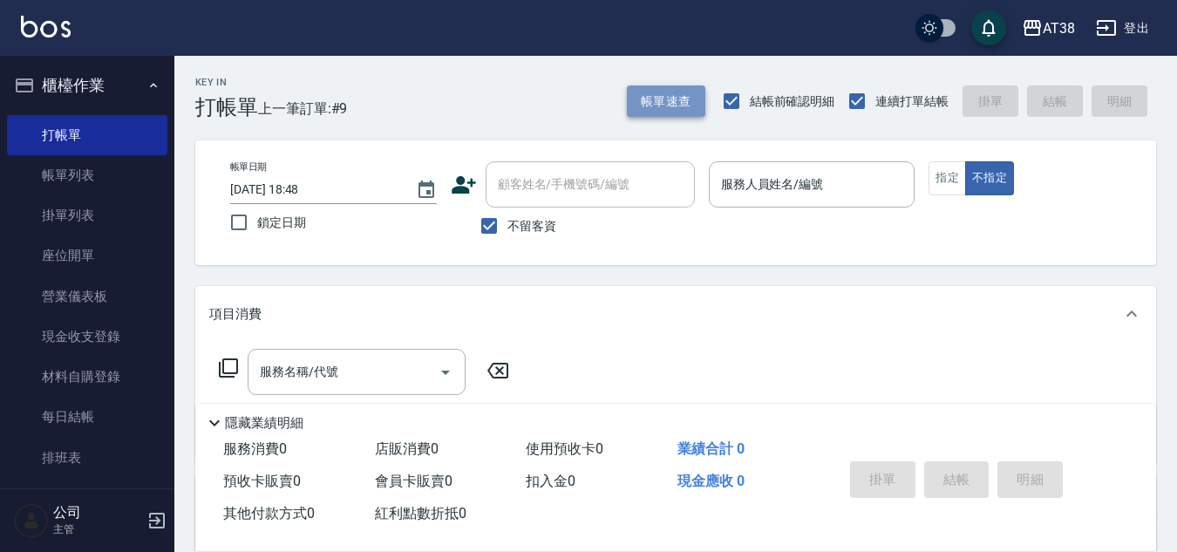
click at [648, 101] on button "帳單速查" at bounding box center [666, 101] width 78 height 32
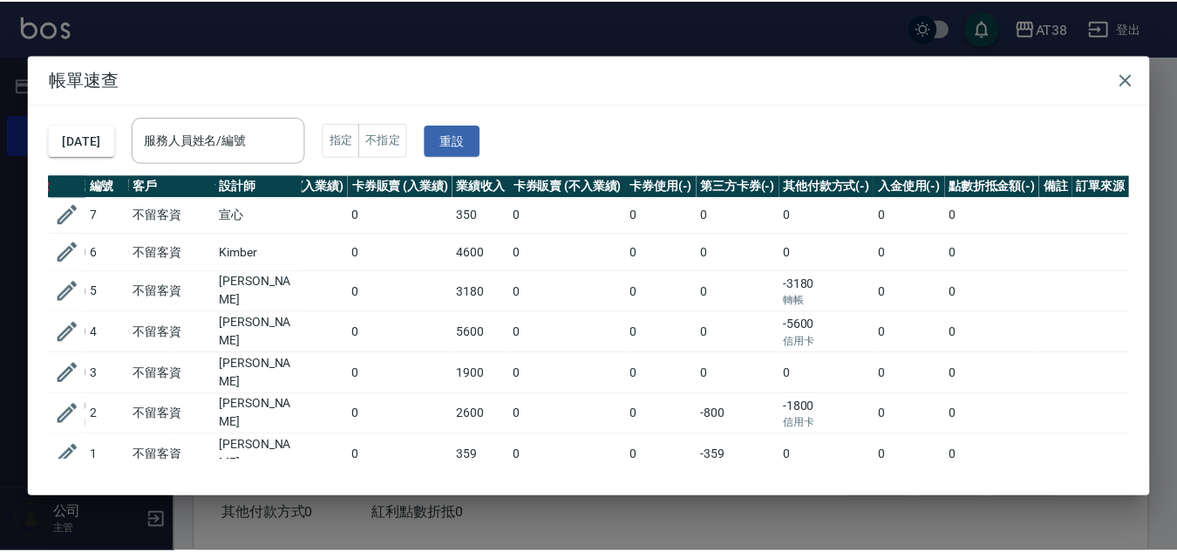
scroll to position [116, 370]
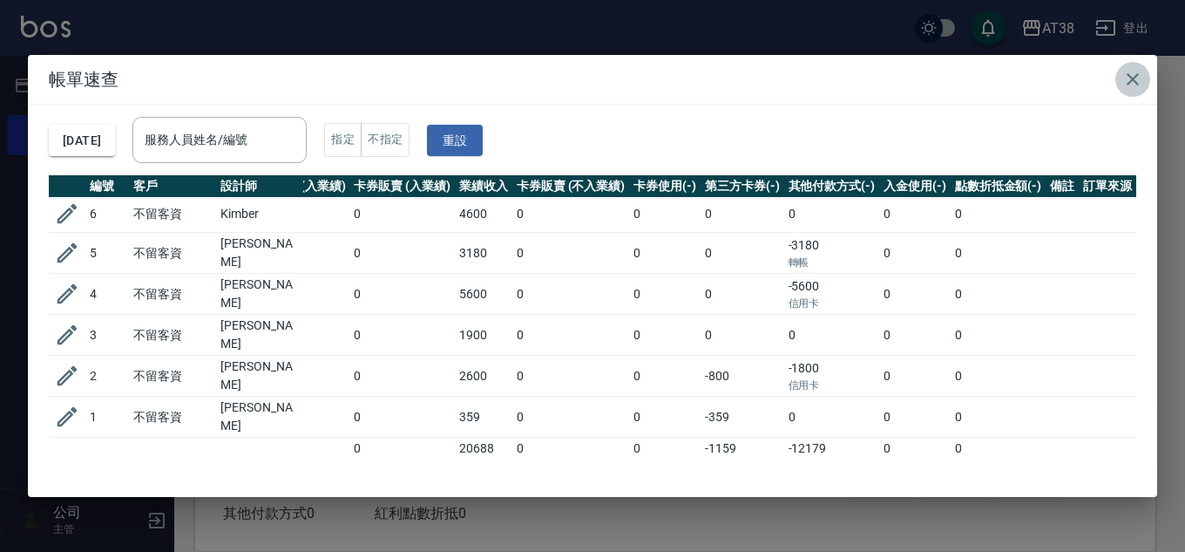
click at [1136, 78] on icon "button" at bounding box center [1133, 79] width 21 height 21
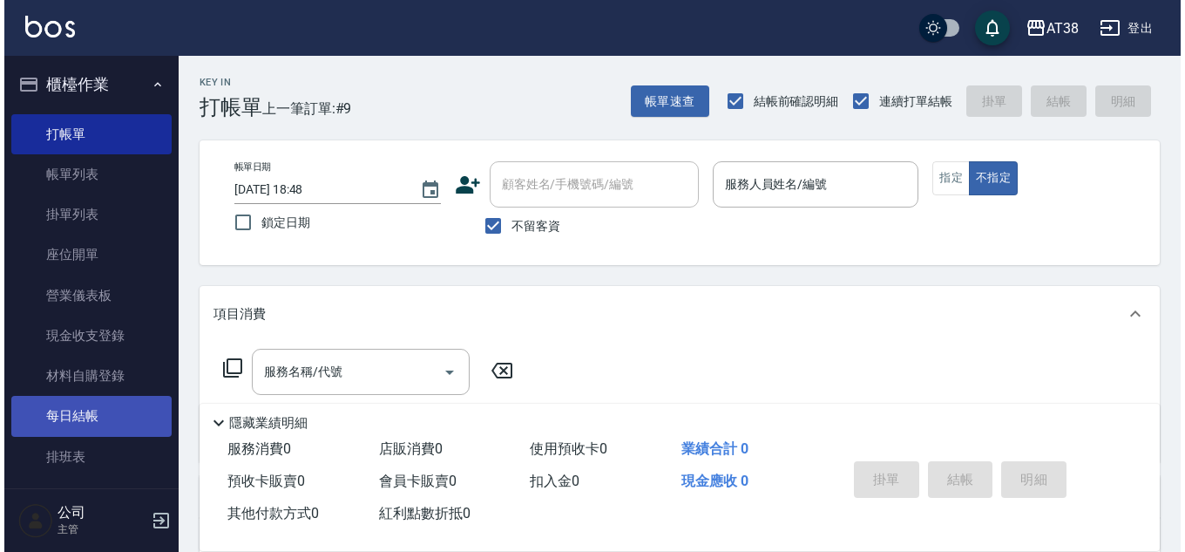
scroll to position [0, 0]
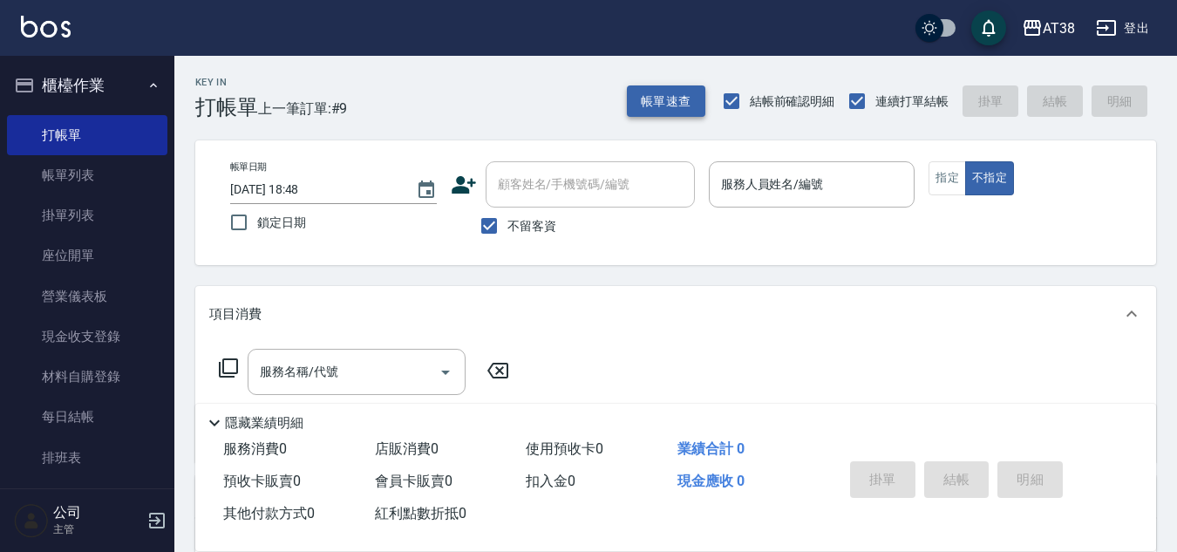
click at [659, 91] on button "帳單速查" at bounding box center [666, 101] width 78 height 32
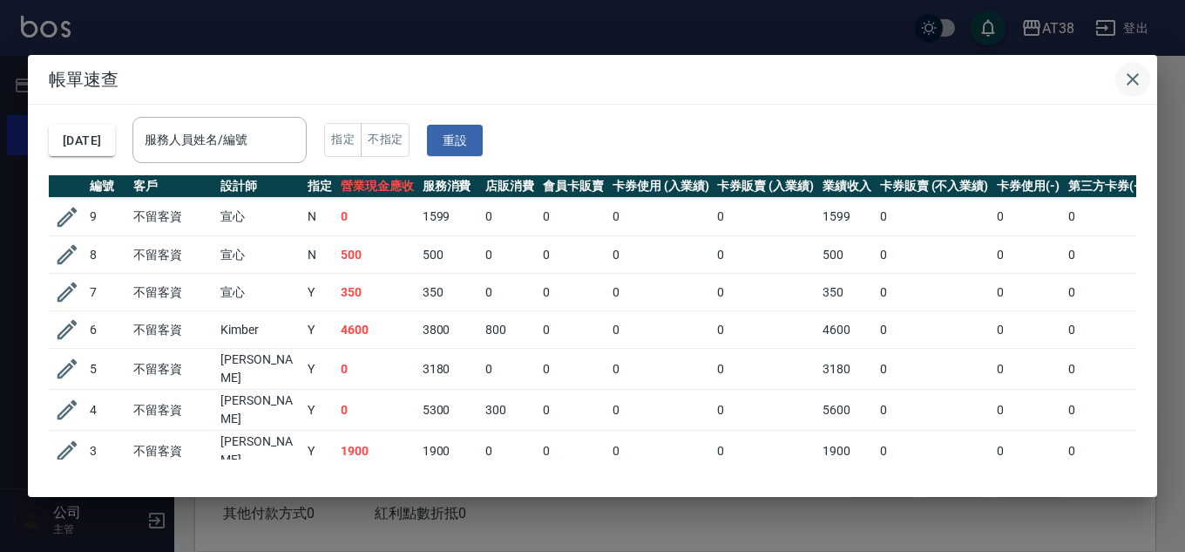
click at [1135, 80] on icon "button" at bounding box center [1133, 79] width 12 height 12
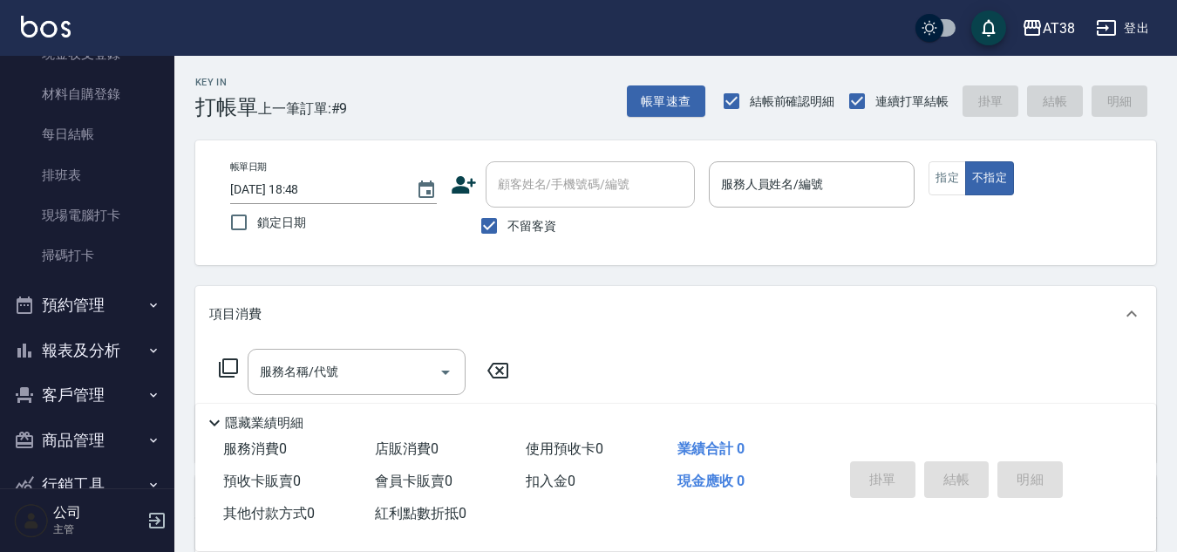
scroll to position [412, 0]
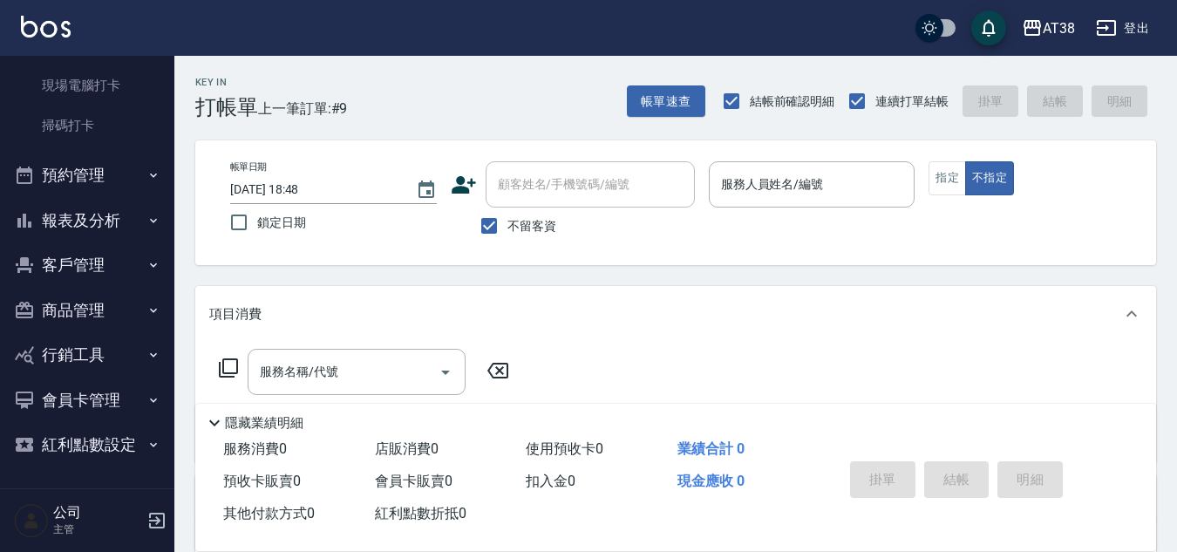
click at [78, 216] on button "報表及分析" at bounding box center [87, 220] width 160 height 45
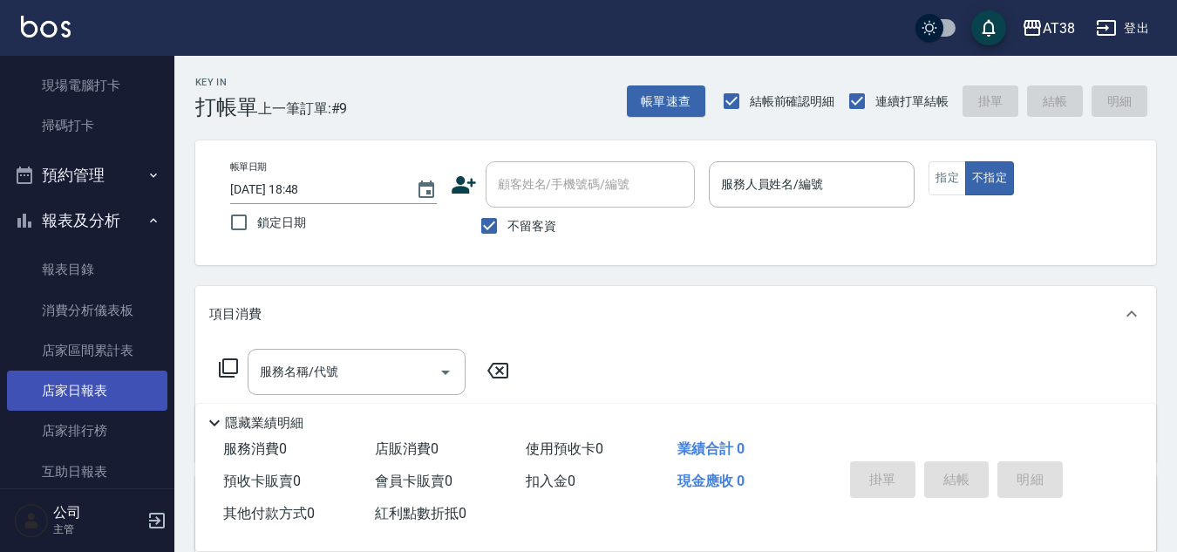
click at [65, 394] on link "店家日報表" at bounding box center [87, 390] width 160 height 40
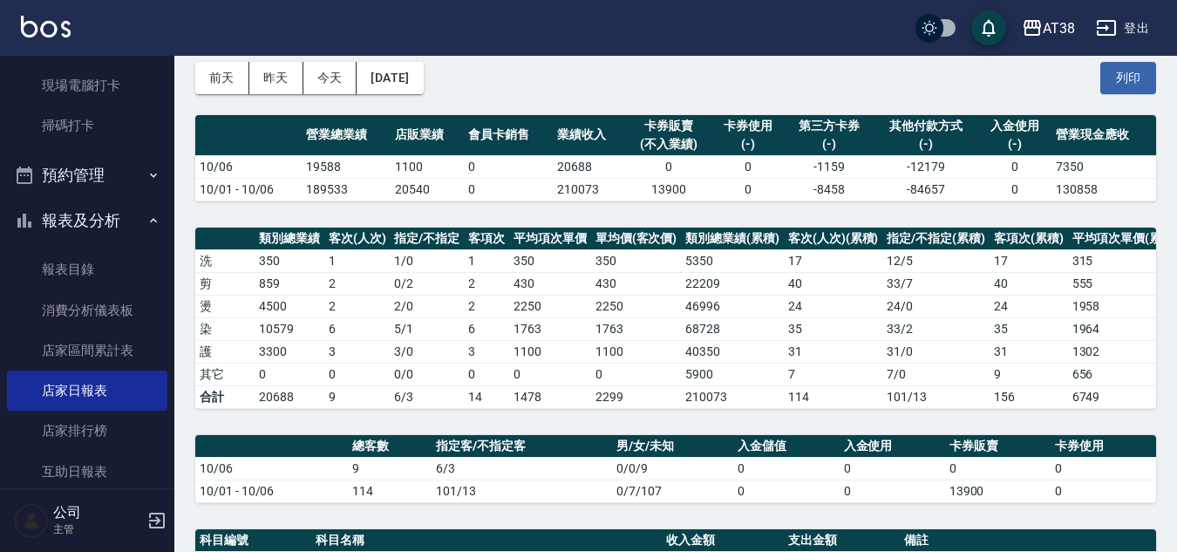
scroll to position [68, 0]
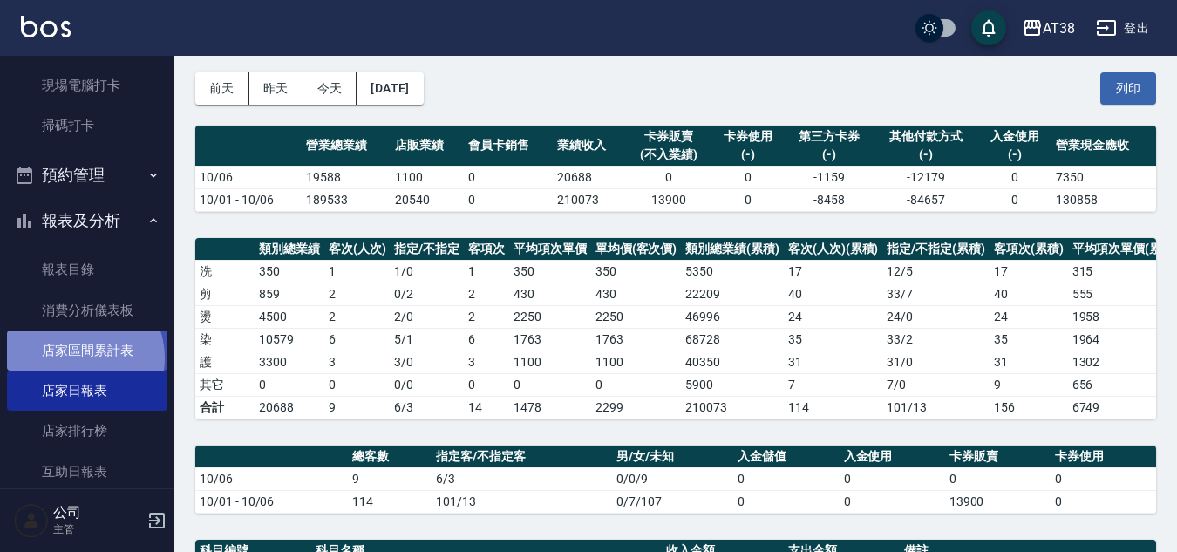
click at [76, 358] on link "店家區間累計表" at bounding box center [87, 350] width 160 height 40
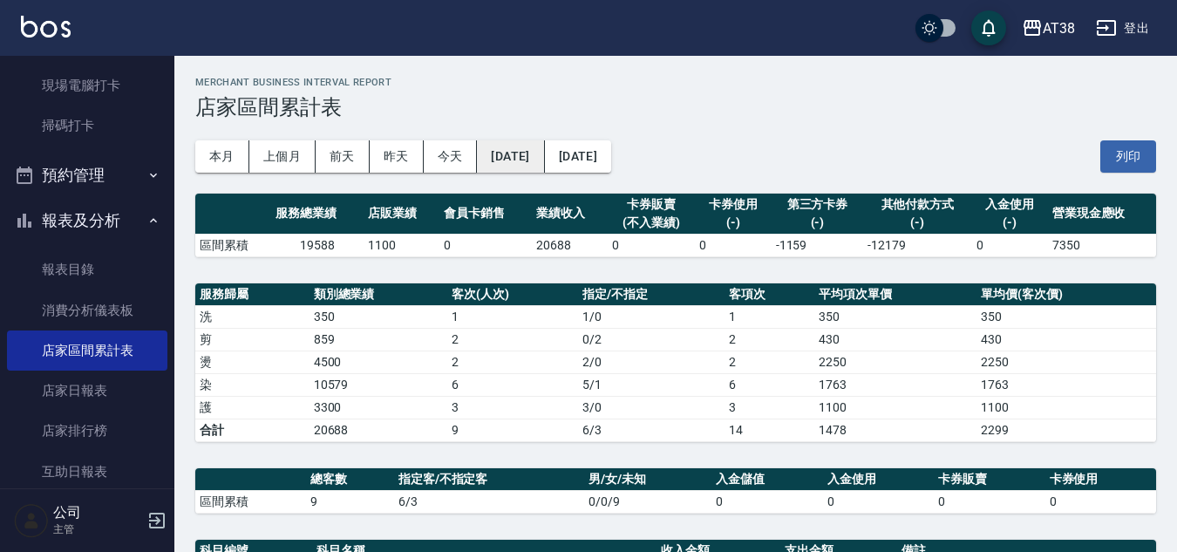
click at [539, 152] on button "[DATE]" at bounding box center [510, 156] width 67 height 32
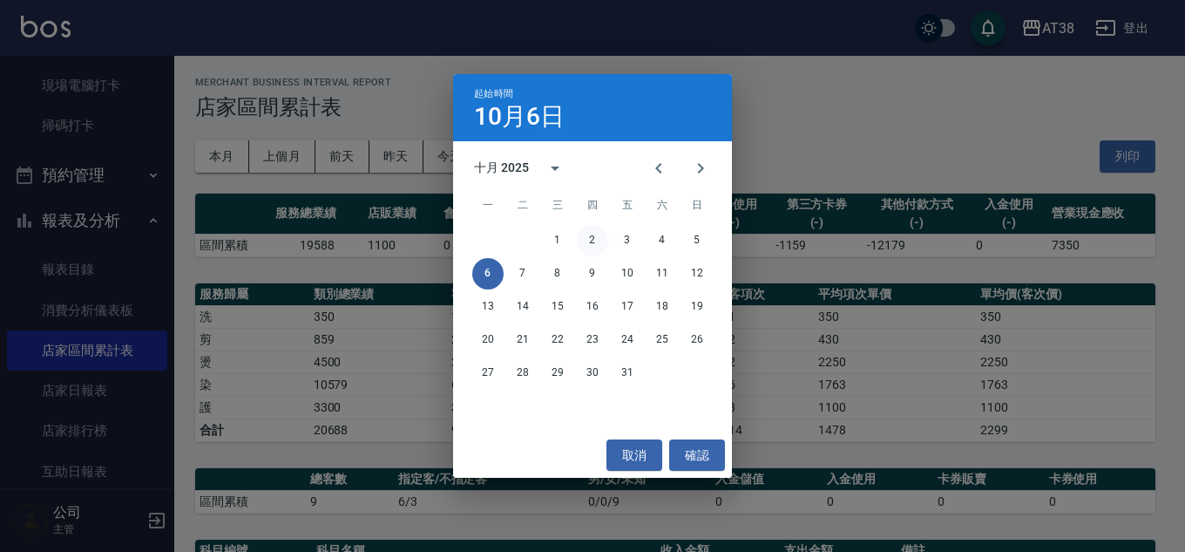
click at [594, 236] on button "2" at bounding box center [592, 240] width 31 height 31
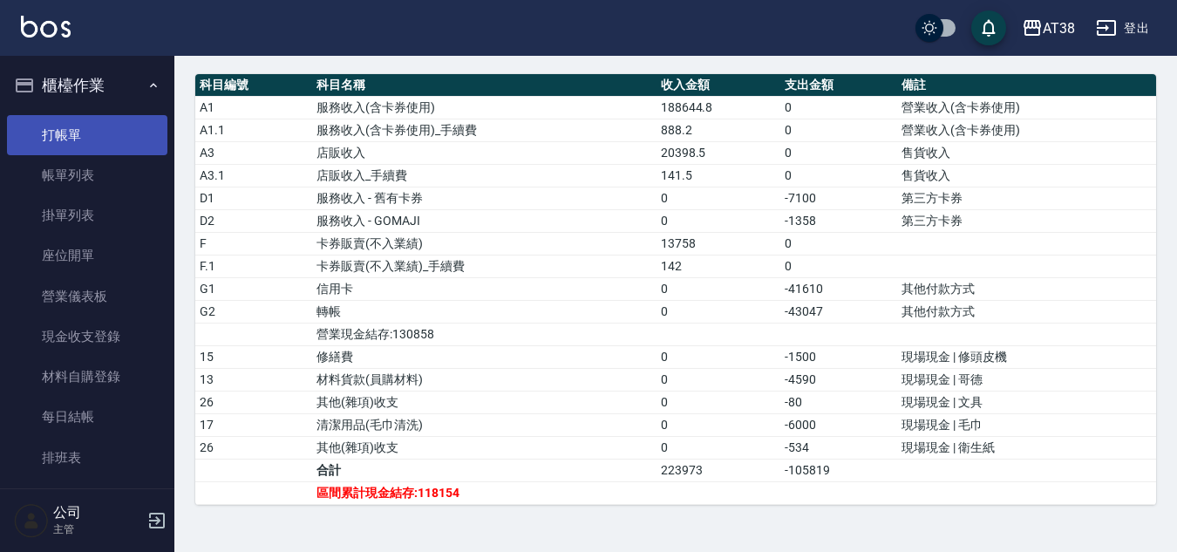
drag, startPoint x: 59, startPoint y: 130, endPoint x: 70, endPoint y: 129, distance: 10.5
click at [59, 130] on link "打帳單" at bounding box center [87, 135] width 160 height 40
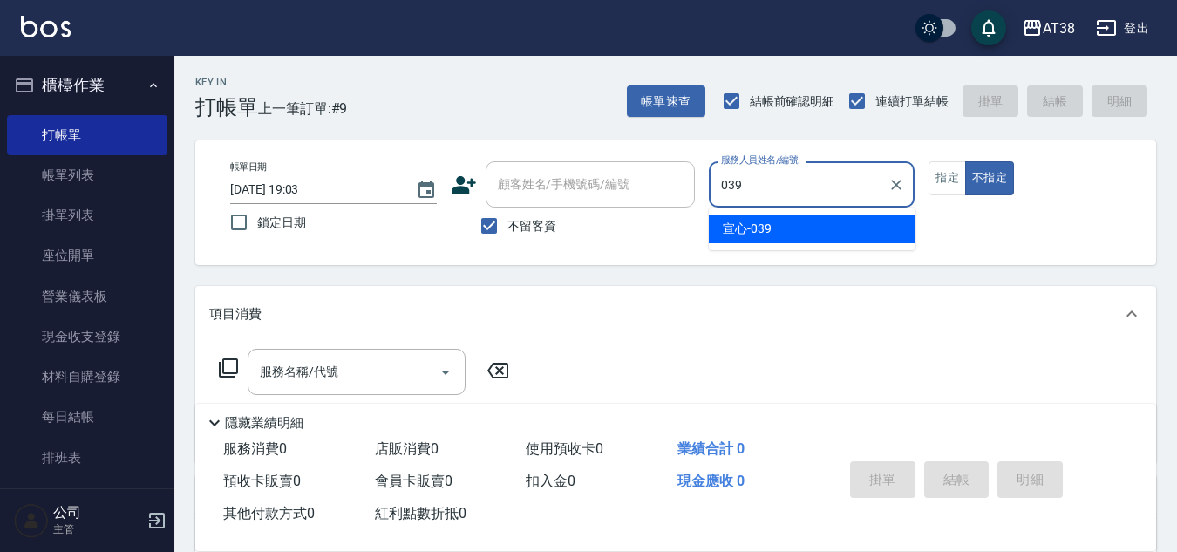
type input "宣心-039"
type button "false"
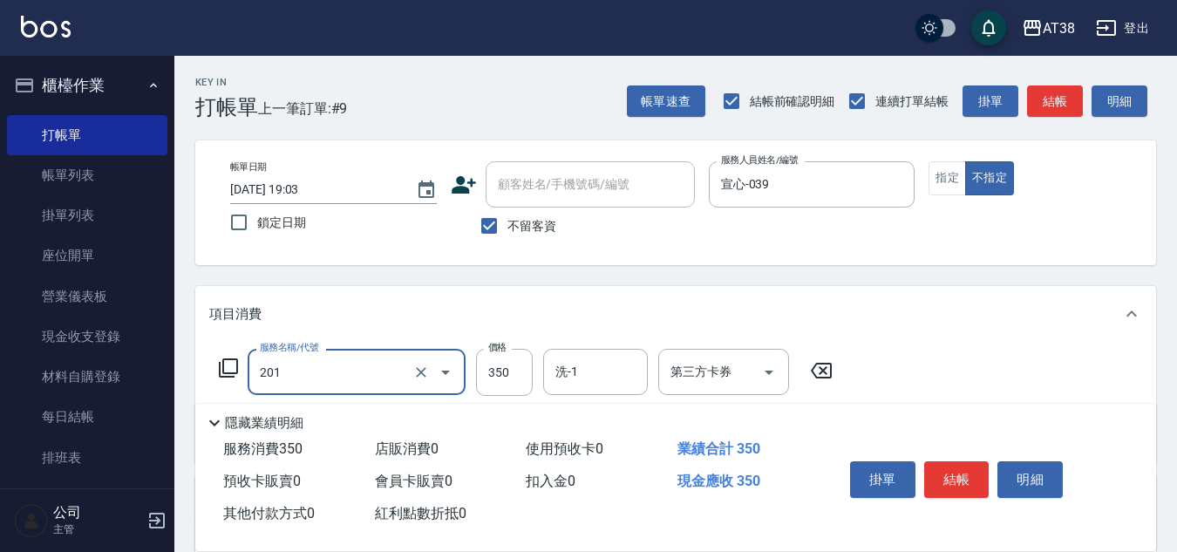
type input "洗髮(201)"
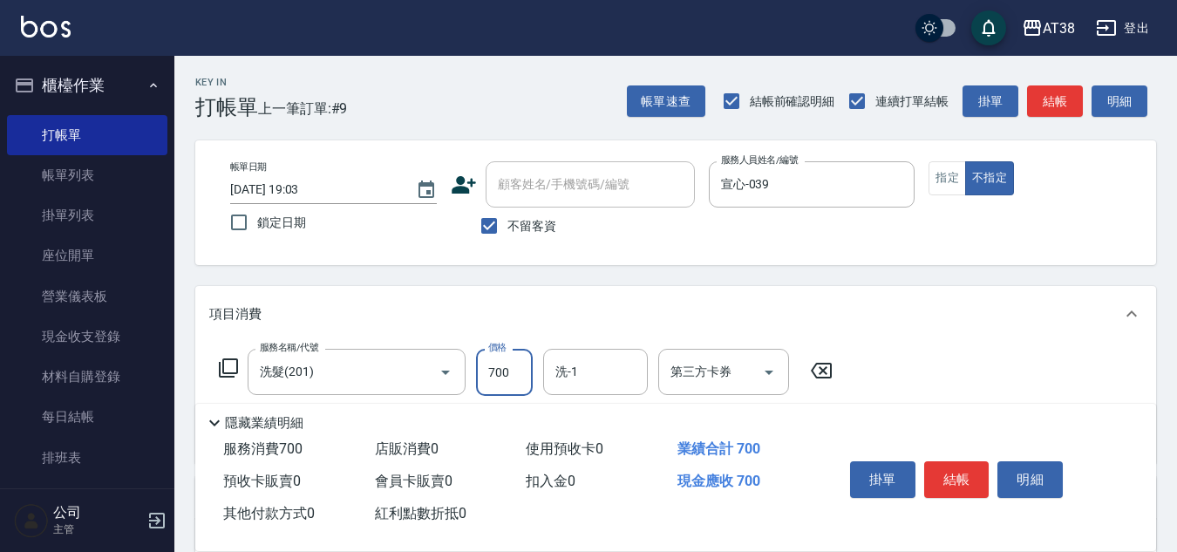
type input "700"
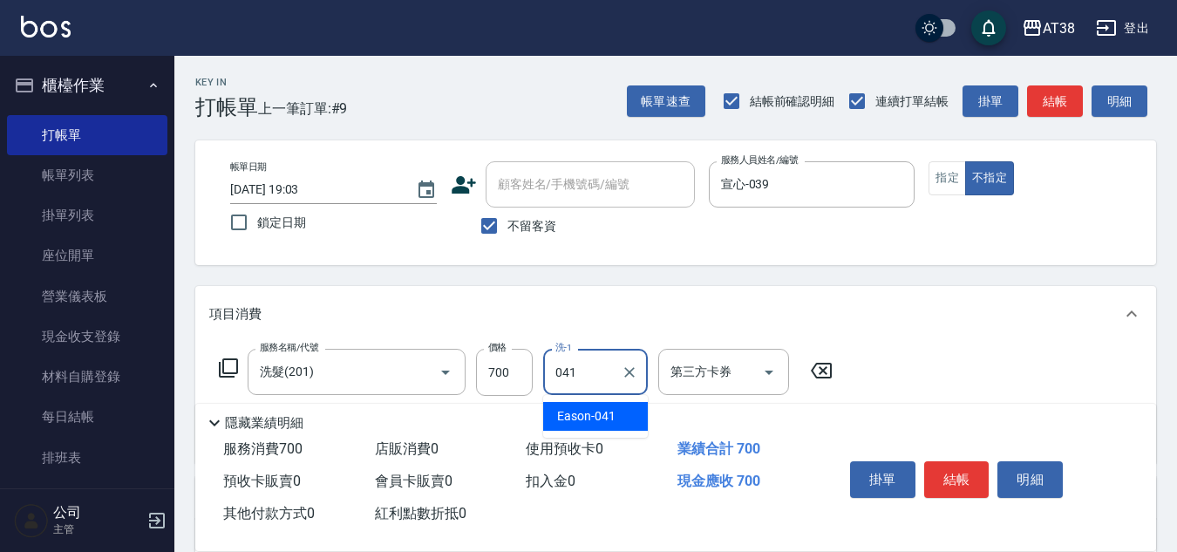
type input "Eason-041"
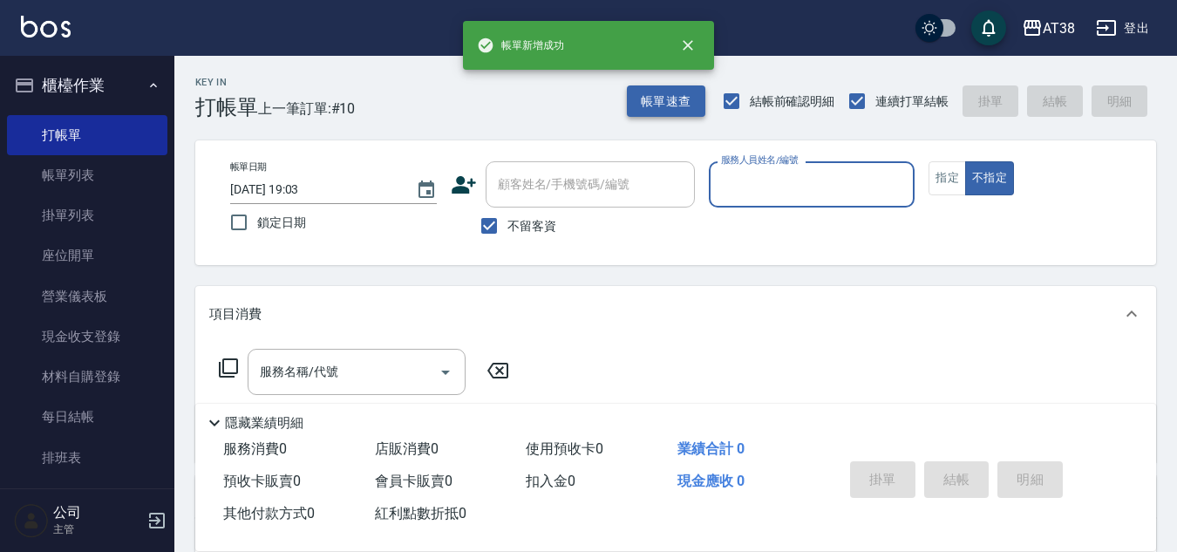
click at [643, 104] on button "帳單速查" at bounding box center [666, 101] width 78 height 32
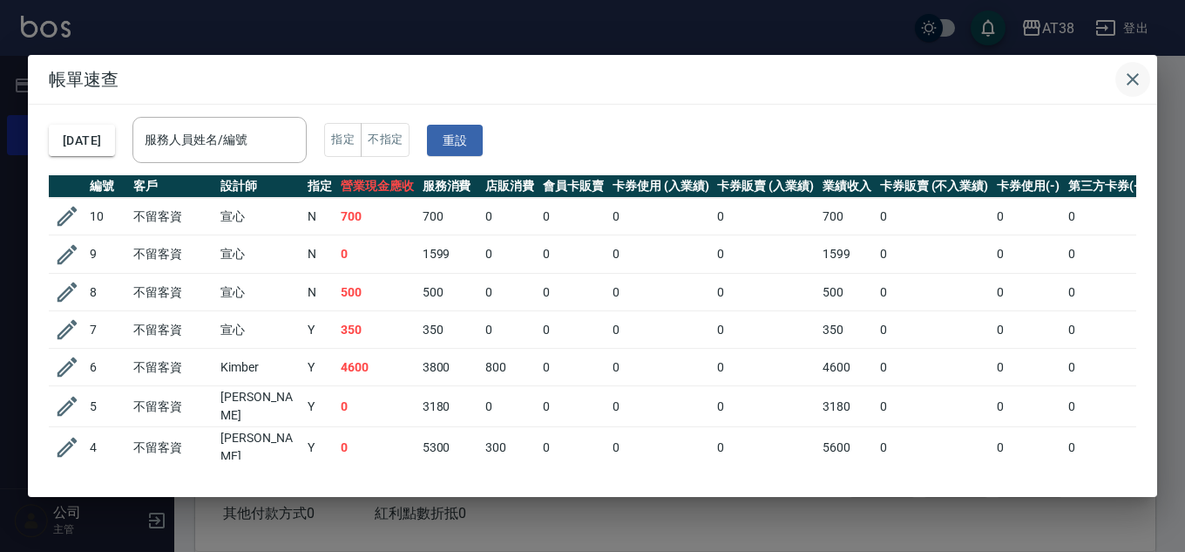
click at [1137, 79] on icon "button" at bounding box center [1133, 79] width 21 height 21
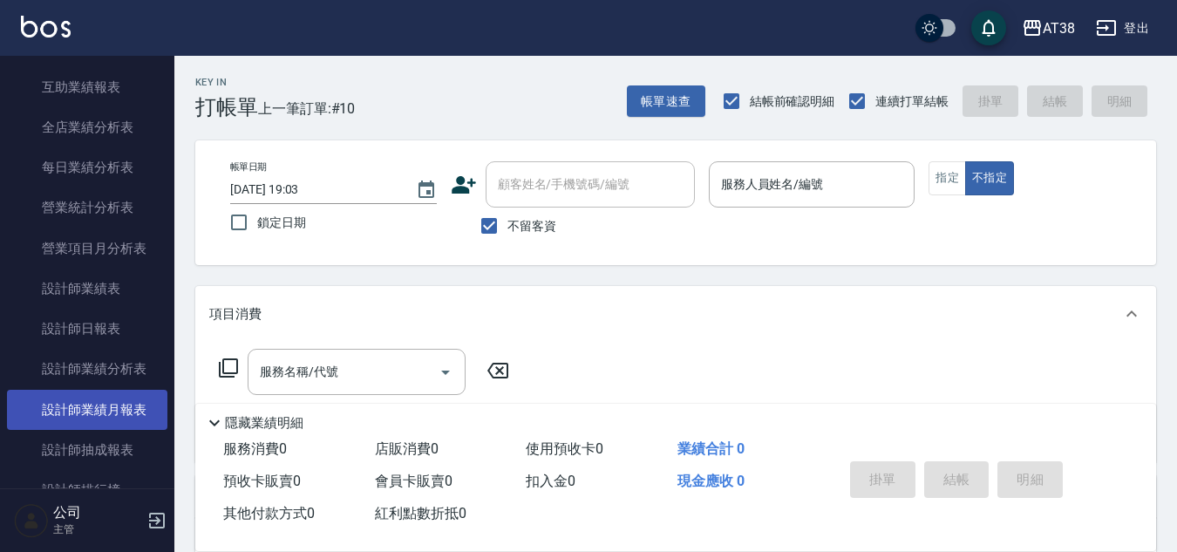
scroll to position [959, 0]
